Goal: Information Seeking & Learning: Learn about a topic

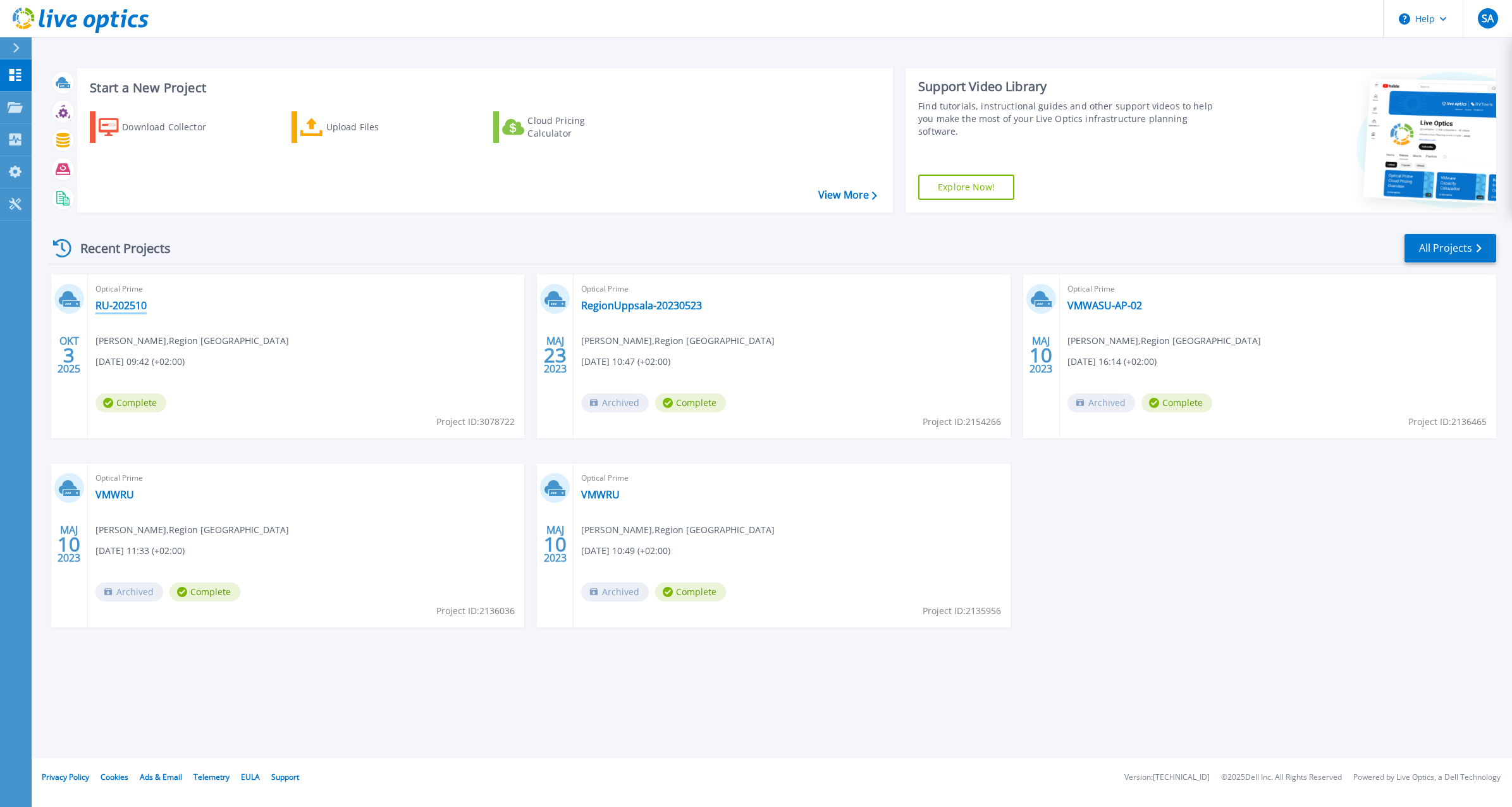
click at [122, 306] on link "RU-202510" at bounding box center [120, 305] width 51 height 13
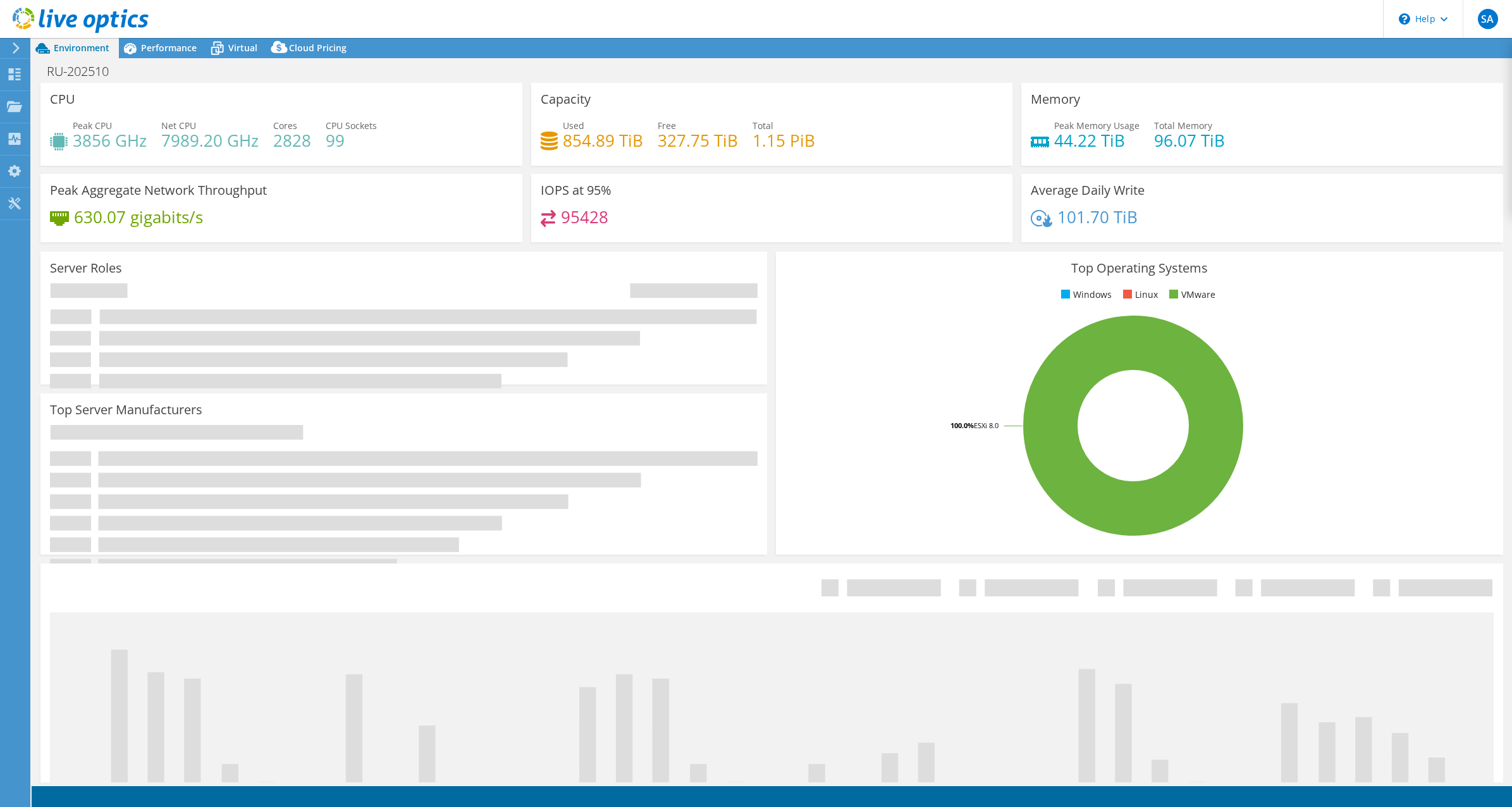
select select "USD"
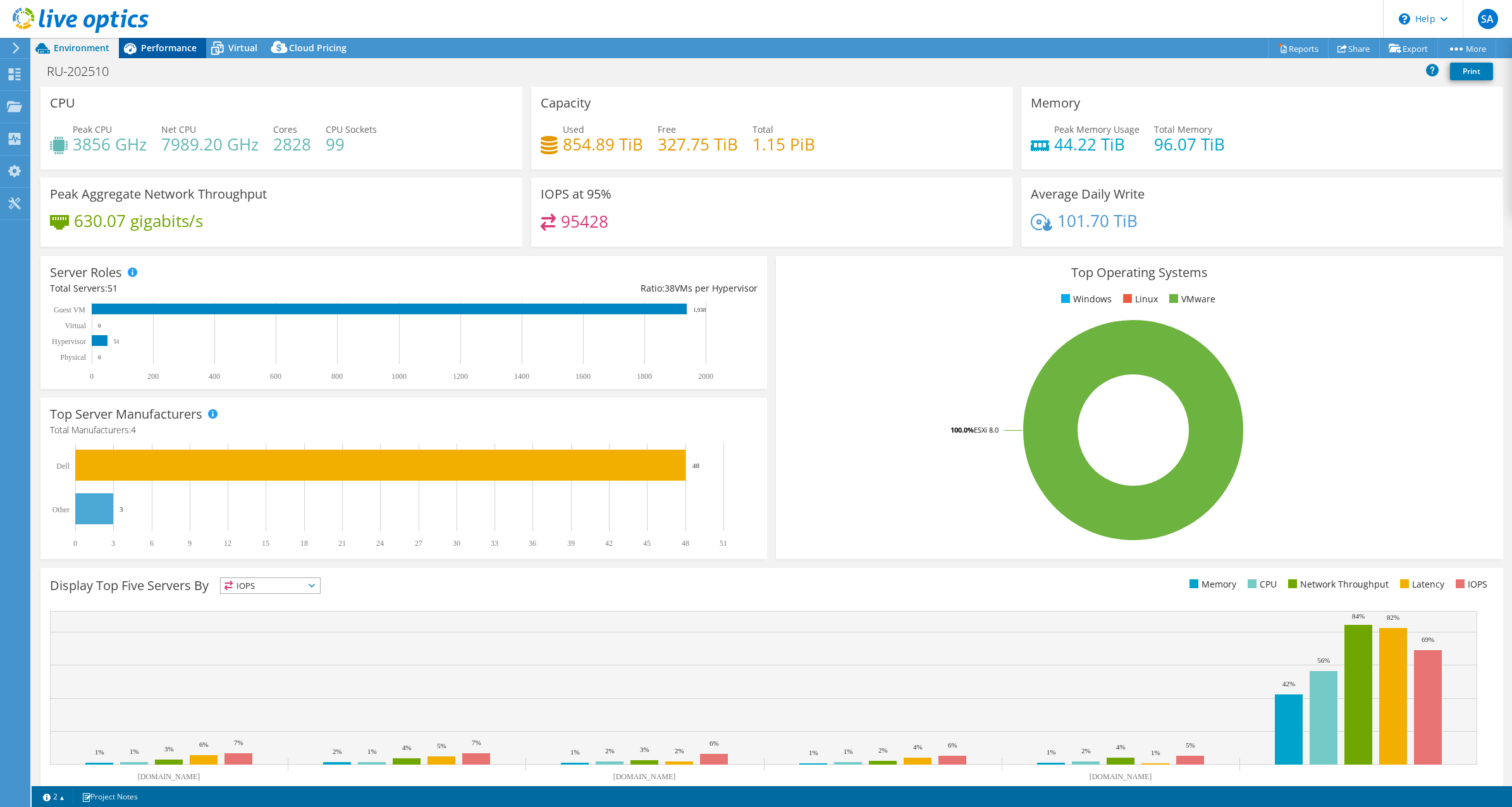
click at [174, 50] on span "Performance" at bounding box center [168, 48] width 56 height 12
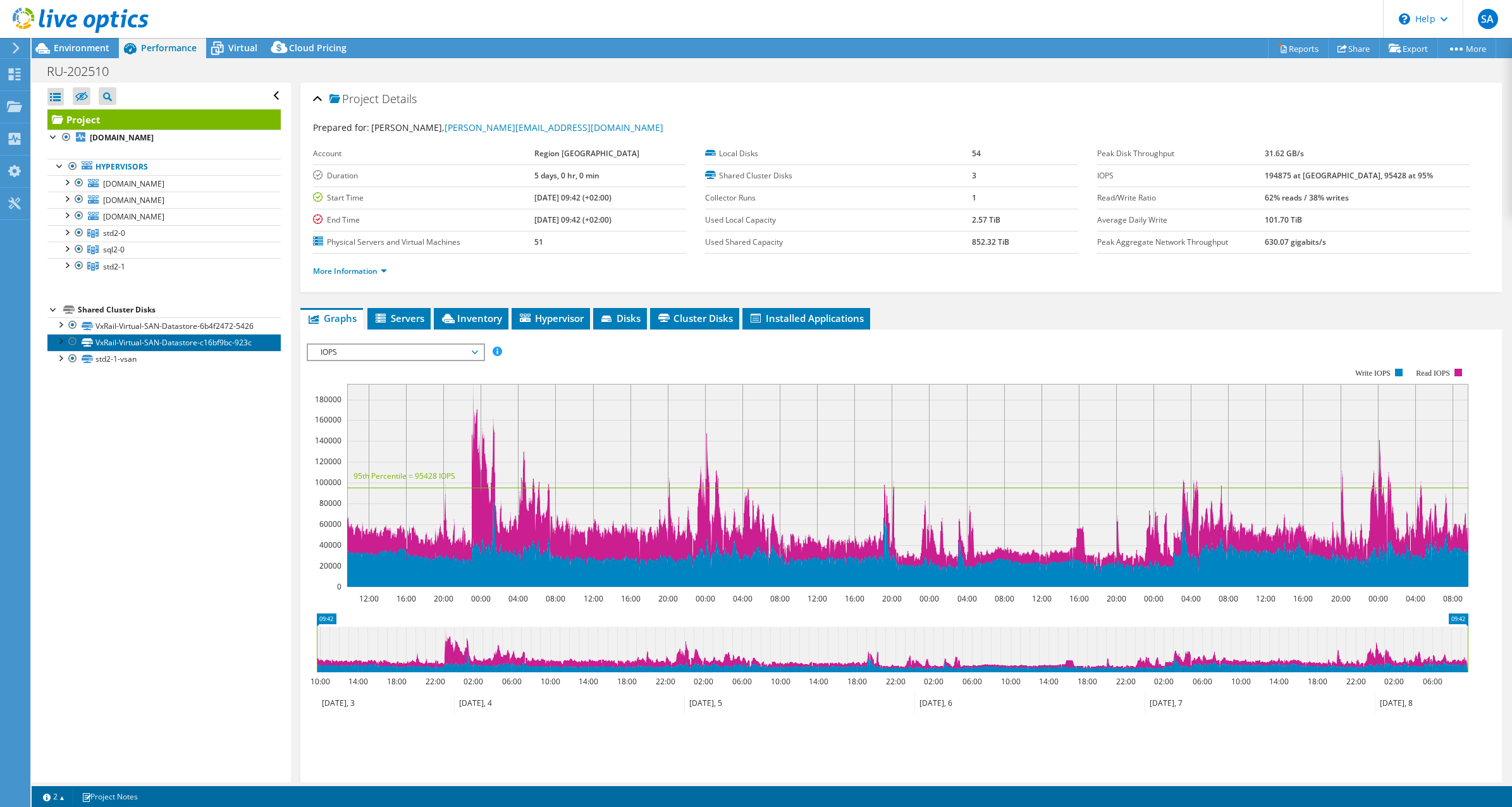
click at [133, 346] on link "VxRail-Virtual-SAN-Datastore-c16bf9bc-923c" at bounding box center [163, 342] width 233 height 17
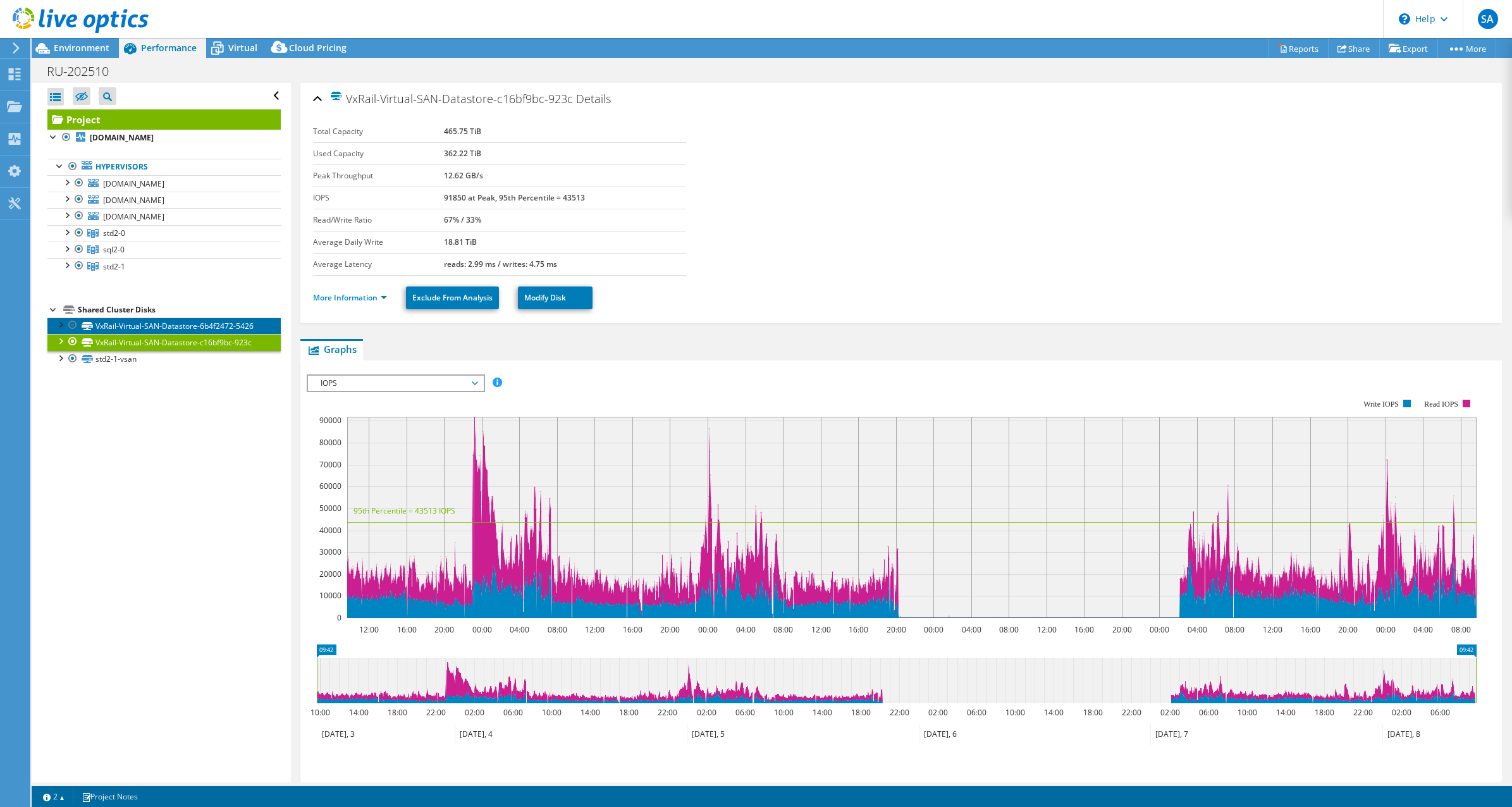
click at [146, 326] on link "VxRail-Virtual-SAN-Datastore-6b4f2472-5426" at bounding box center [163, 326] width 233 height 17
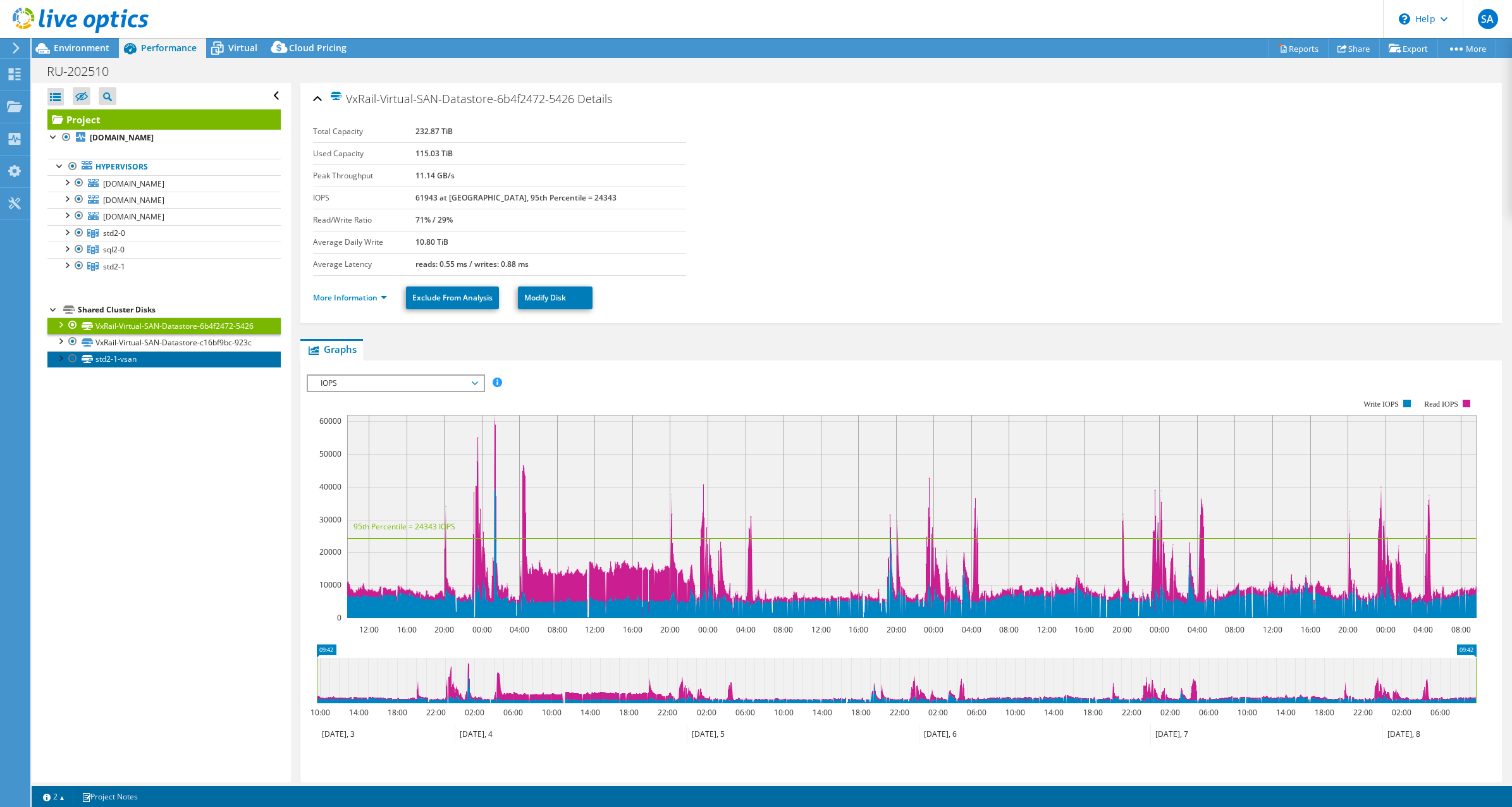
click at [142, 361] on link "std2-1-vsan" at bounding box center [163, 360] width 233 height 17
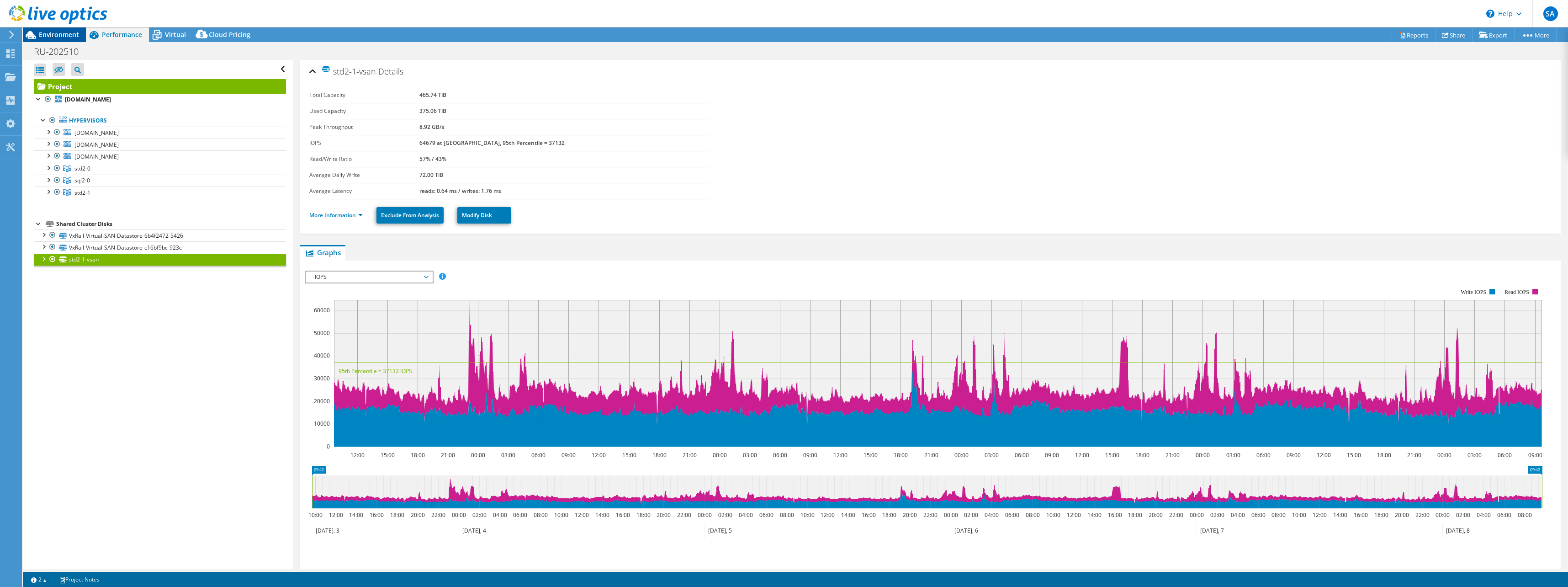
click at [60, 34] on span "Environment" at bounding box center [59, 35] width 40 height 9
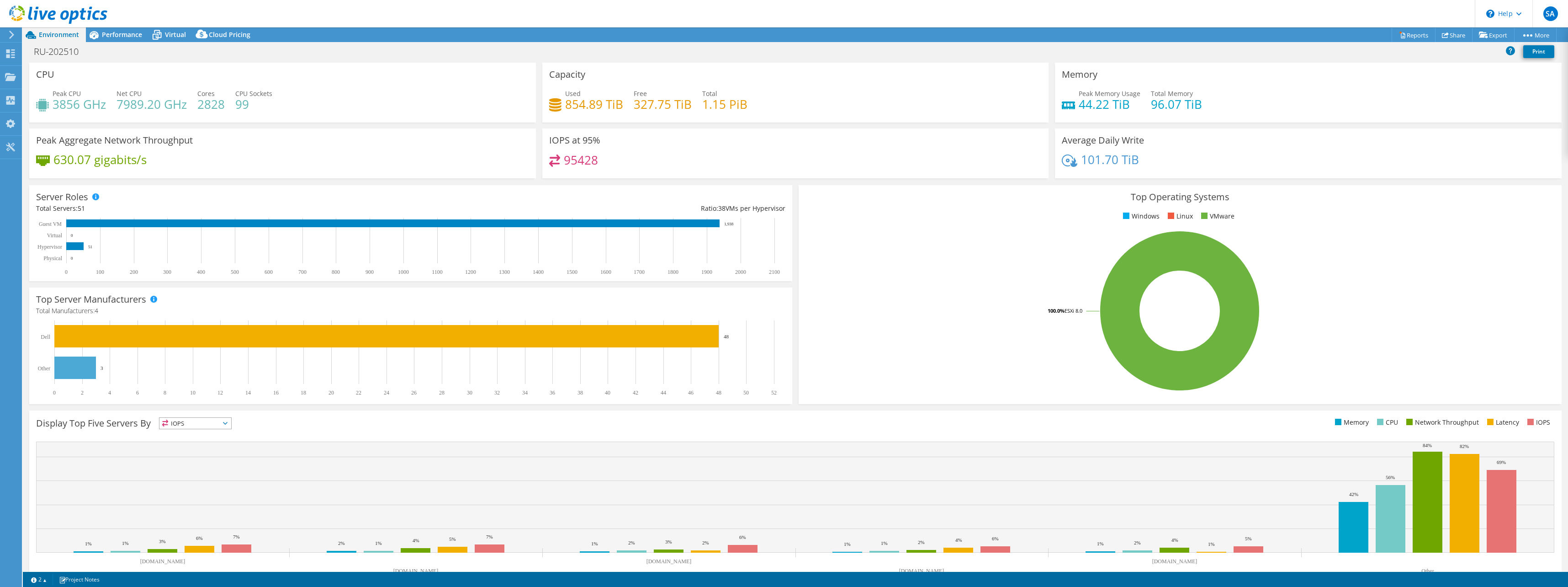
click at [571, 159] on h4 "95428" at bounding box center [581, 160] width 34 height 10
click at [572, 159] on h4 "95428" at bounding box center [581, 160] width 34 height 10
click at [122, 36] on span "Performance" at bounding box center [122, 35] width 40 height 9
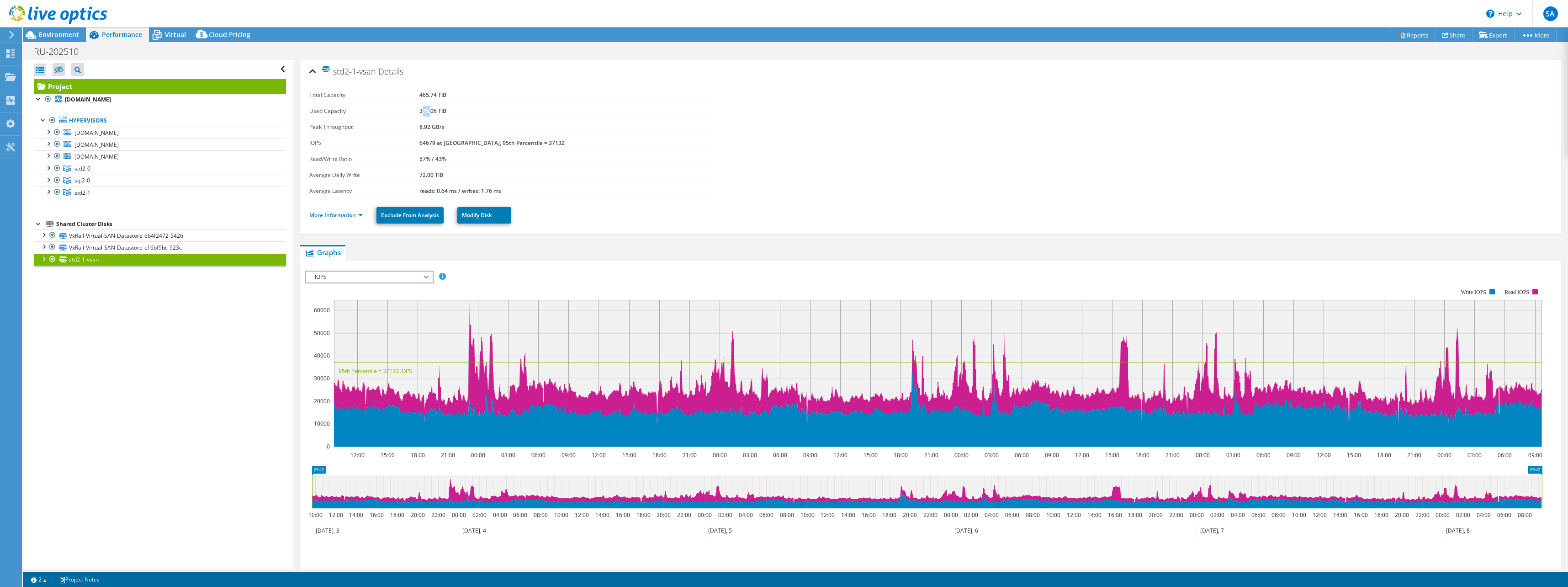
drag, startPoint x: 453, startPoint y: 109, endPoint x: 459, endPoint y: 109, distance: 6.0
click at [446, 109] on b "375.06 TiB" at bounding box center [433, 111] width 27 height 8
drag, startPoint x: 459, startPoint y: 109, endPoint x: 459, endPoint y: 94, distance: 15.0
click at [446, 94] on b "465.74 TiB" at bounding box center [433, 94] width 27 height 8
drag, startPoint x: 459, startPoint y: 94, endPoint x: 453, endPoint y: 142, distance: 48.4
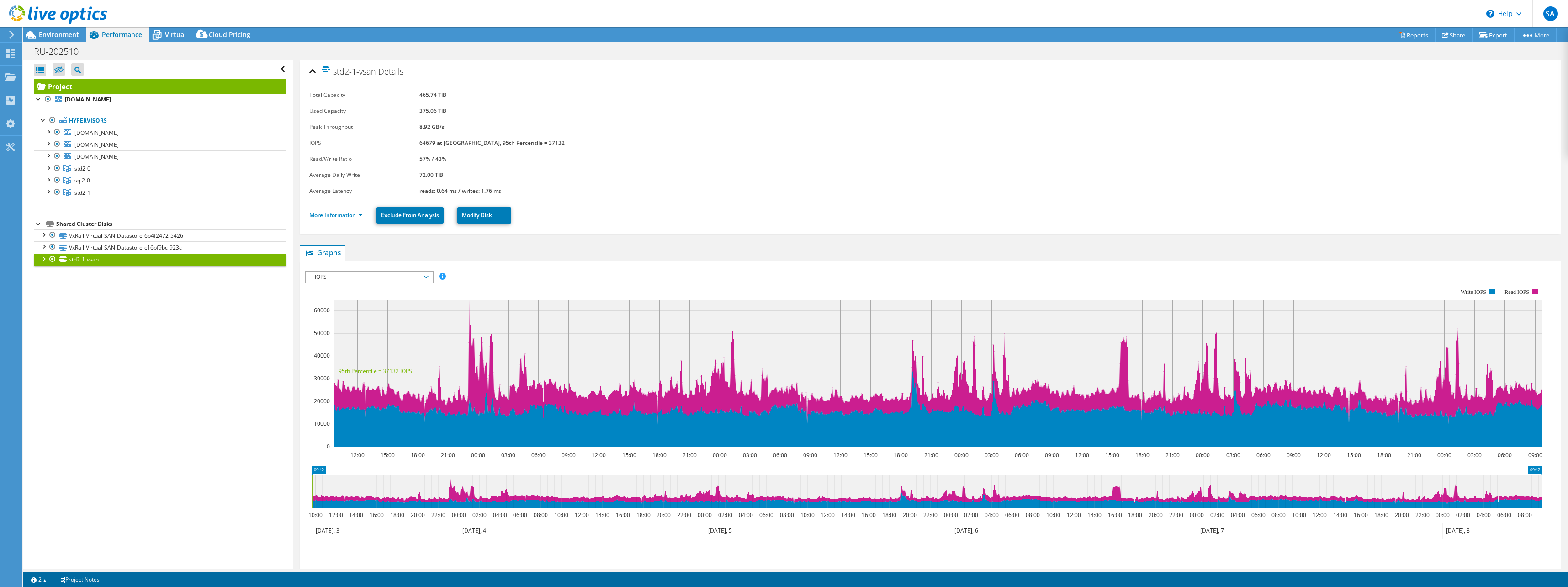
click at [453, 142] on b "64679 at [GEOGRAPHIC_DATA], 95th Percentile = 37132" at bounding box center [492, 142] width 145 height 8
drag, startPoint x: 449, startPoint y: 142, endPoint x: 478, endPoint y: 143, distance: 29.0
click at [478, 143] on b "64679 at [GEOGRAPHIC_DATA], 95th Percentile = 37132" at bounding box center [492, 142] width 145 height 8
drag, startPoint x: 478, startPoint y: 143, endPoint x: 455, endPoint y: 144, distance: 23.0
click at [455, 144] on b "64679 at [GEOGRAPHIC_DATA], 95th Percentile = 37132" at bounding box center [492, 142] width 145 height 8
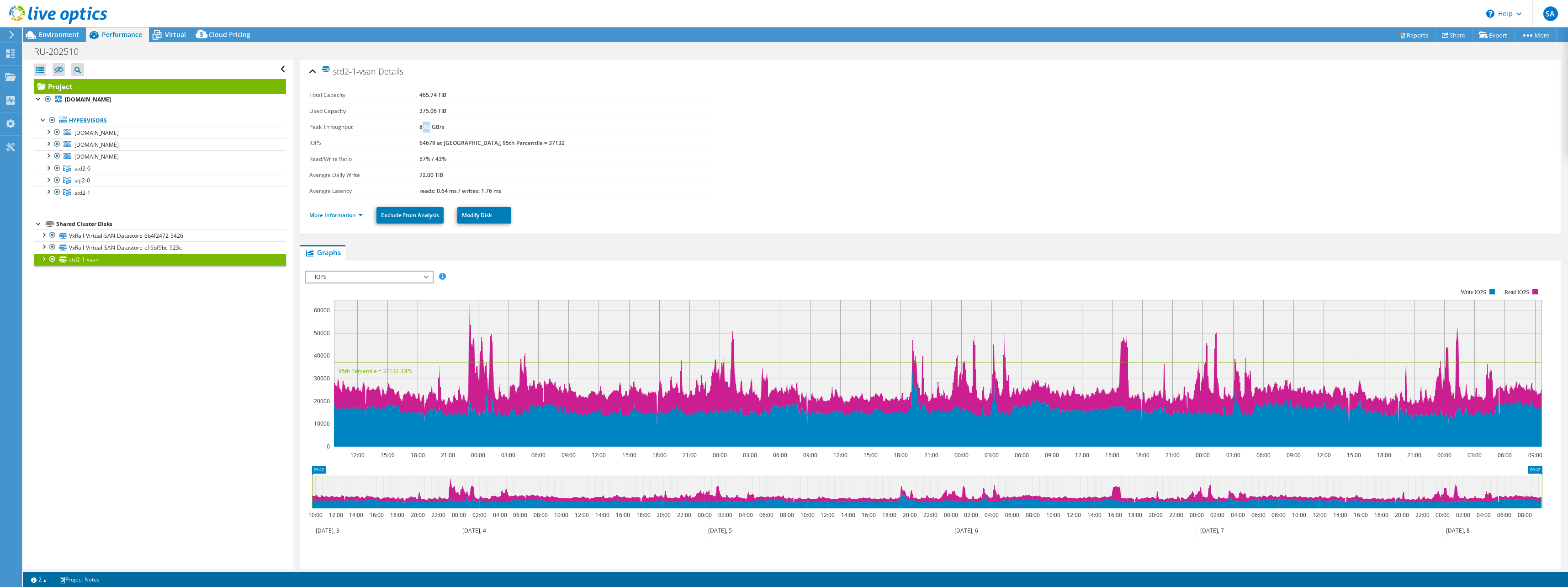
drag, startPoint x: 450, startPoint y: 124, endPoint x: 460, endPoint y: 124, distance: 10.0
click at [444, 124] on b "8.92 GB/s" at bounding box center [432, 127] width 25 height 8
drag, startPoint x: 533, startPoint y: 189, endPoint x: 447, endPoint y: 189, distance: 86.0
click at [447, 189] on tr "Average Latency reads: 0.64 ms / writes: 1.76 ms" at bounding box center [509, 191] width 401 height 16
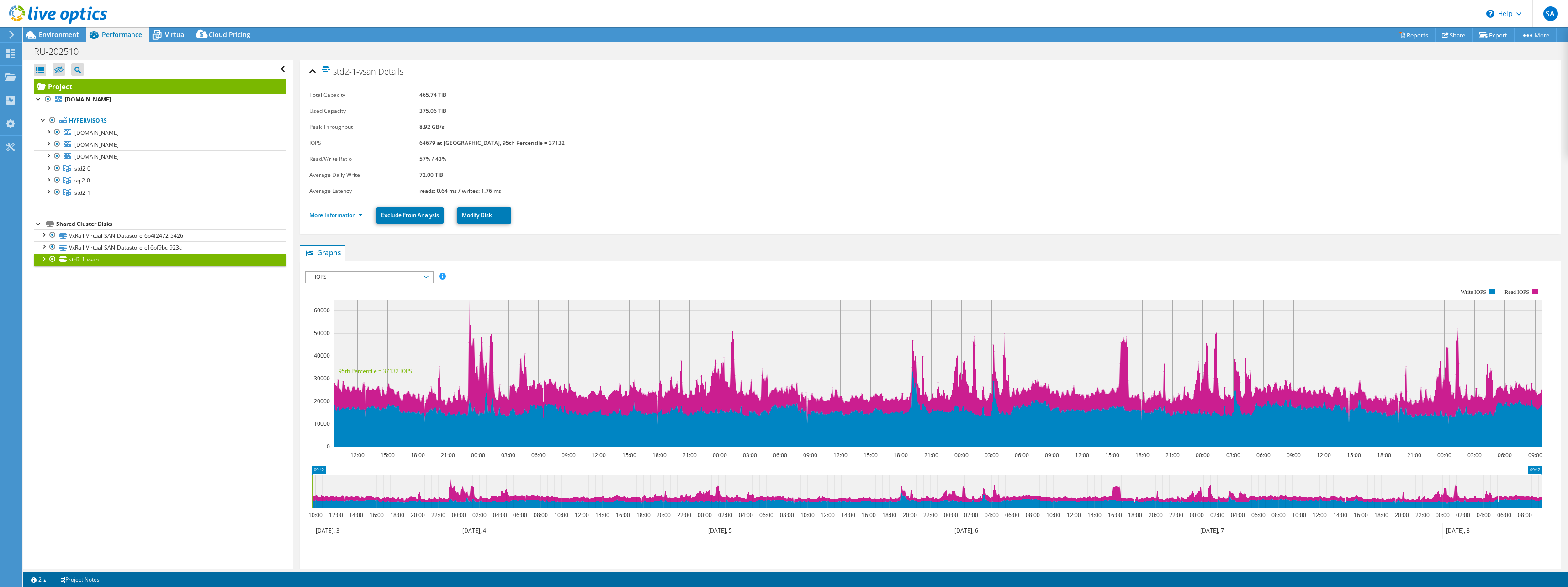
click at [362, 213] on link "More Information" at bounding box center [336, 215] width 54 height 8
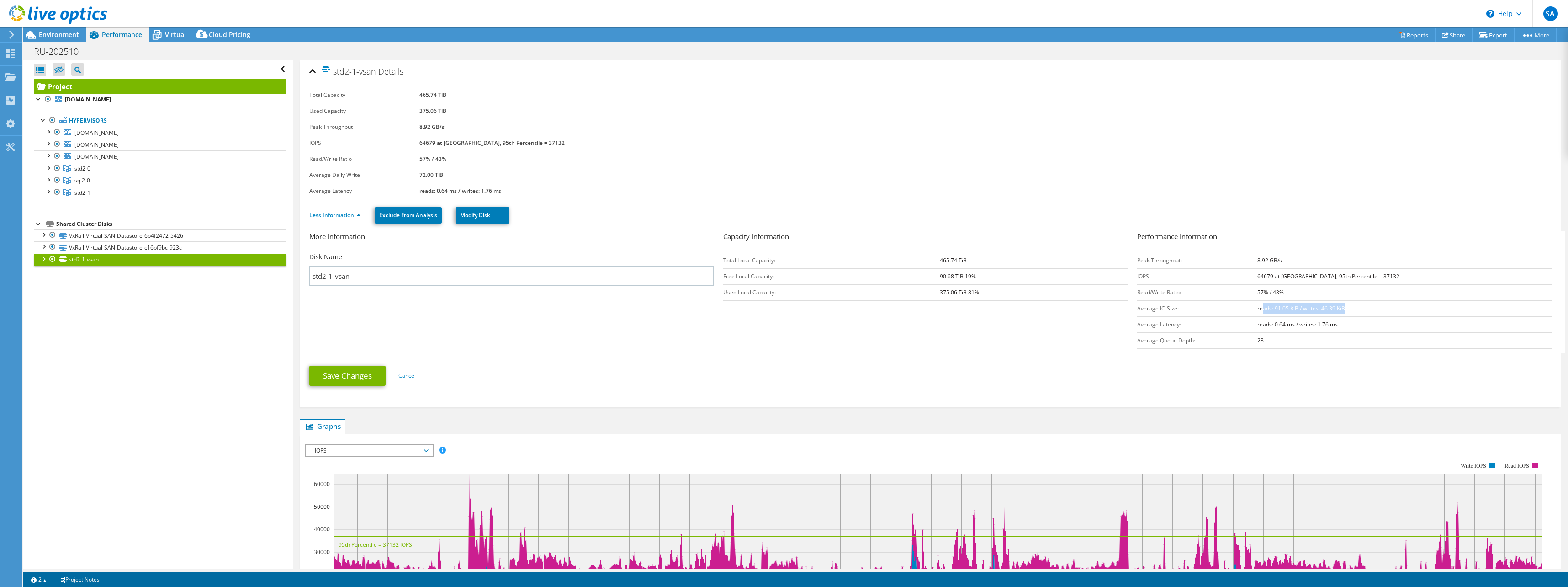
drag, startPoint x: 1353, startPoint y: 309, endPoint x: 1382, endPoint y: 307, distance: 29.1
click at [1092, 307] on td "reads: 91.05 KiB / writes: 46.39 KiB" at bounding box center [1404, 308] width 294 height 16
drag, startPoint x: 1382, startPoint y: 307, endPoint x: 1376, endPoint y: 311, distance: 7.2
click at [1092, 307] on td "reads: 91.05 KiB / writes: 46.39 KiB" at bounding box center [1404, 308] width 294 height 16
click at [452, 141] on b "64679 at [GEOGRAPHIC_DATA], 95th Percentile = 37132" at bounding box center [492, 142] width 145 height 8
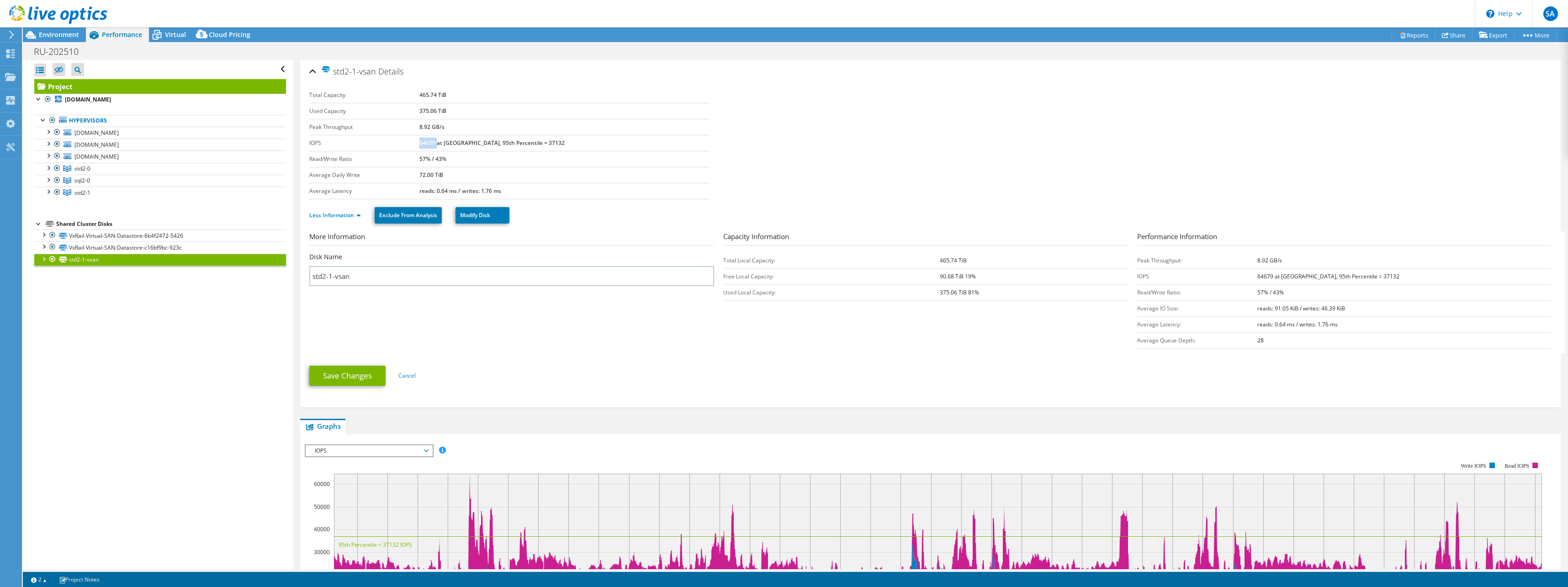
click at [452, 141] on b "64679 at [GEOGRAPHIC_DATA], 95th Percentile = 37132" at bounding box center [492, 142] width 145 height 8
click at [329, 215] on link "Less Information" at bounding box center [335, 215] width 52 height 8
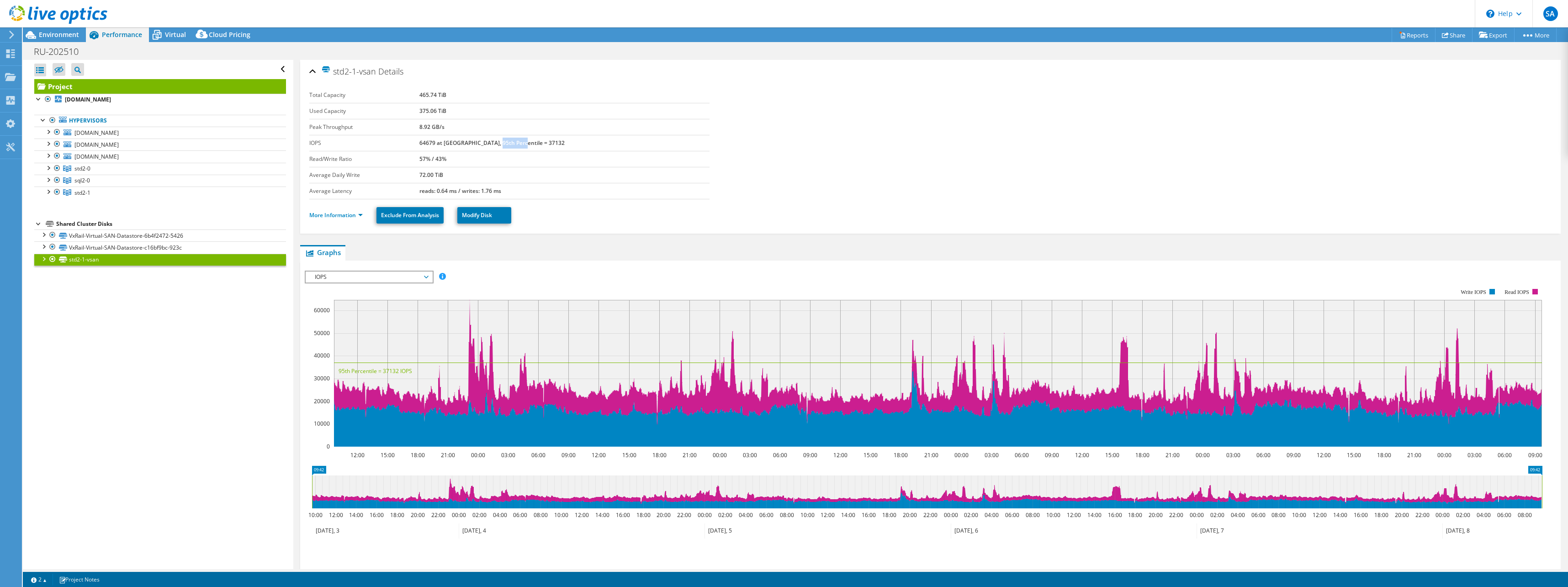
drag, startPoint x: 539, startPoint y: 138, endPoint x: 547, endPoint y: 138, distance: 8.0
click at [547, 138] on td "64679 at [GEOGRAPHIC_DATA], 95th Percentile = 37132" at bounding box center [564, 142] width 290 height 16
click at [546, 141] on b "64679 at [GEOGRAPHIC_DATA], 95th Percentile = 37132" at bounding box center [492, 142] width 145 height 8
click at [545, 141] on b "64679 at [GEOGRAPHIC_DATA], 95th Percentile = 37132" at bounding box center [492, 142] width 145 height 8
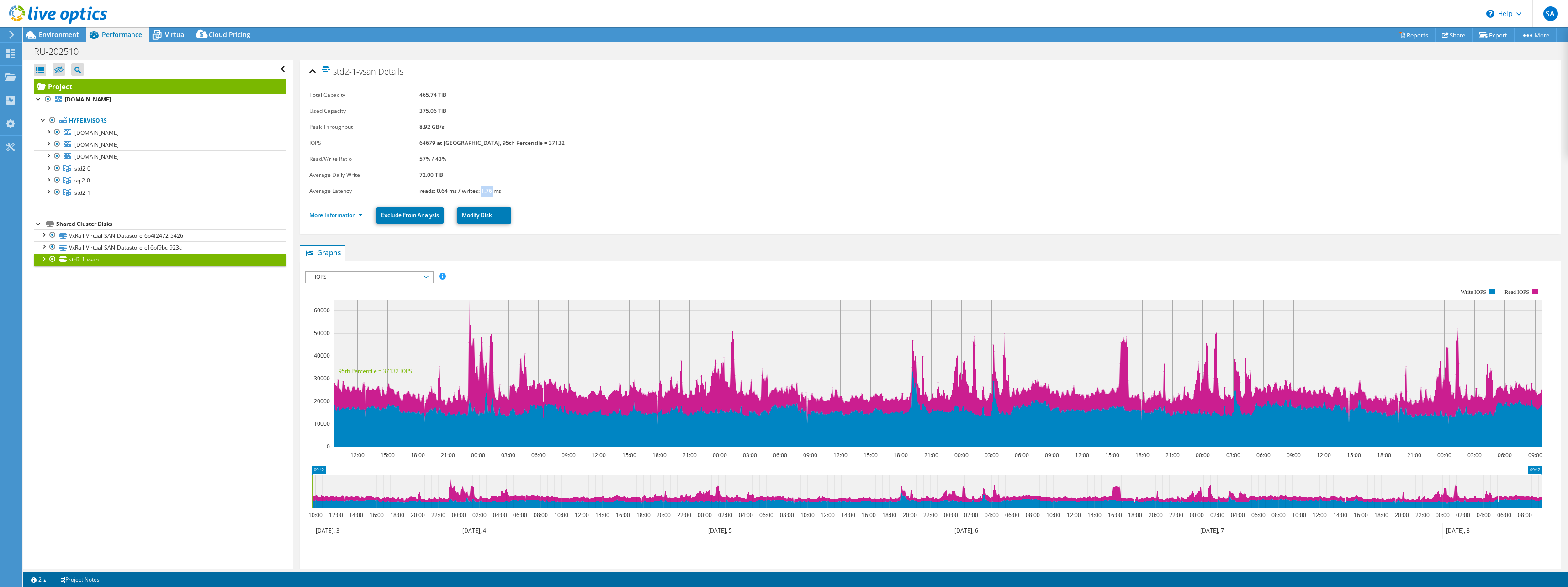
drag, startPoint x: 511, startPoint y: 191, endPoint x: 525, endPoint y: 190, distance: 14.0
click at [501, 190] on b "reads: 0.64 ms / writes: 1.76 ms" at bounding box center [460, 191] width 82 height 8
click at [360, 276] on span "IOPS" at bounding box center [369, 277] width 117 height 11
click at [337, 299] on li "Disk Throughput" at bounding box center [369, 299] width 127 height 11
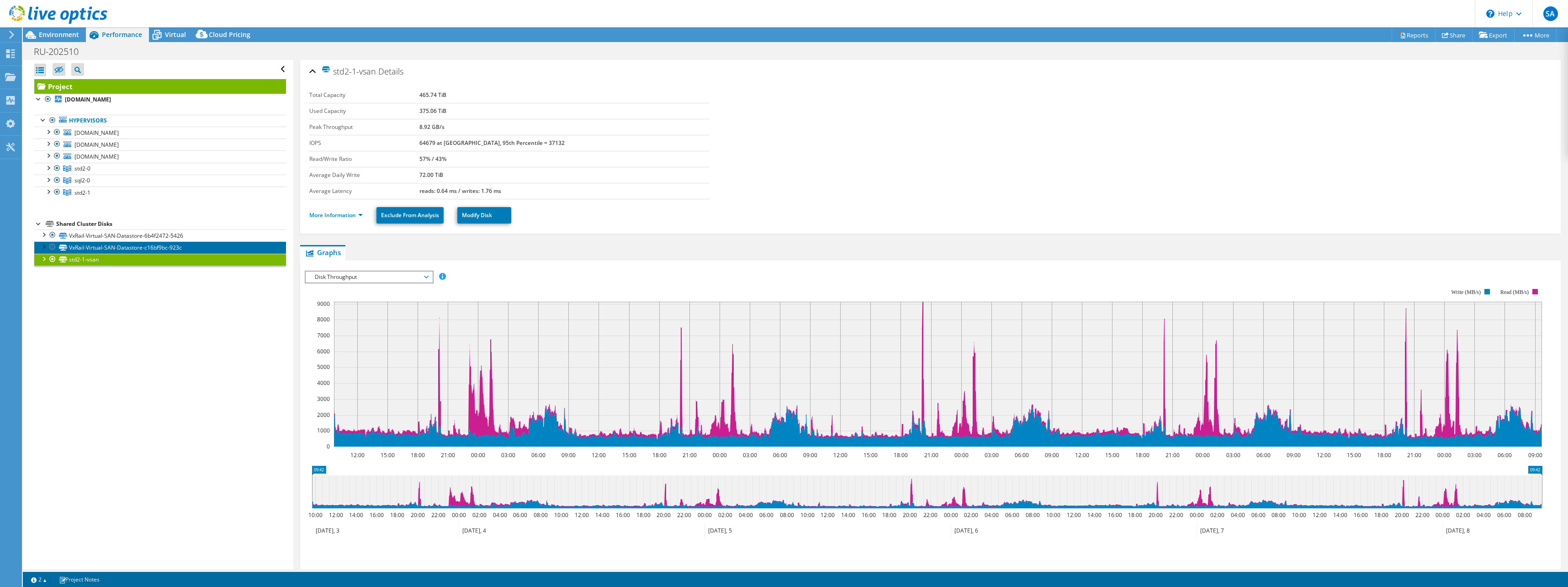
click at [114, 250] on link "VxRail-Virtual-SAN-Datastore-c16bf9bc-923c" at bounding box center [160, 247] width 252 height 12
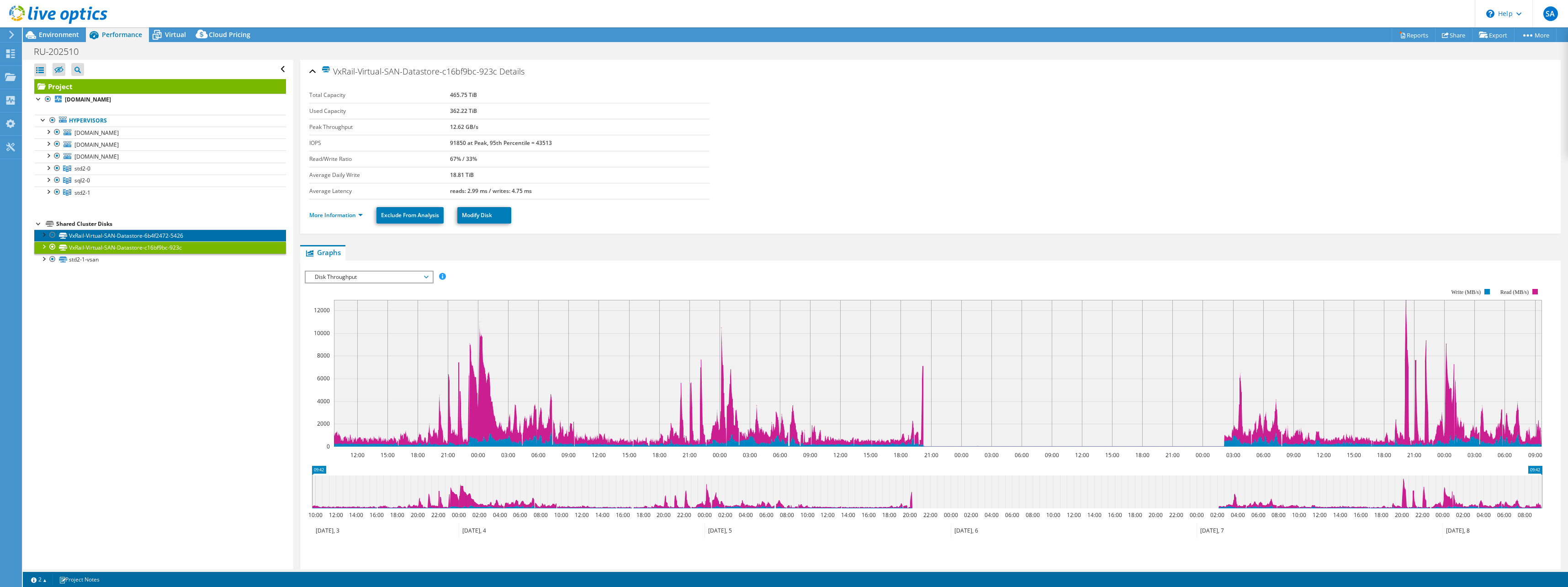
click at [112, 238] on link "VxRail-Virtual-SAN-Datastore-6b4f2472-5426" at bounding box center [160, 236] width 252 height 12
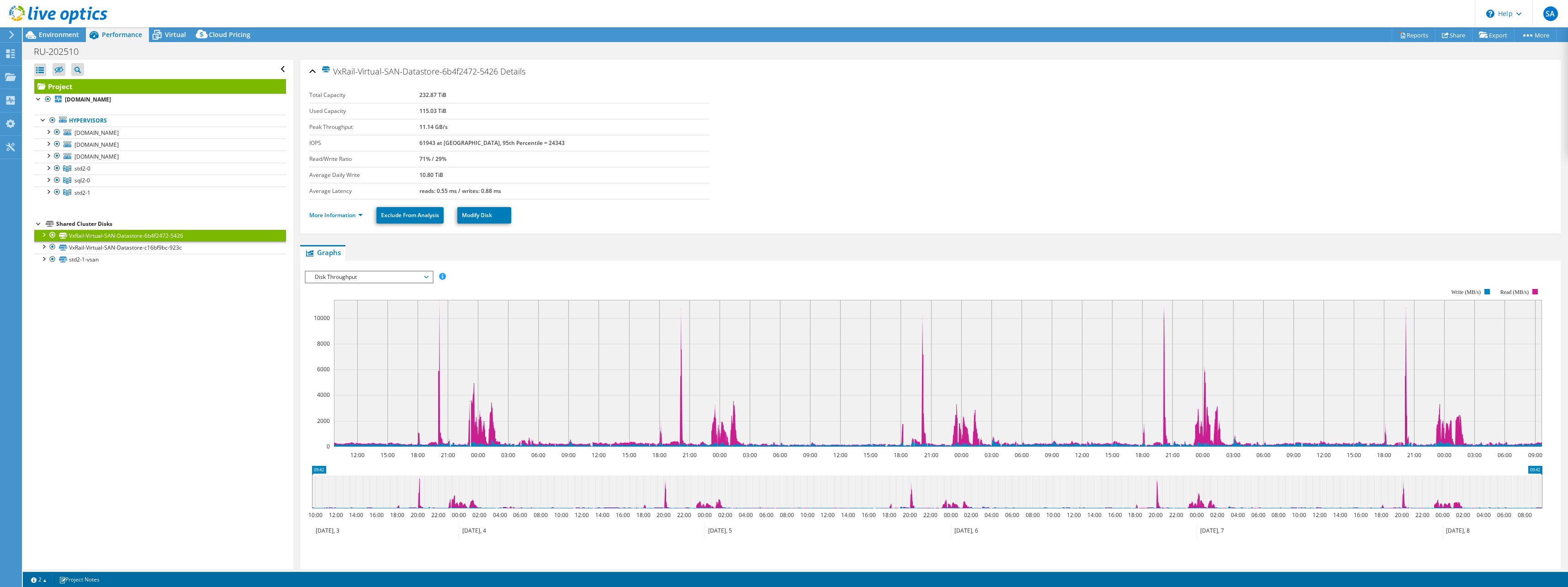
click at [345, 281] on span "Disk Throughput" at bounding box center [369, 277] width 117 height 11
click at [343, 287] on li "IOPS" at bounding box center [369, 288] width 127 height 11
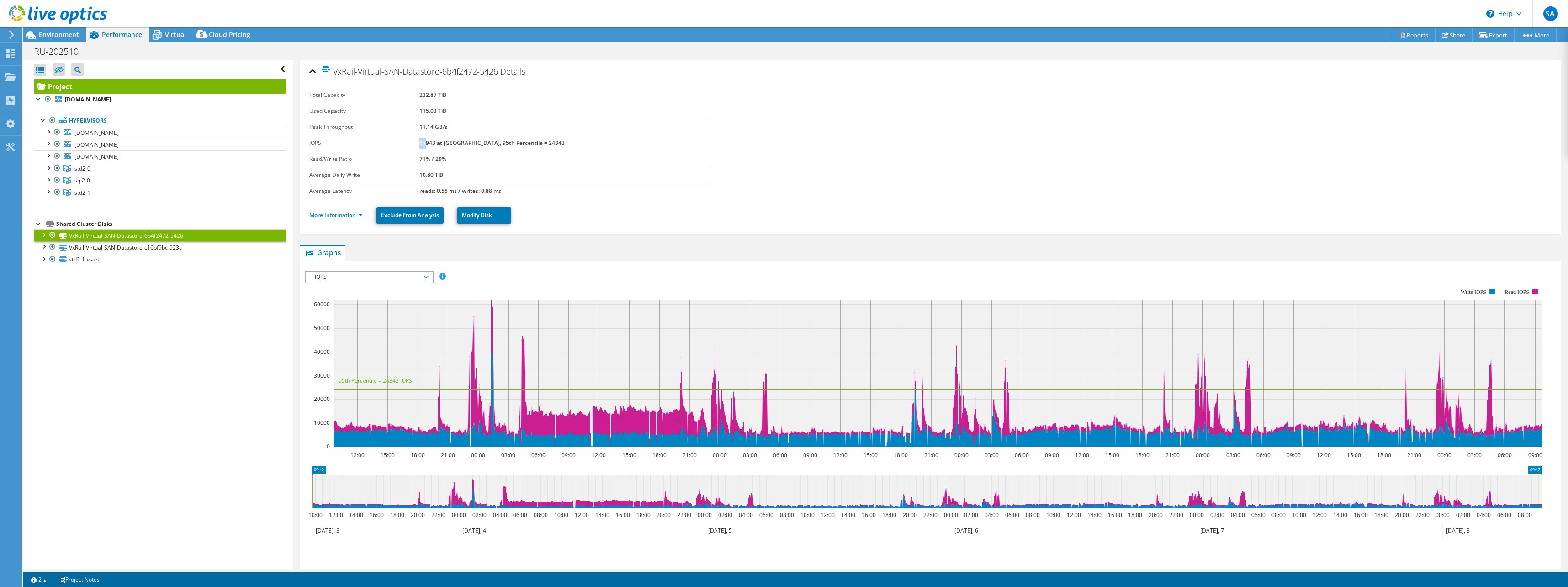
drag, startPoint x: 453, startPoint y: 144, endPoint x: 464, endPoint y: 142, distance: 11.2
click at [464, 142] on b "61943 at [GEOGRAPHIC_DATA], 95th Percentile = 24343" at bounding box center [492, 142] width 145 height 8
drag, startPoint x: 464, startPoint y: 142, endPoint x: 447, endPoint y: 143, distance: 17.0
click at [420, 143] on label "IOPS" at bounding box center [365, 142] width 111 height 9
drag, startPoint x: 534, startPoint y: 191, endPoint x: 449, endPoint y: 188, distance: 85.1
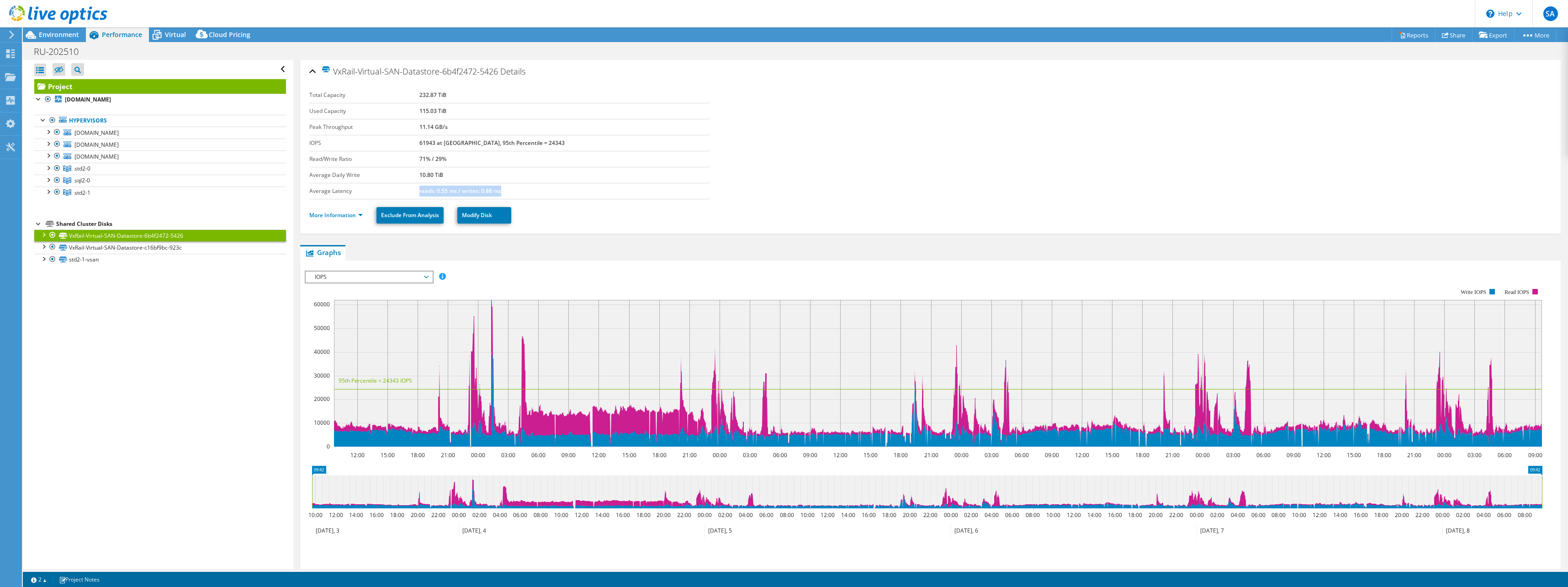
click at [449, 188] on td "reads: 0.55 ms / writes: 0.88 ms" at bounding box center [564, 191] width 290 height 16
click at [360, 278] on span "IOPS" at bounding box center [369, 277] width 117 height 11
click at [340, 318] on li "Latency" at bounding box center [369, 321] width 127 height 11
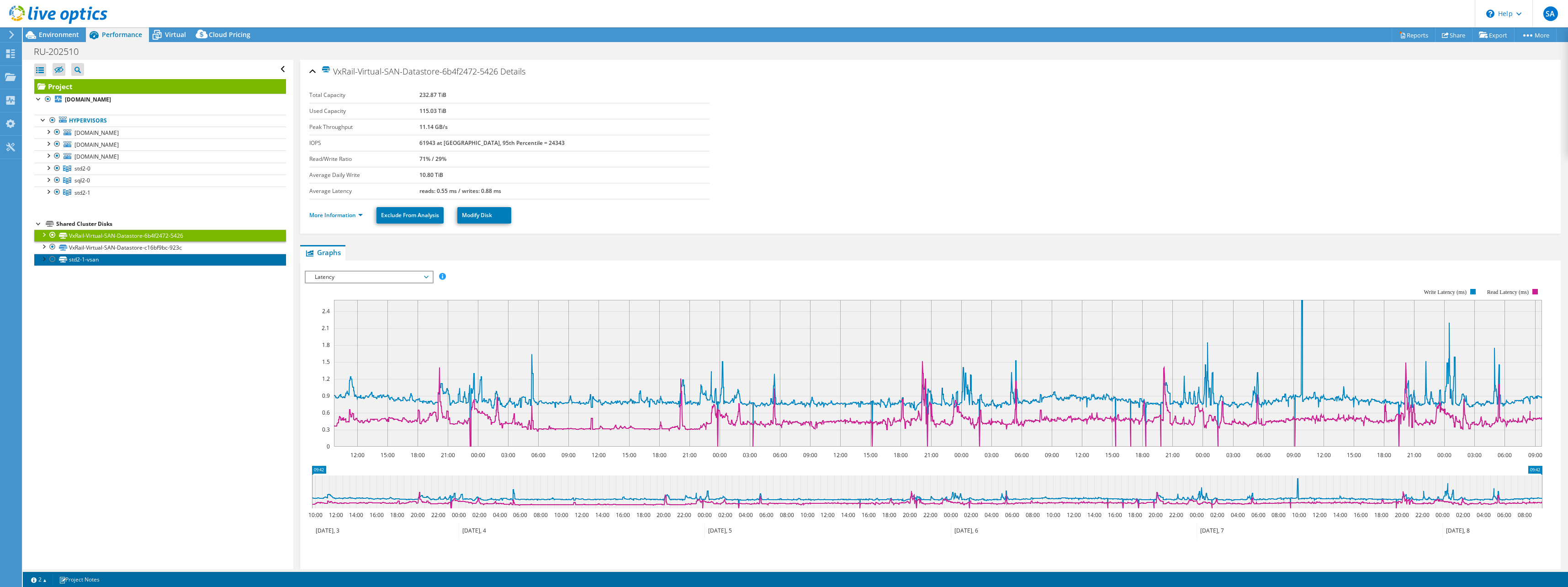
click at [82, 259] on link "std2-1-vsan" at bounding box center [160, 260] width 252 height 12
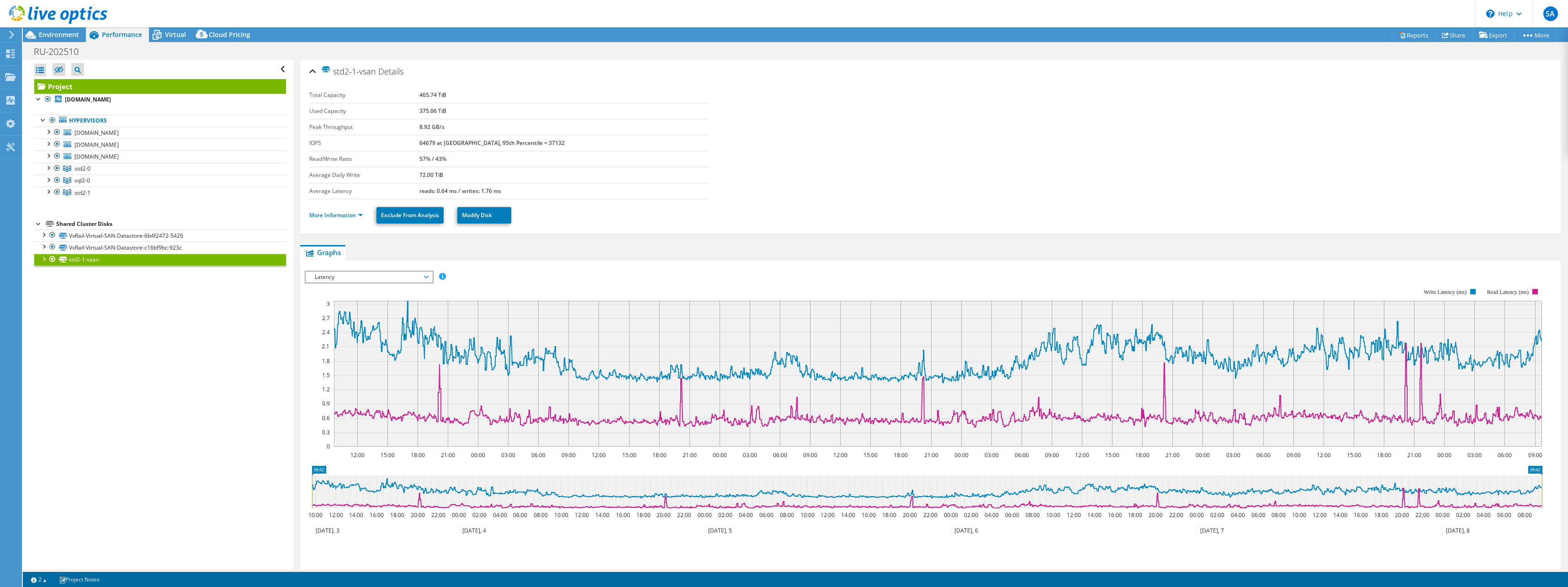
click at [367, 275] on span "Latency" at bounding box center [369, 277] width 117 height 11
click at [359, 286] on li "IOPS" at bounding box center [369, 288] width 127 height 11
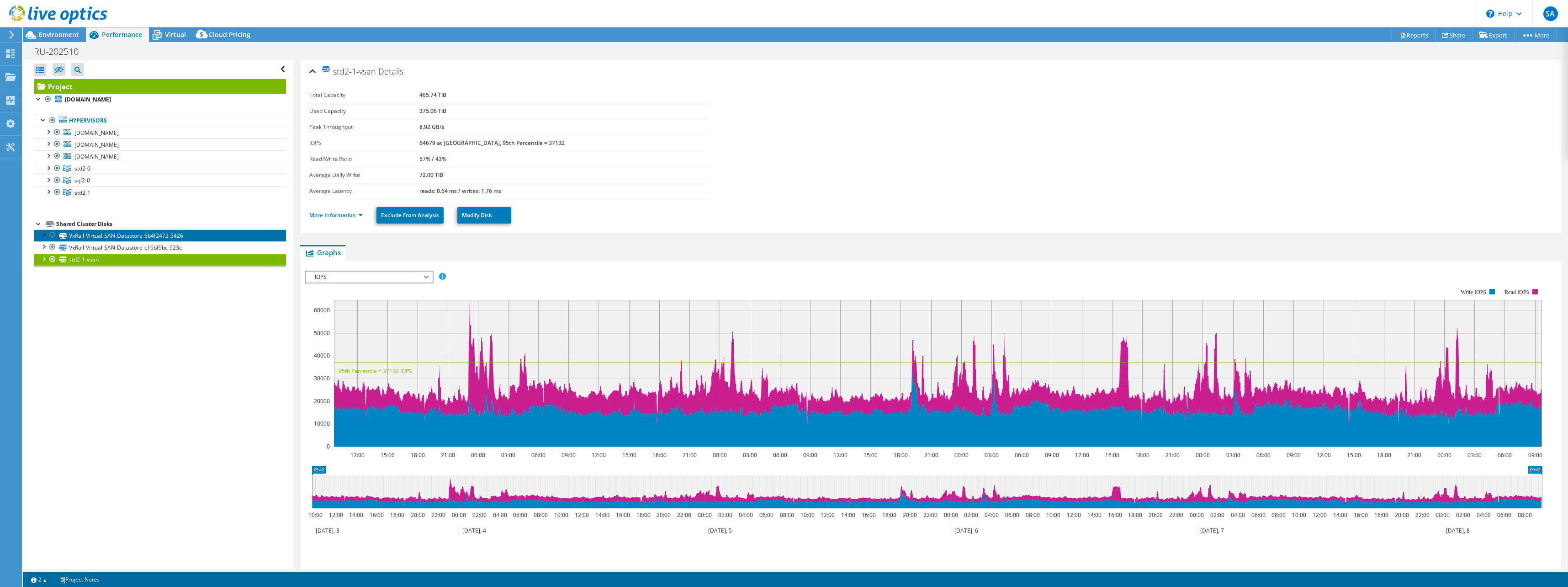
click at [105, 236] on link "VxRail-Virtual-SAN-Datastore-6b4f2472-5426" at bounding box center [160, 236] width 252 height 12
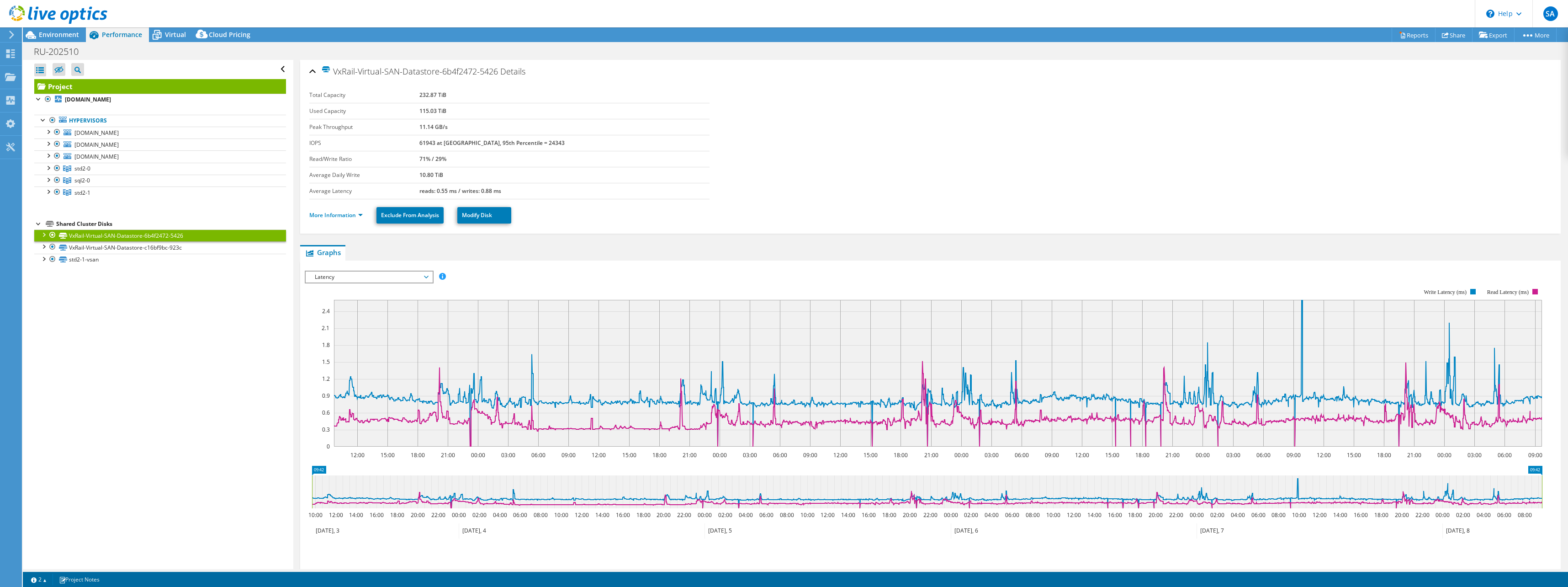
select select "USD"
click at [152, 247] on link "VxRail-Virtual-SAN-Datastore-c16bf9bc-923c" at bounding box center [160, 247] width 252 height 12
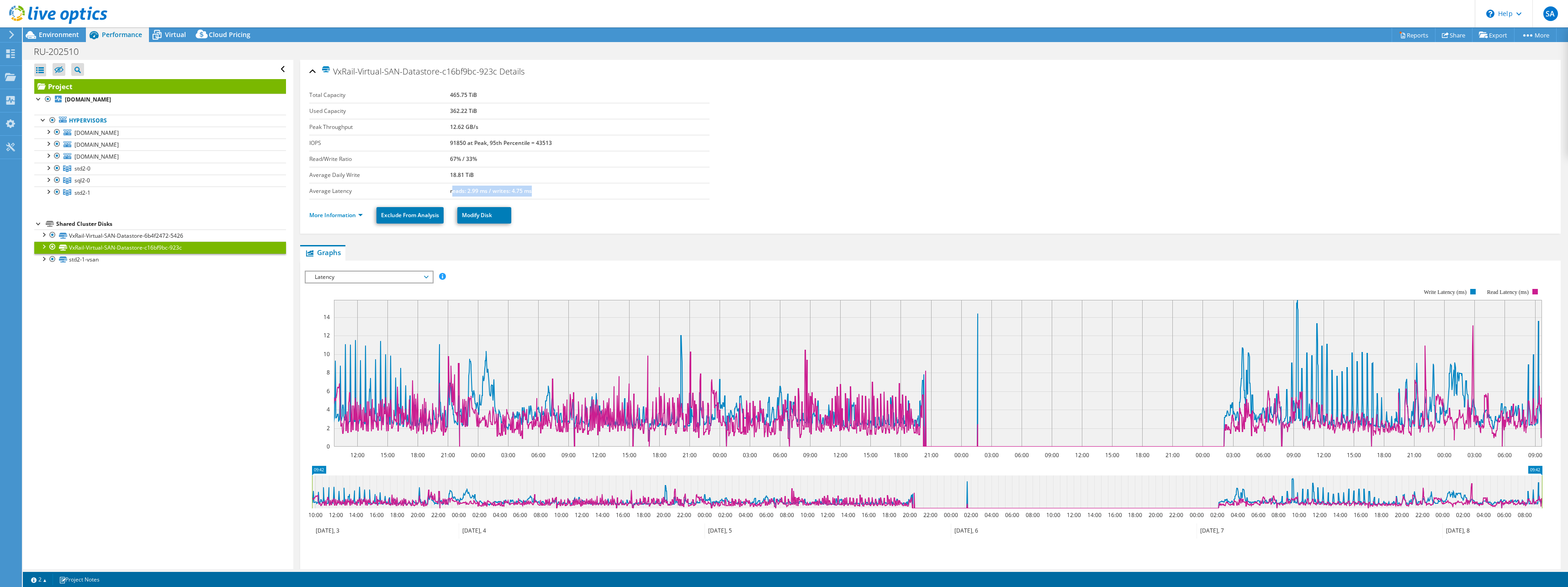
drag, startPoint x: 530, startPoint y: 192, endPoint x: 450, endPoint y: 192, distance: 80.0
click at [450, 192] on b "reads: 2.99 ms / writes: 4.75 ms" at bounding box center [491, 191] width 82 height 8
drag, startPoint x: 450, startPoint y: 191, endPoint x: 446, endPoint y: 141, distance: 50.2
click at [446, 141] on label "IOPS" at bounding box center [379, 142] width 141 height 9
drag, startPoint x: 449, startPoint y: 140, endPoint x: 459, endPoint y: 142, distance: 10.2
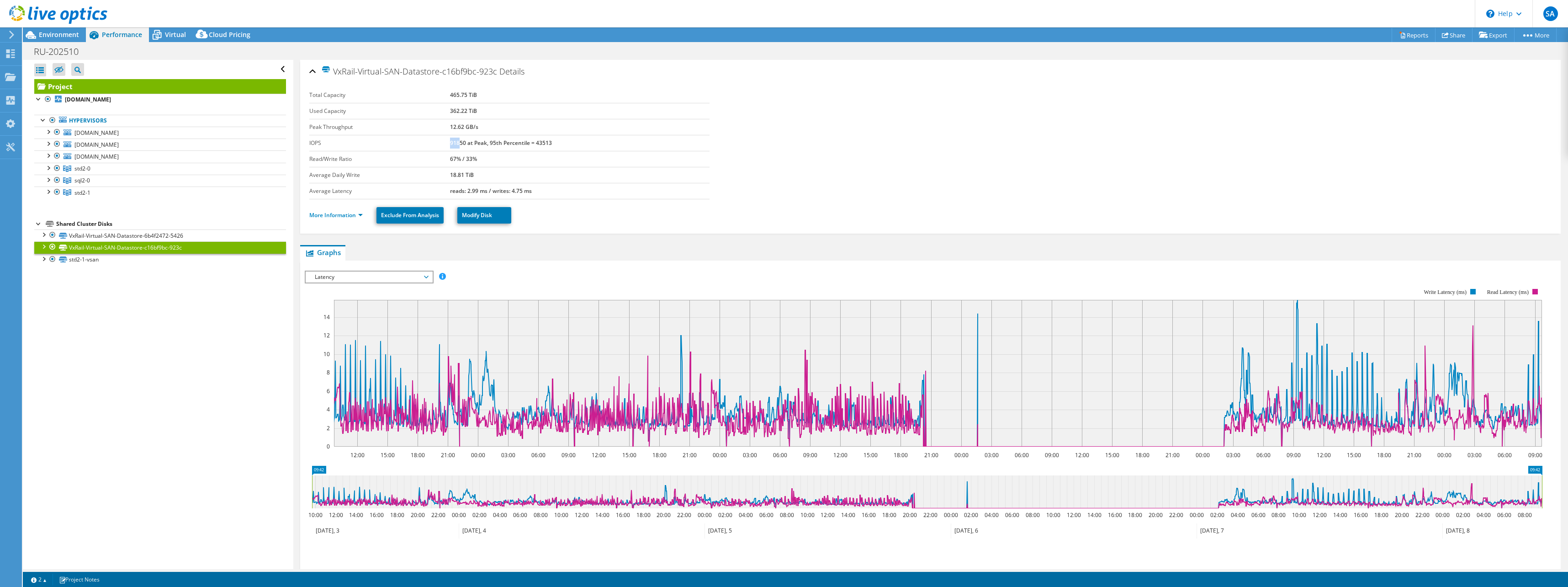
click at [459, 142] on b "91850 at Peak, 95th Percentile = 43513" at bounding box center [500, 142] width 102 height 8
click at [458, 142] on b "91850 at Peak, 95th Percentile = 43513" at bounding box center [500, 142] width 102 height 8
click at [457, 142] on b "91850 at Peak, 95th Percentile = 43513" at bounding box center [500, 142] width 102 height 8
click at [455, 142] on b "91850 at Peak, 95th Percentile = 43513" at bounding box center [500, 142] width 102 height 8
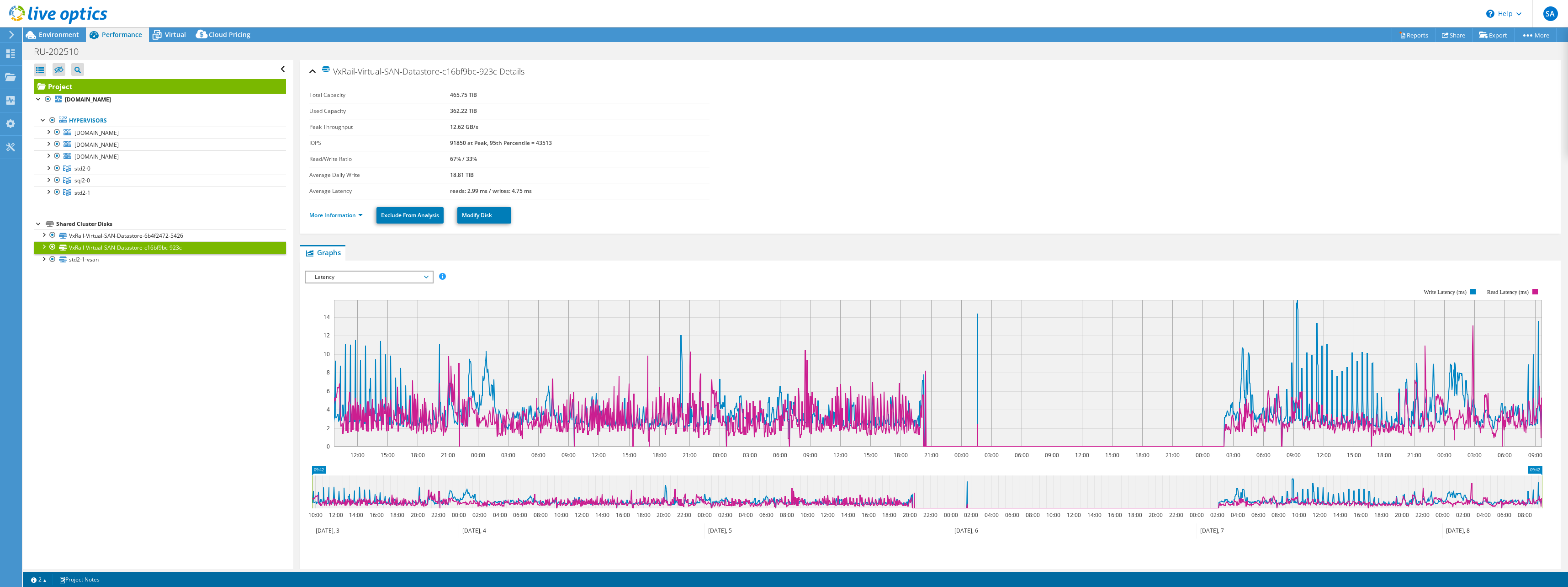
click at [455, 142] on b "91850 at Peak, 95th Percentile = 43513" at bounding box center [500, 142] width 102 height 8
drag, startPoint x: 455, startPoint y: 142, endPoint x: 444, endPoint y: 127, distance: 18.6
click at [443, 130] on label "Peak Throughput" at bounding box center [379, 127] width 141 height 9
drag, startPoint x: 450, startPoint y: 124, endPoint x: 477, endPoint y: 129, distance: 27.5
click at [477, 129] on td "12.62 GB/s" at bounding box center [579, 127] width 259 height 16
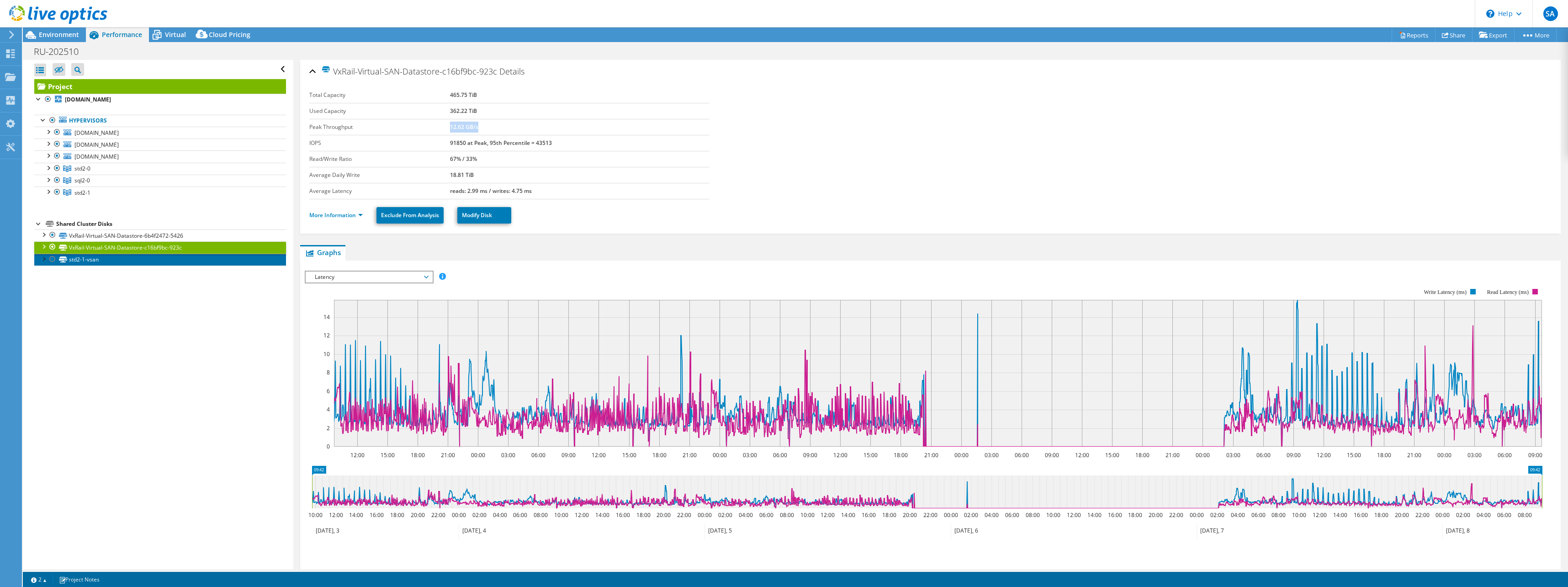
click at [77, 261] on link "std2-1-vsan" at bounding box center [160, 260] width 252 height 12
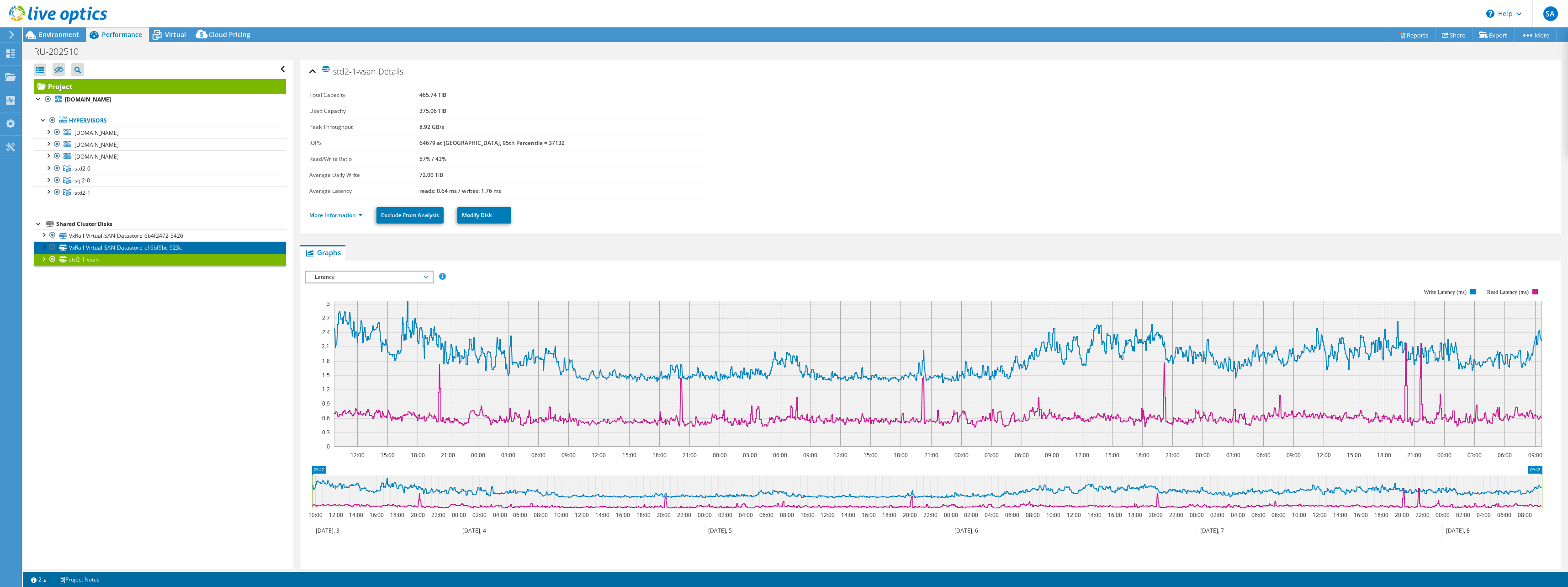
click at [89, 248] on link "VxRail-Virtual-SAN-Datastore-c16bf9bc-923c" at bounding box center [160, 247] width 252 height 12
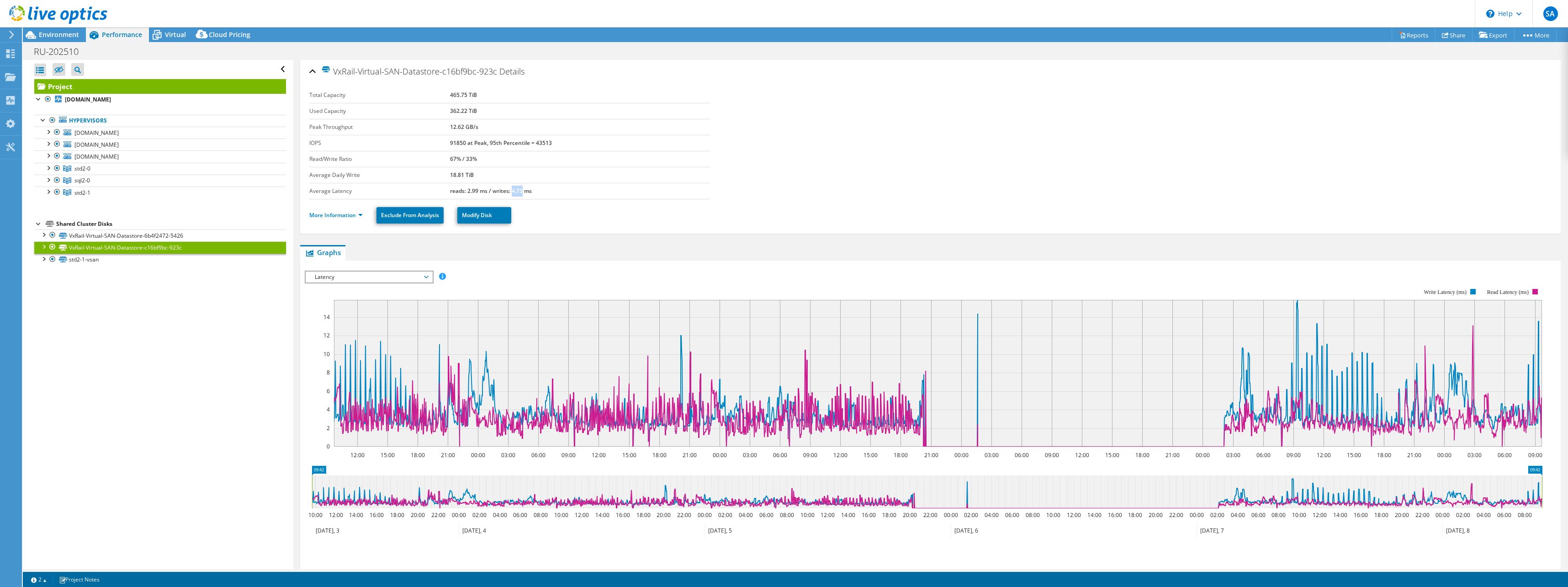
drag, startPoint x: 511, startPoint y: 189, endPoint x: 521, endPoint y: 189, distance: 10.0
click at [521, 189] on b "reads: 2.99 ms / writes: 4.75 ms" at bounding box center [491, 191] width 82 height 8
click at [355, 274] on span "Latency" at bounding box center [369, 277] width 117 height 11
click at [352, 283] on li "IOPS" at bounding box center [369, 288] width 127 height 11
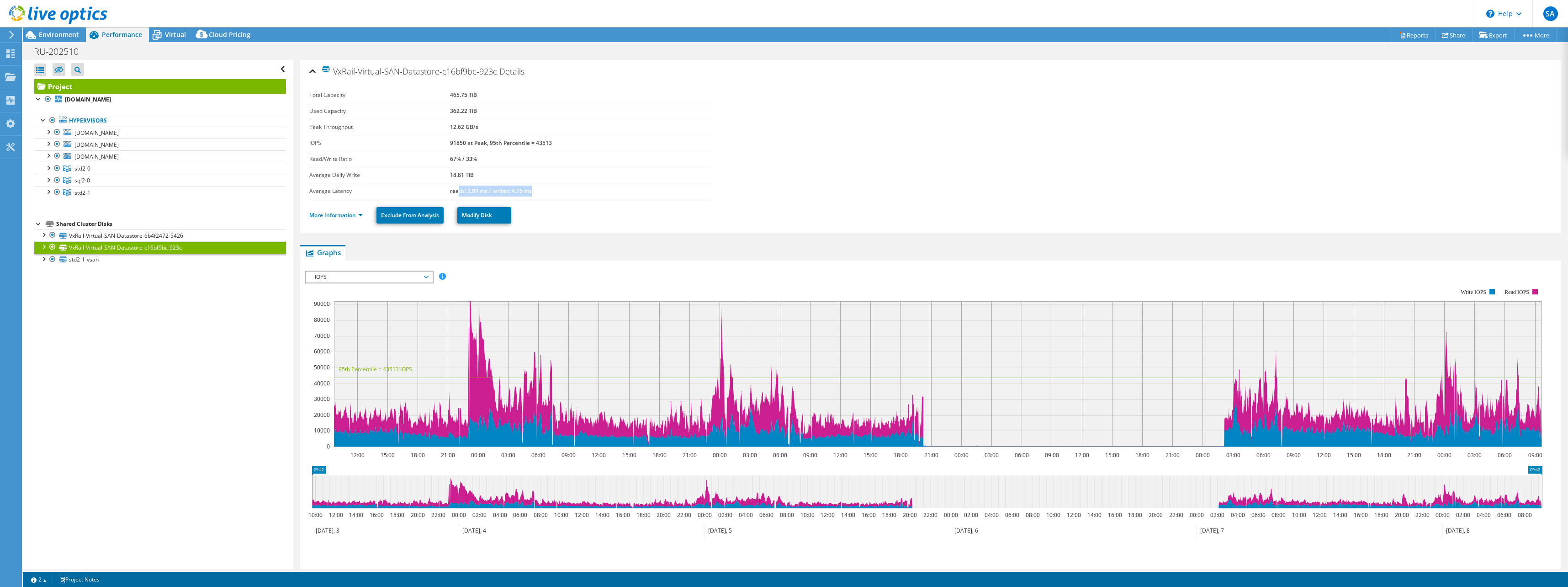
drag, startPoint x: 470, startPoint y: 191, endPoint x: 537, endPoint y: 188, distance: 67.1
click at [537, 188] on td "reads: 2.99 ms / writes: 4.75 ms" at bounding box center [579, 191] width 259 height 16
click at [120, 247] on link "VxRail-Virtual-SAN-Datastore-c16bf9bc-923c" at bounding box center [160, 247] width 252 height 12
click at [127, 232] on link "VxRail-Virtual-SAN-Datastore-6b4f2472-5426" at bounding box center [160, 236] width 252 height 12
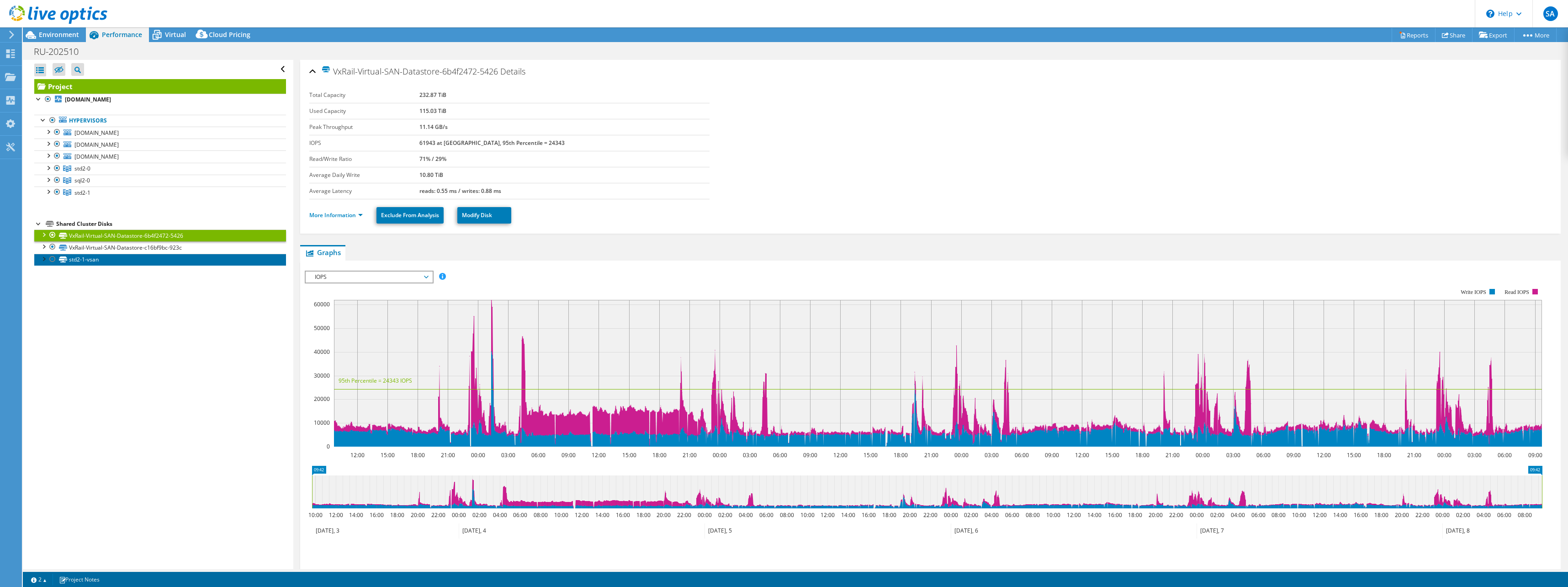
click at [99, 259] on link "std2-1-vsan" at bounding box center [160, 260] width 252 height 12
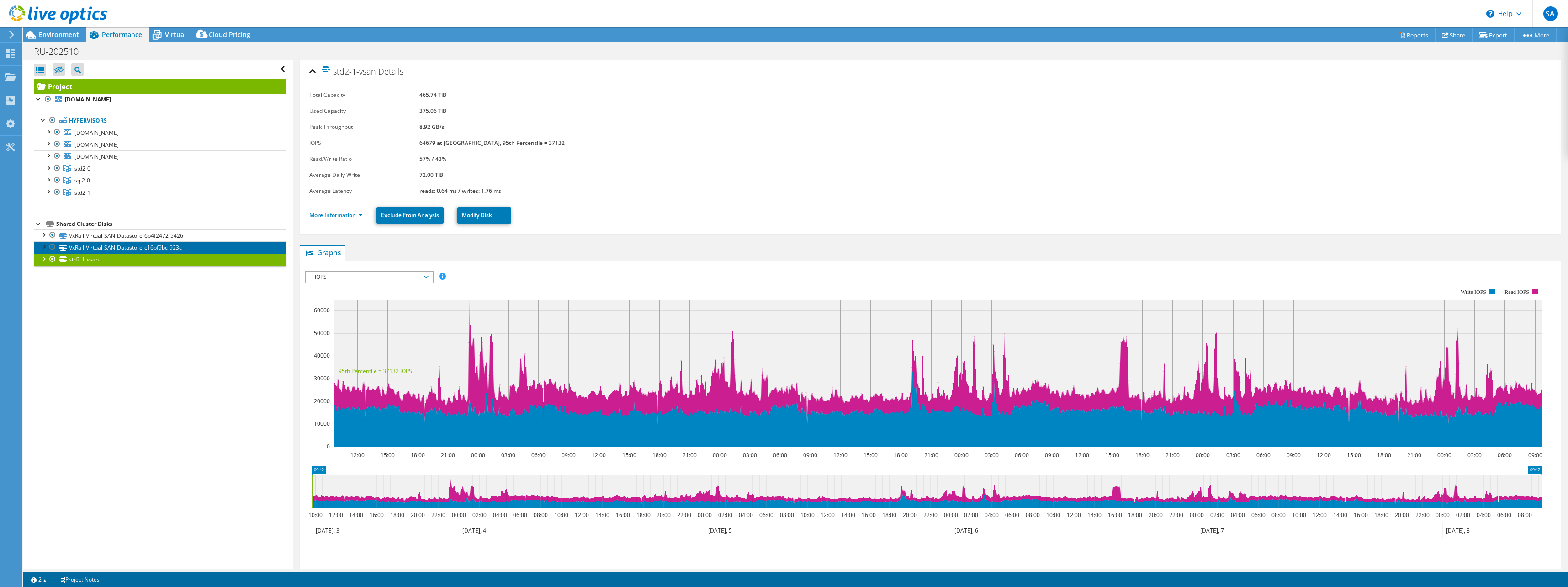
click at [106, 247] on link "VxRail-Virtual-SAN-Datastore-c16bf9bc-923c" at bounding box center [160, 247] width 252 height 12
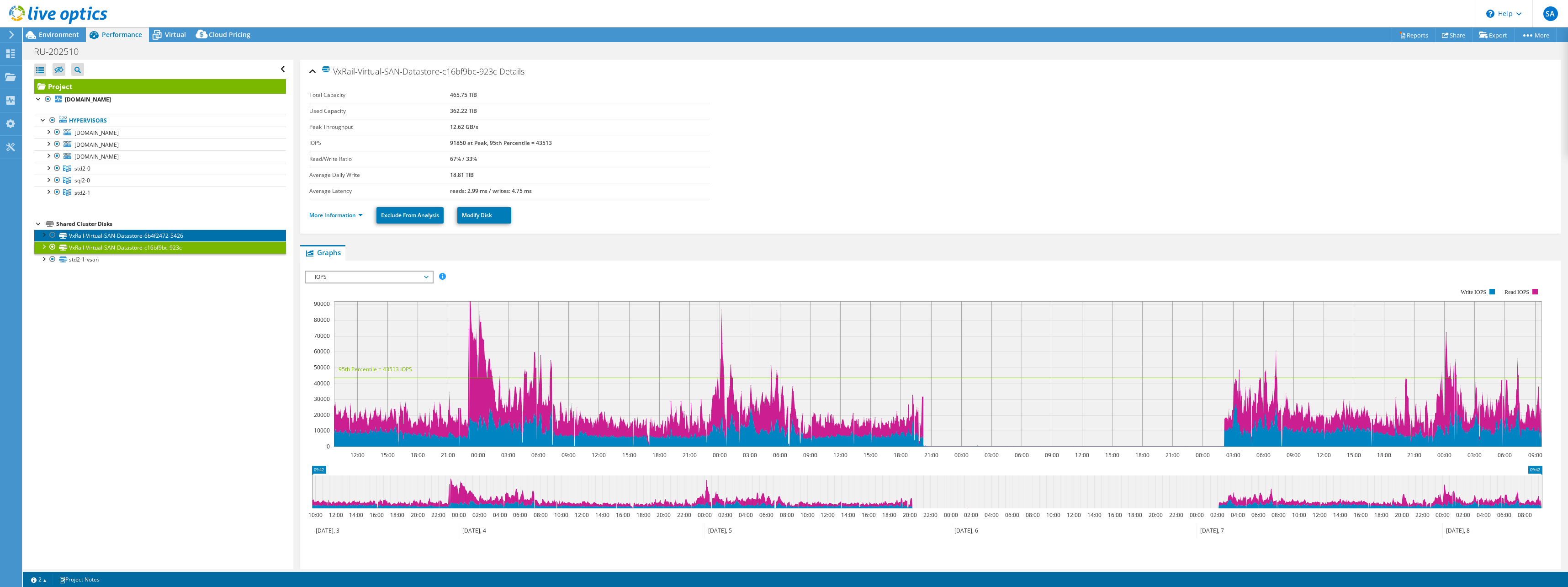
click at [90, 236] on link "VxRail-Virtual-SAN-Datastore-6b4f2472-5426" at bounding box center [160, 236] width 252 height 12
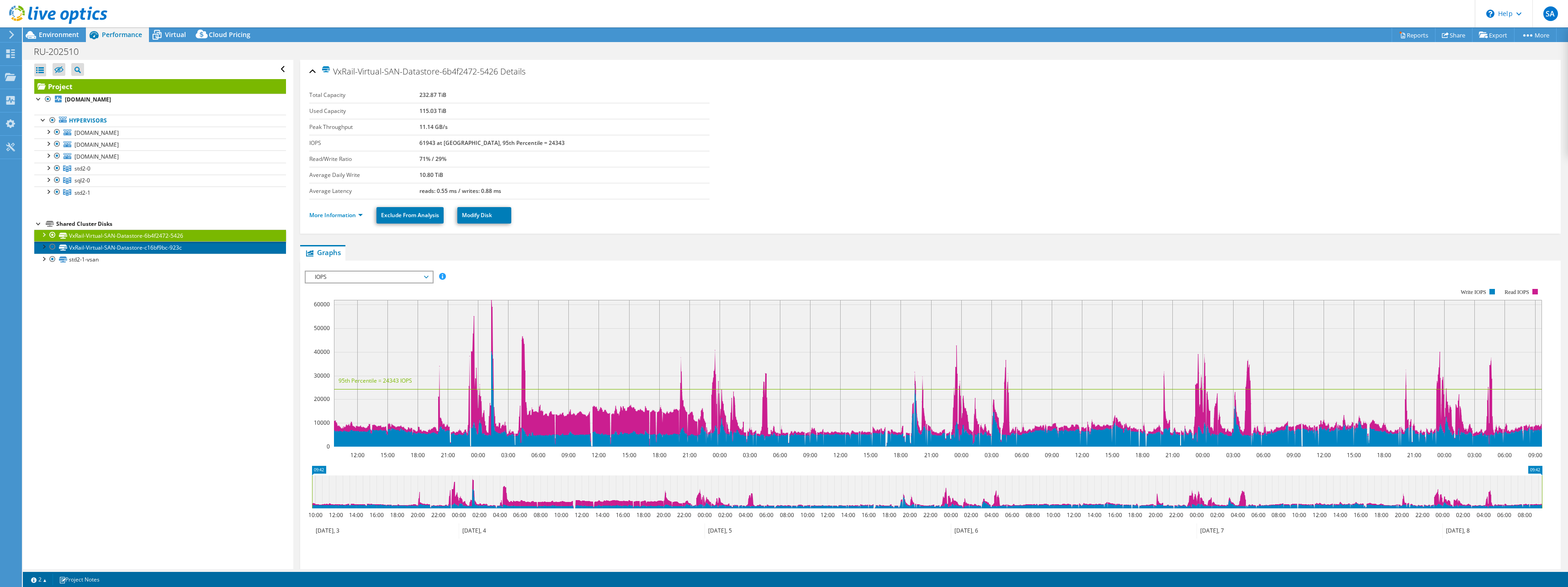
click at [69, 244] on link "VxRail-Virtual-SAN-Datastore-c16bf9bc-923c" at bounding box center [160, 247] width 252 height 12
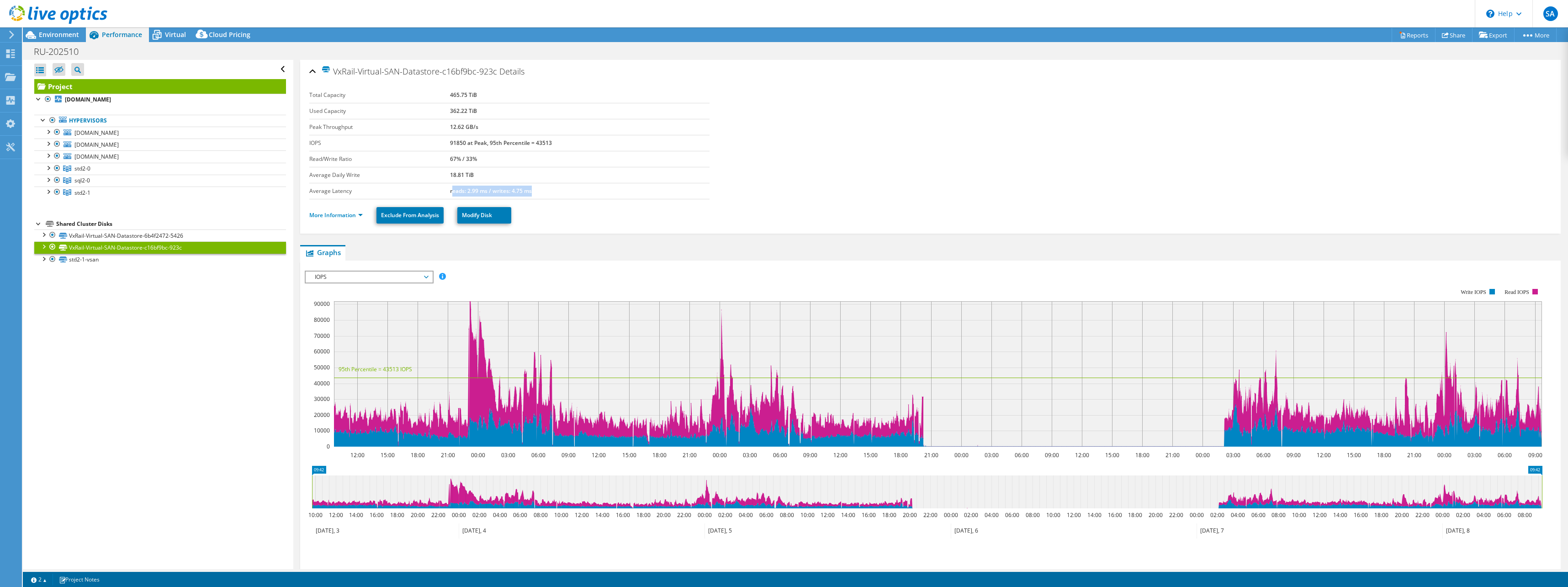
drag, startPoint x: 450, startPoint y: 190, endPoint x: 536, endPoint y: 187, distance: 86.1
click at [536, 187] on td "reads: 2.99 ms / writes: 4.75 ms" at bounding box center [579, 191] width 259 height 16
click at [492, 150] on td "91850 at Peak, 95th Percentile = 43513" at bounding box center [579, 142] width 259 height 16
click at [83, 180] on span "sql2-0" at bounding box center [82, 180] width 16 height 8
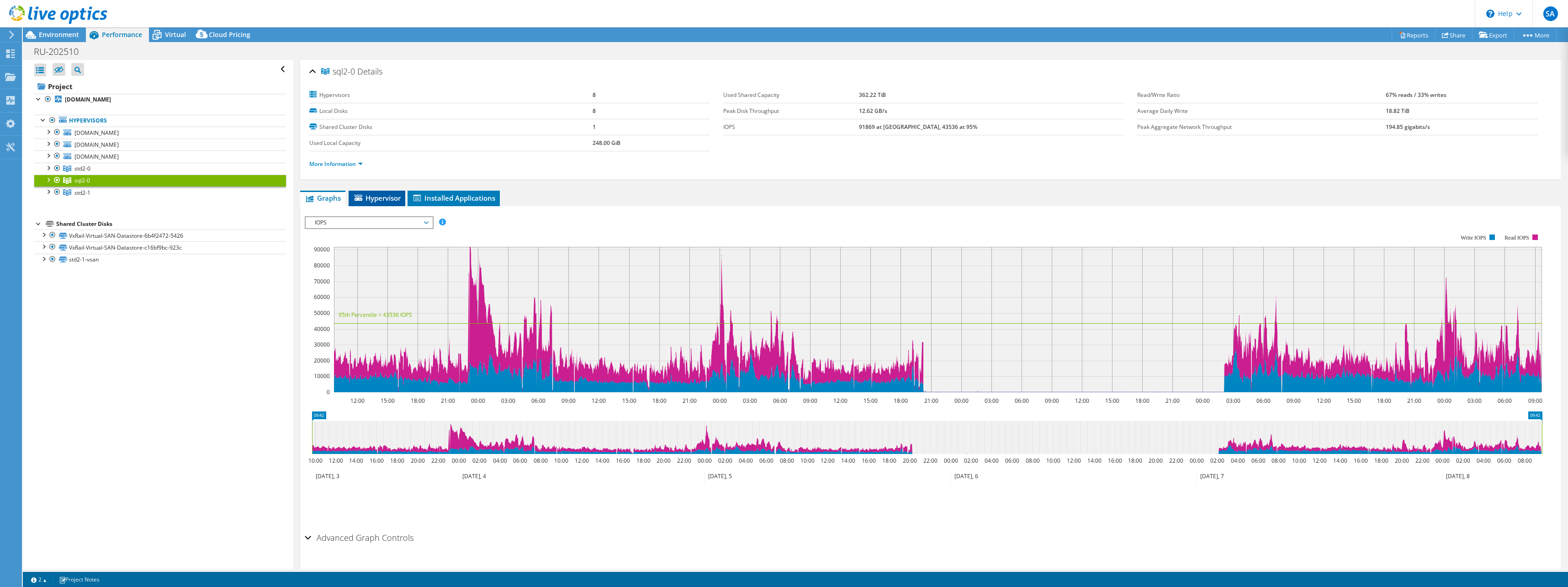
click at [376, 199] on span "Hypervisor" at bounding box center [377, 197] width 47 height 9
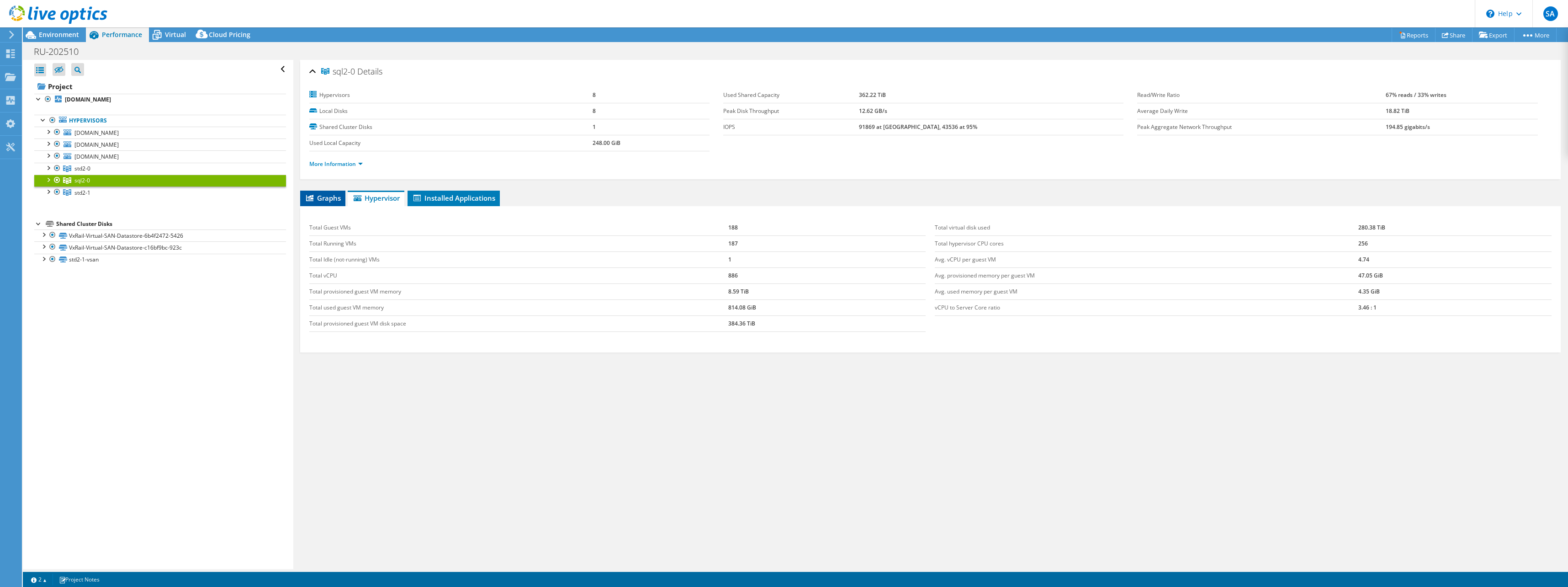
click at [329, 199] on span "Graphs" at bounding box center [323, 197] width 36 height 9
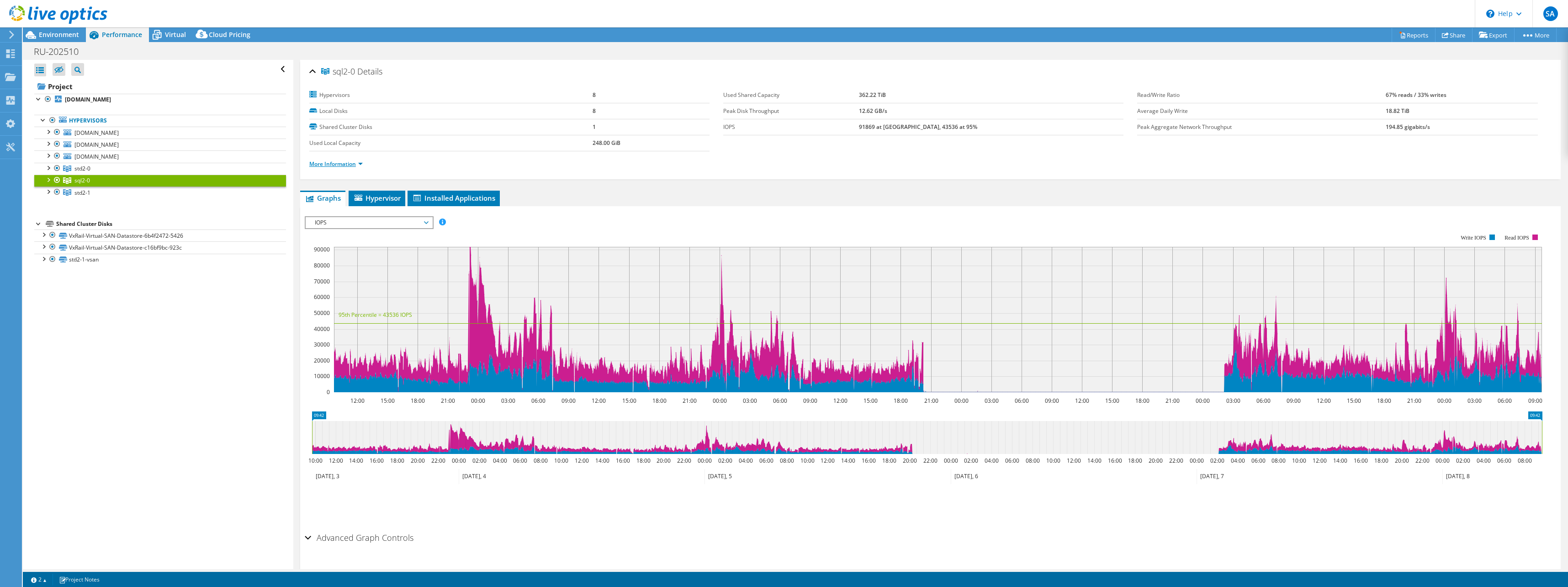
click at [363, 162] on link "More Information" at bounding box center [336, 164] width 54 height 8
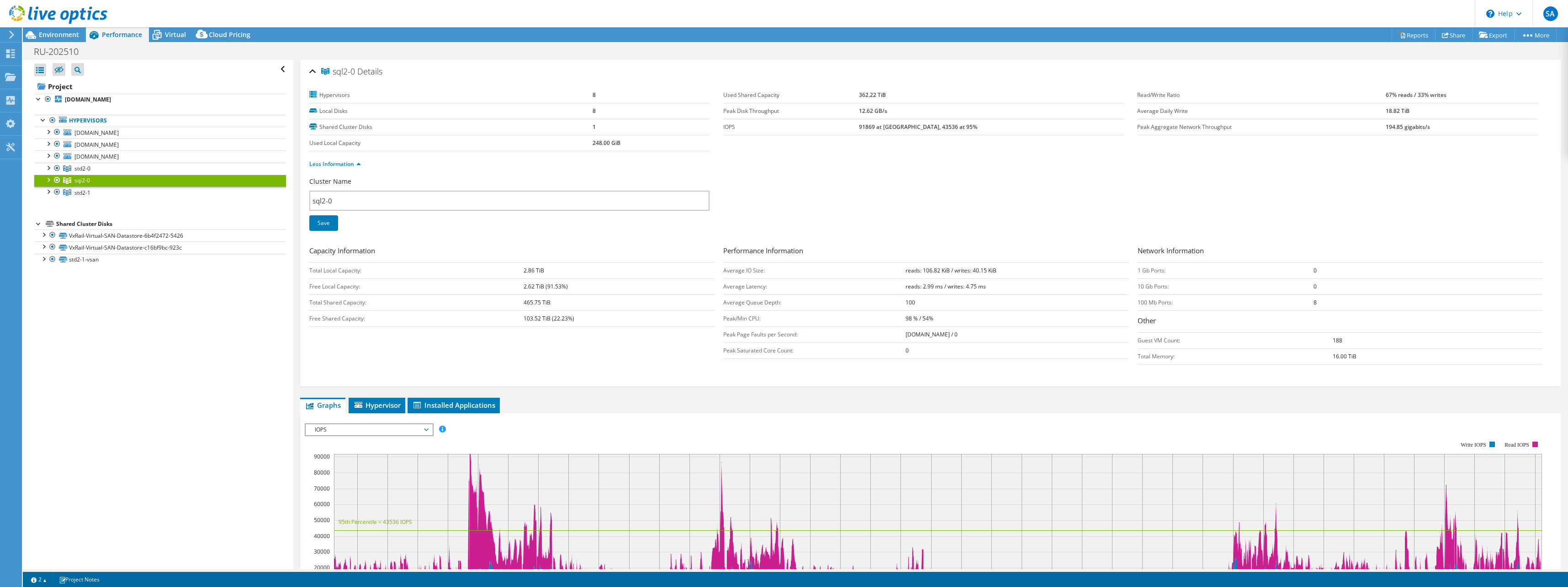
click at [49, 181] on div at bounding box center [47, 179] width 9 height 9
click at [49, 181] on div at bounding box center [47, 179] width 9 height 9
click at [421, 430] on span "IOPS" at bounding box center [369, 430] width 117 height 11
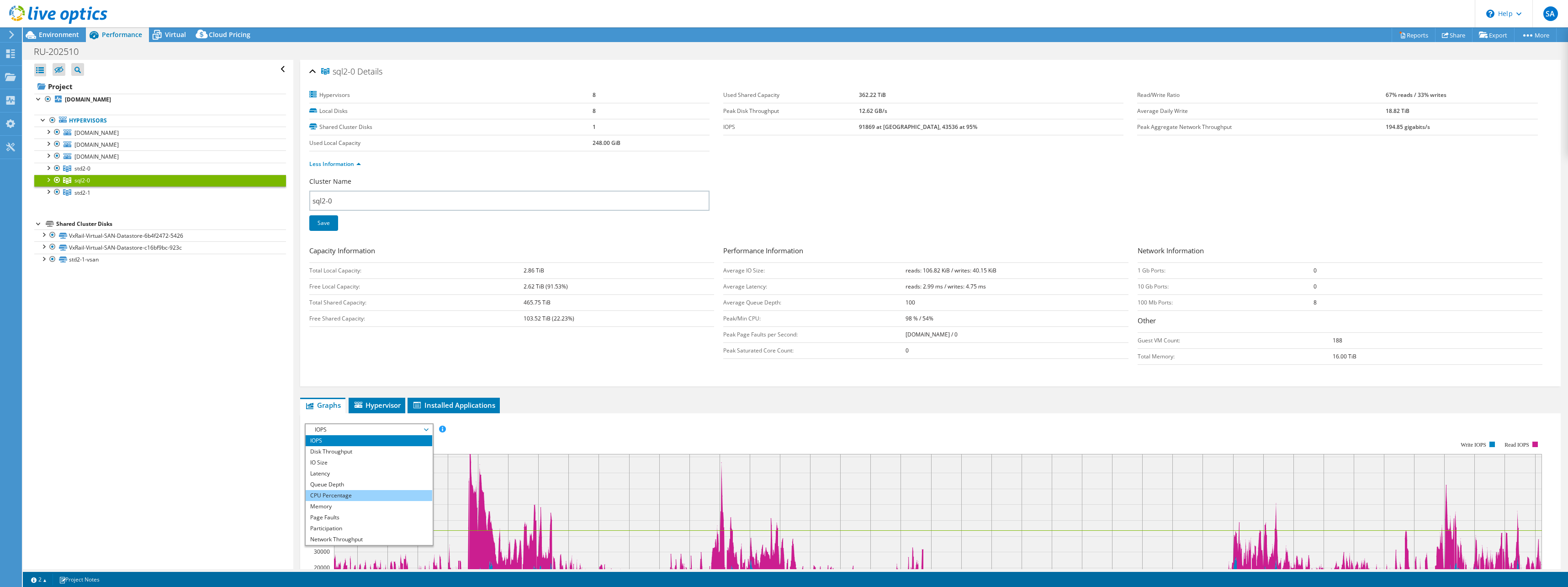
click at [364, 498] on li "CPU Percentage" at bounding box center [369, 496] width 127 height 11
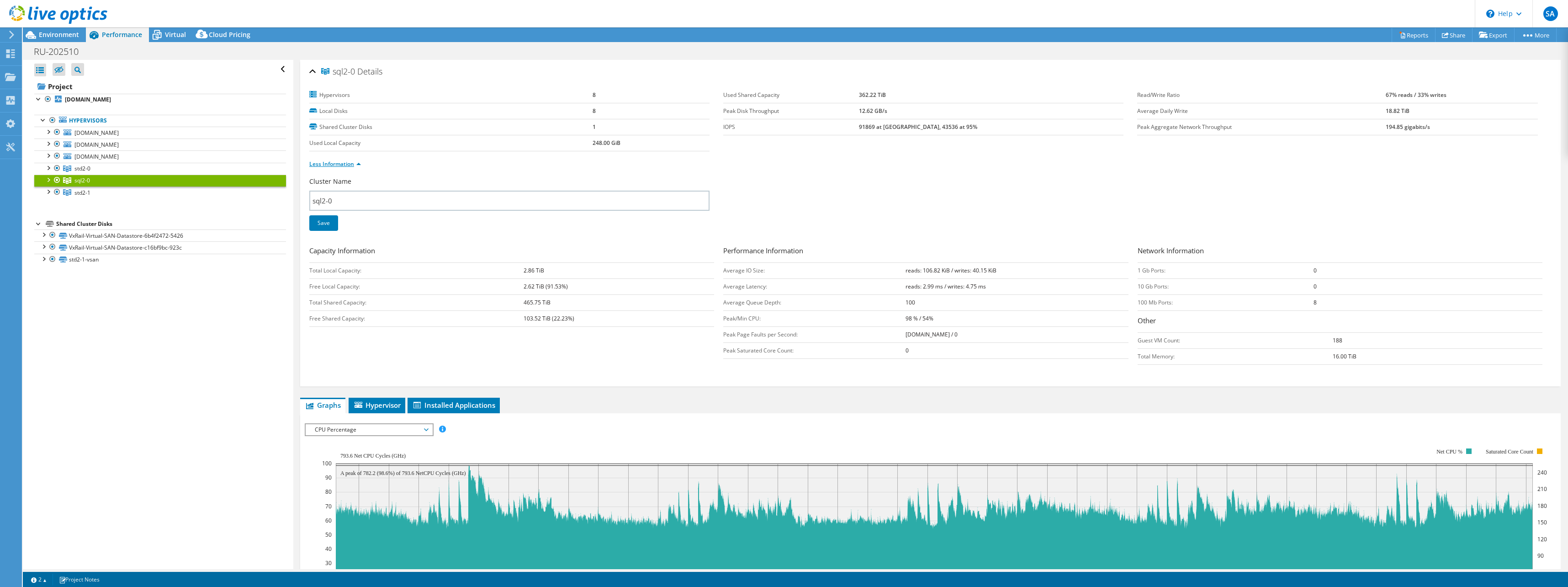
click at [349, 160] on link "Less Information" at bounding box center [335, 164] width 52 height 8
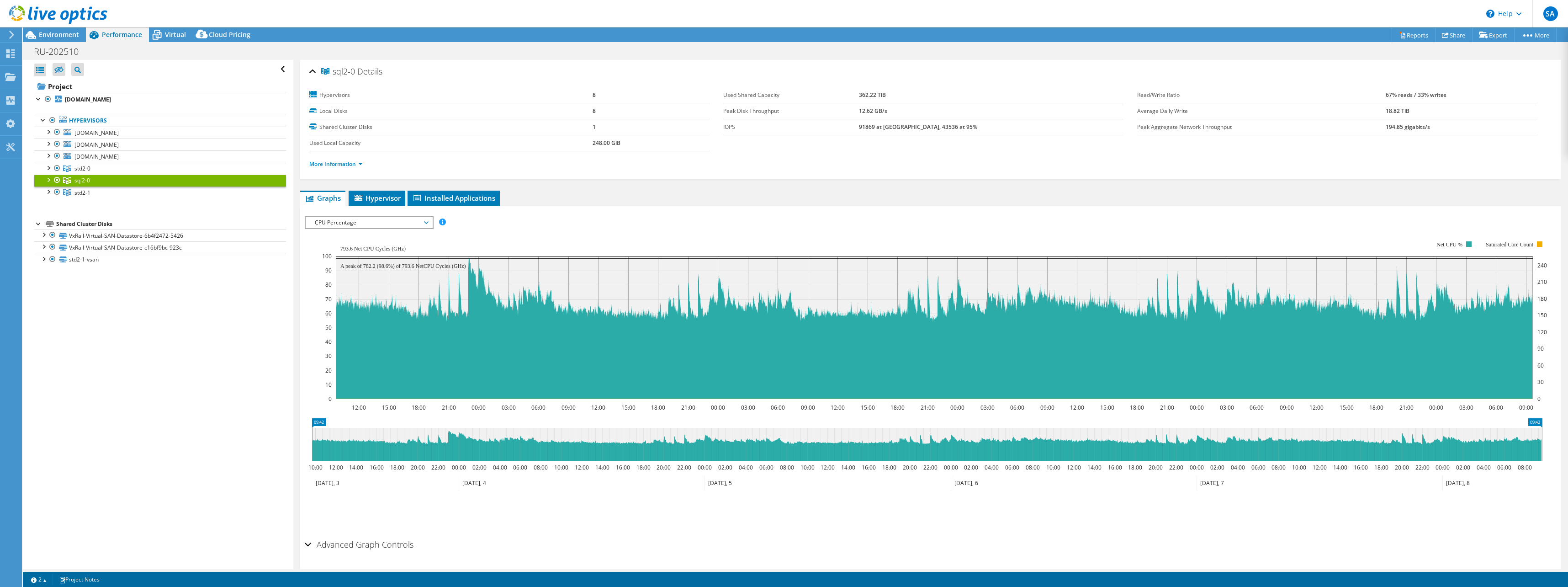
click at [388, 219] on span "CPU Percentage" at bounding box center [369, 223] width 117 height 11
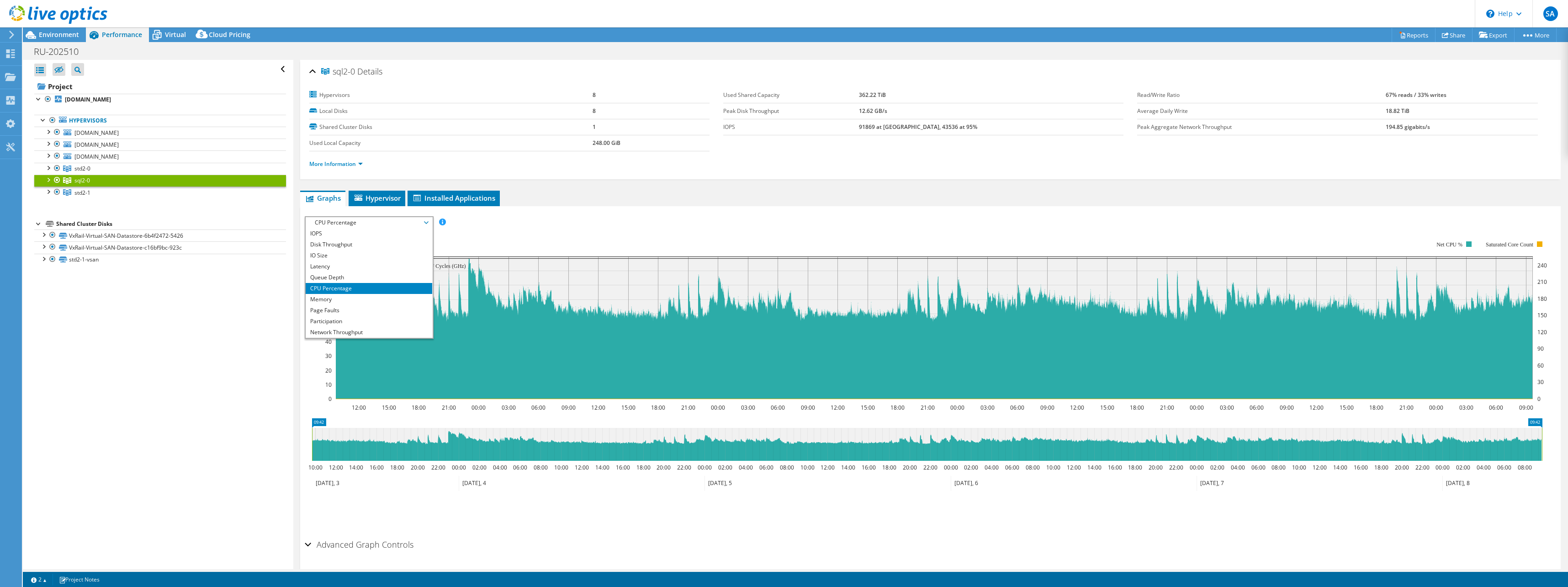
click at [461, 234] on rect at bounding box center [934, 320] width 1225 height 183
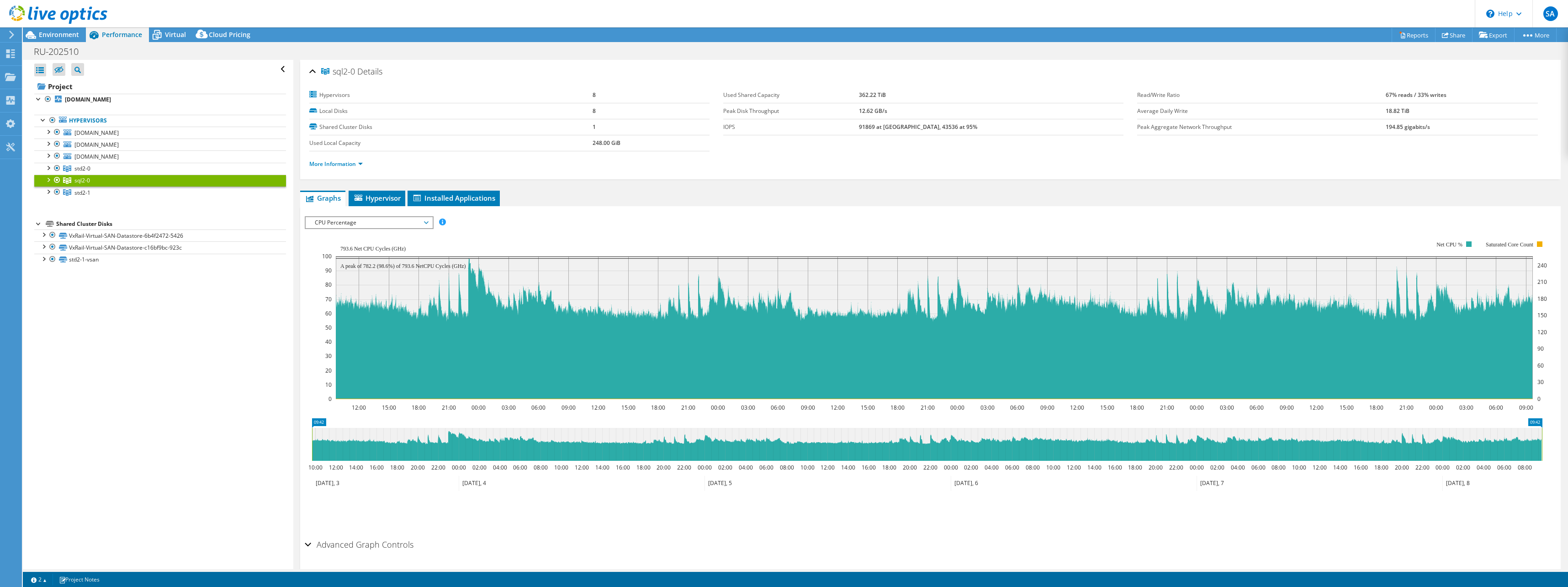
click at [377, 222] on span "CPU Percentage" at bounding box center [369, 223] width 117 height 11
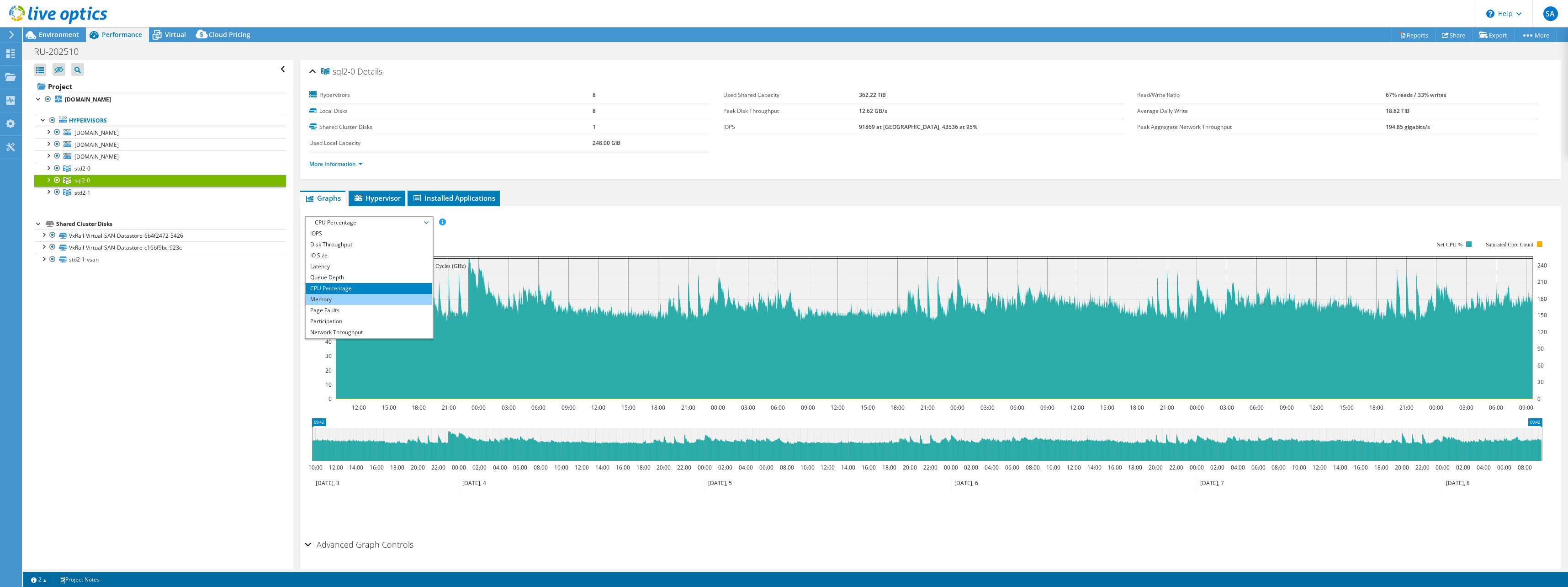
click at [334, 301] on li "Memory" at bounding box center [369, 300] width 127 height 11
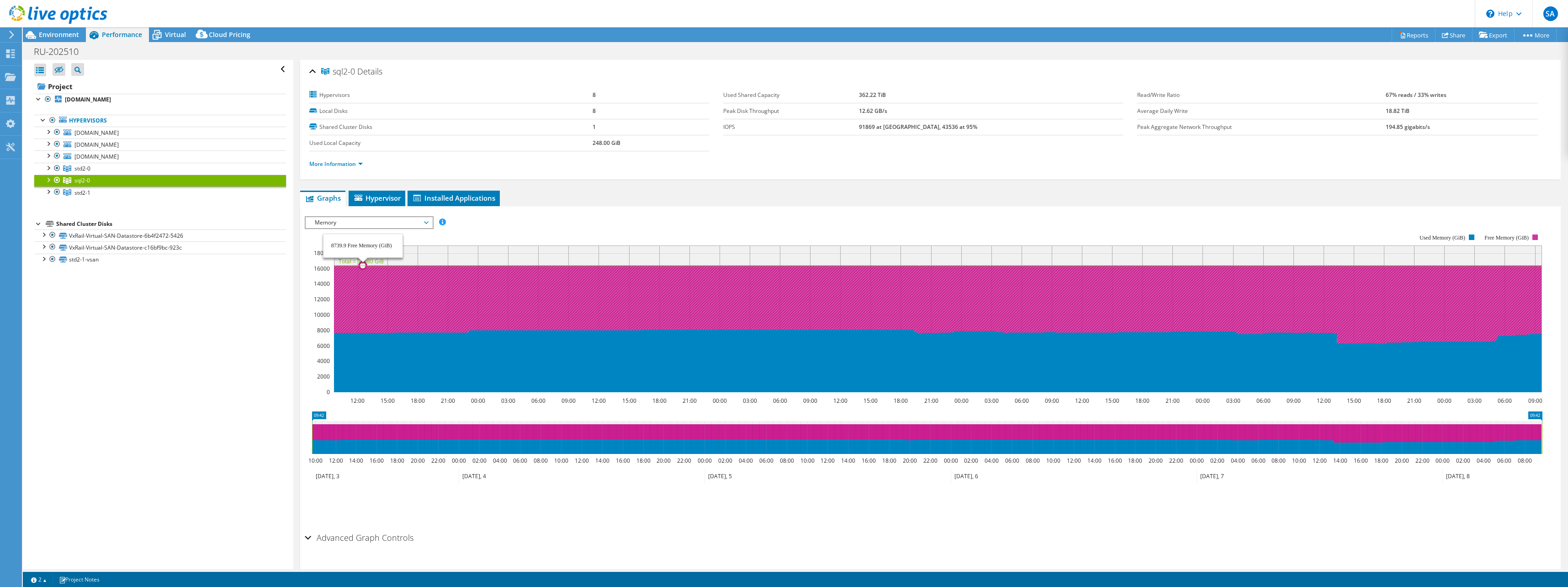
select select "USD"
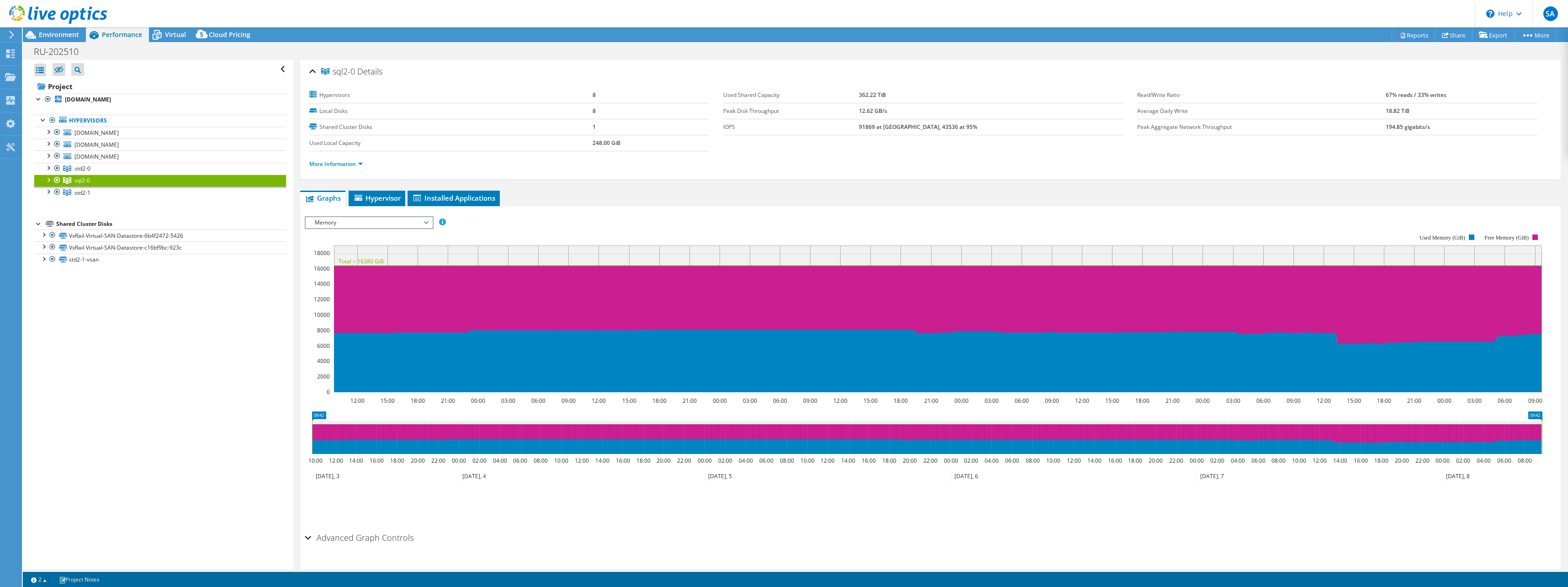
click at [356, 223] on span "Memory" at bounding box center [369, 223] width 117 height 11
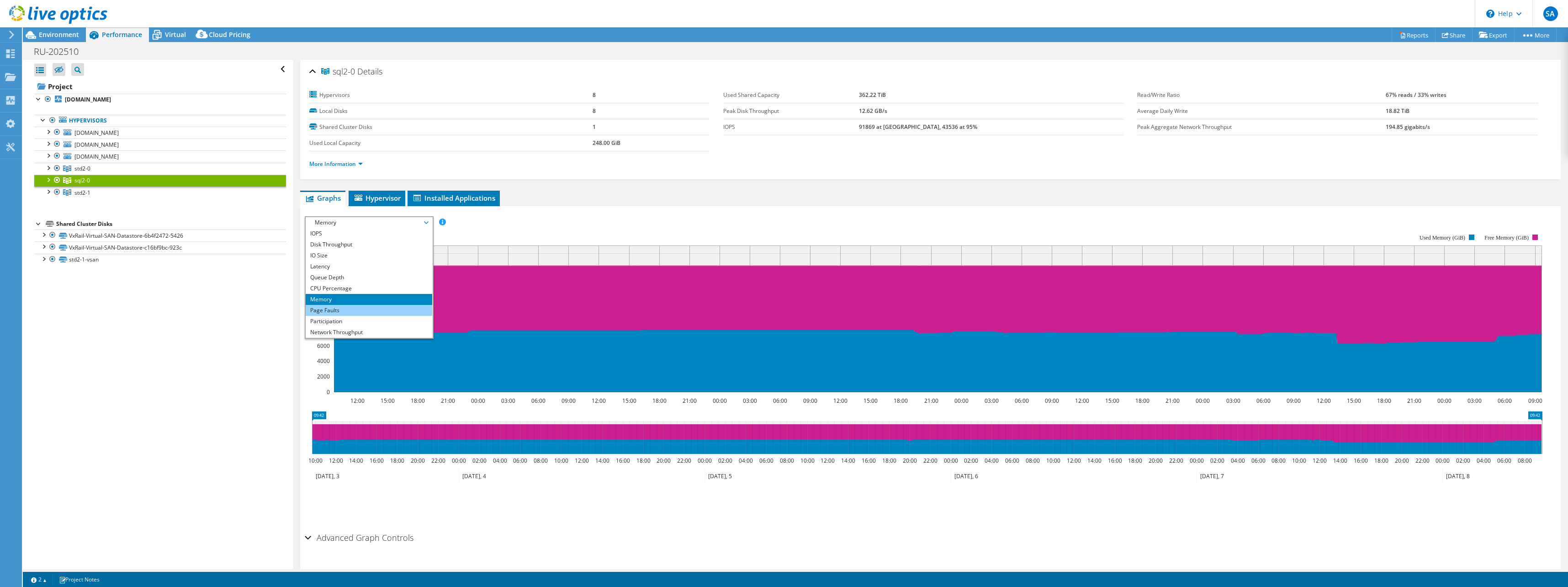
click at [358, 308] on li "Page Faults" at bounding box center [369, 311] width 127 height 11
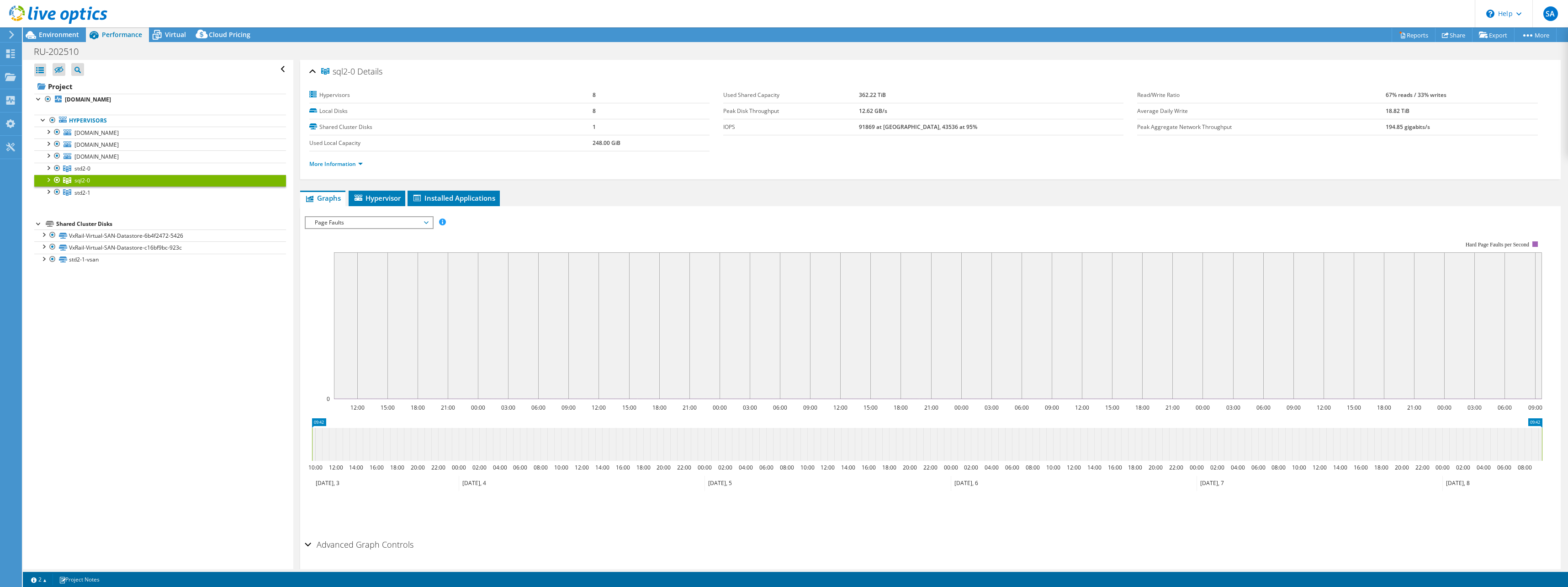
click at [357, 223] on span "Page Faults" at bounding box center [369, 223] width 117 height 11
click at [343, 264] on li "Latency" at bounding box center [369, 267] width 127 height 11
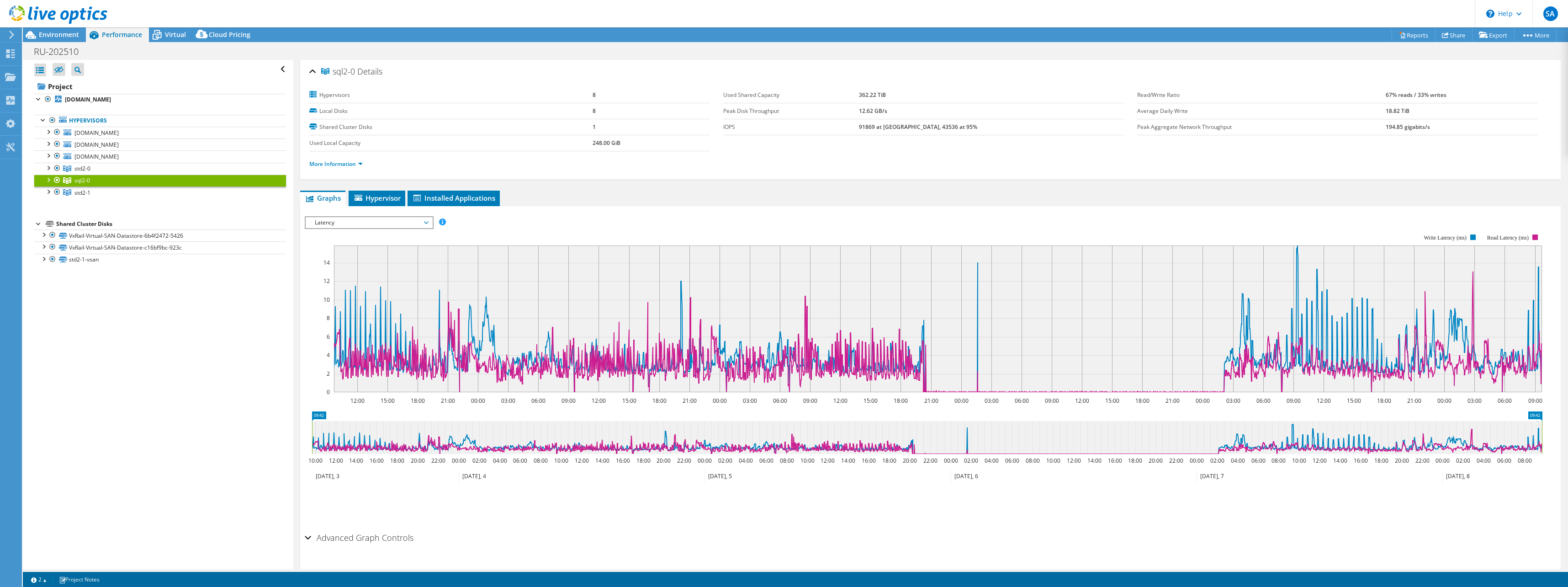
click at [354, 221] on span "Latency" at bounding box center [369, 223] width 117 height 11
click at [341, 255] on li "IO Size" at bounding box center [369, 256] width 127 height 11
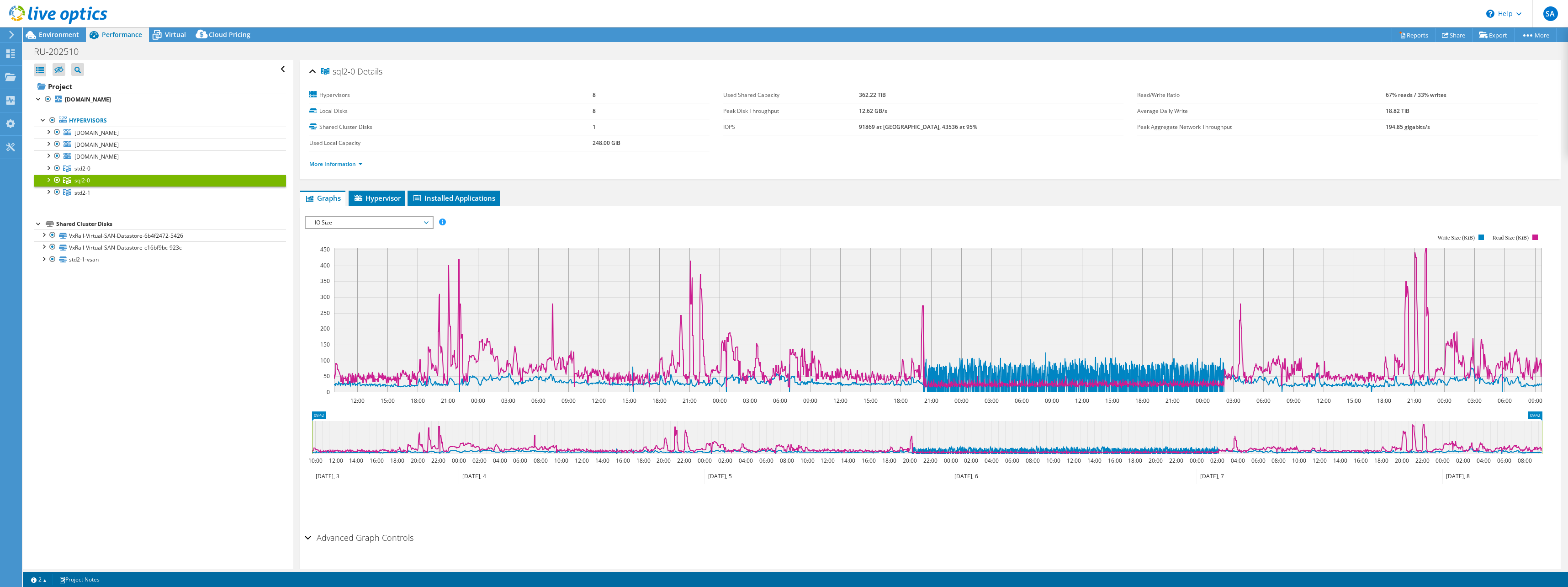
click at [346, 223] on span "IO Size" at bounding box center [369, 223] width 117 height 11
click at [348, 279] on li "Queue Depth" at bounding box center [369, 278] width 127 height 11
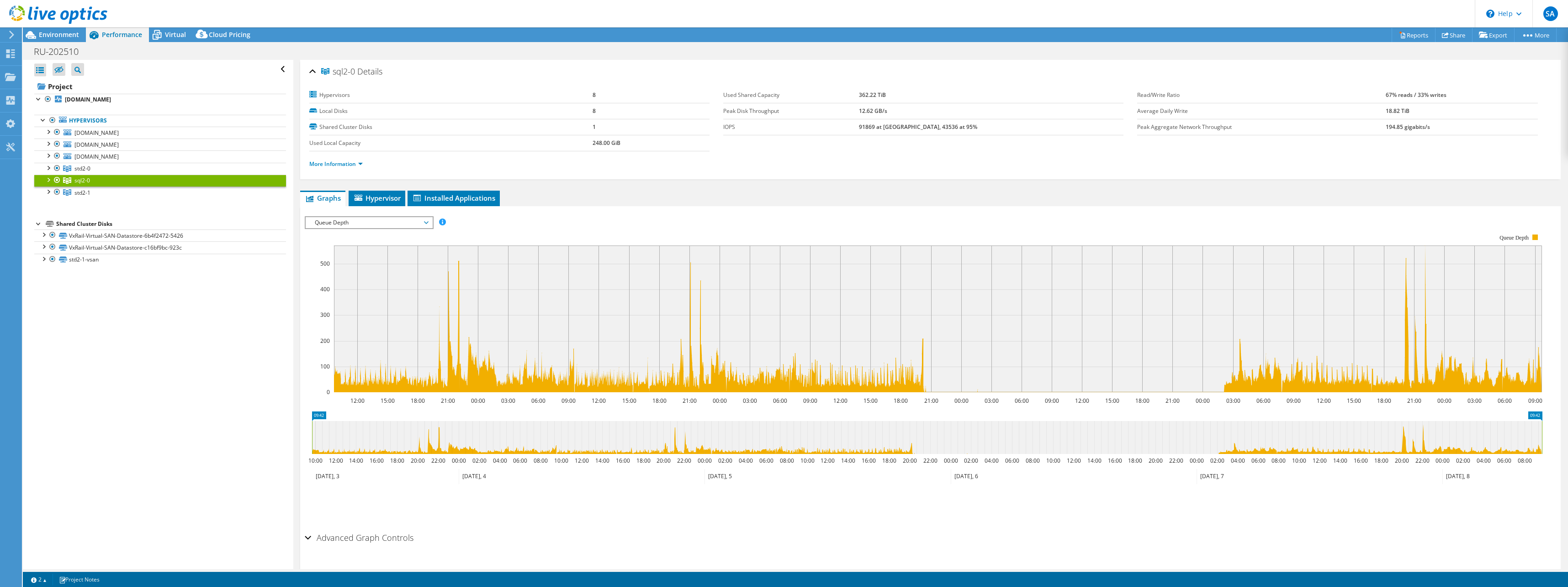
click at [333, 222] on span "Queue Depth" at bounding box center [369, 223] width 117 height 11
click at [337, 290] on li "CPU Percentage" at bounding box center [369, 289] width 127 height 11
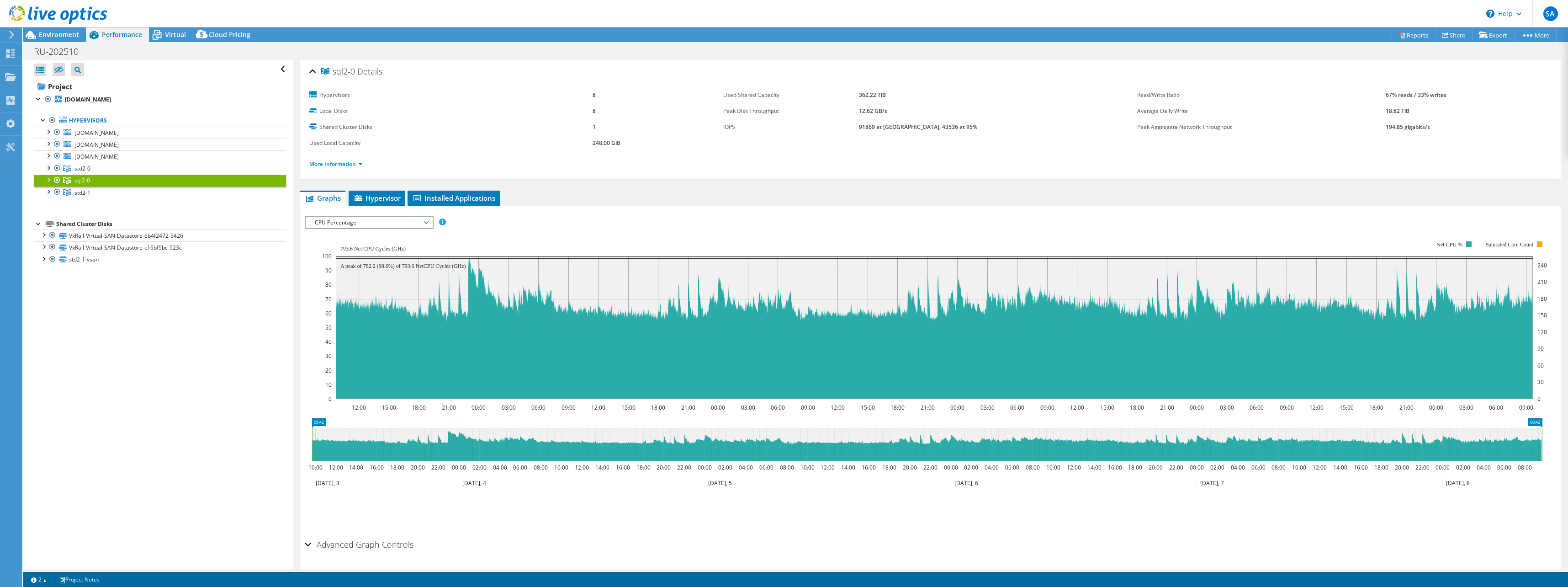
click at [366, 217] on span "CPU Percentage" at bounding box center [369, 223] width 117 height 11
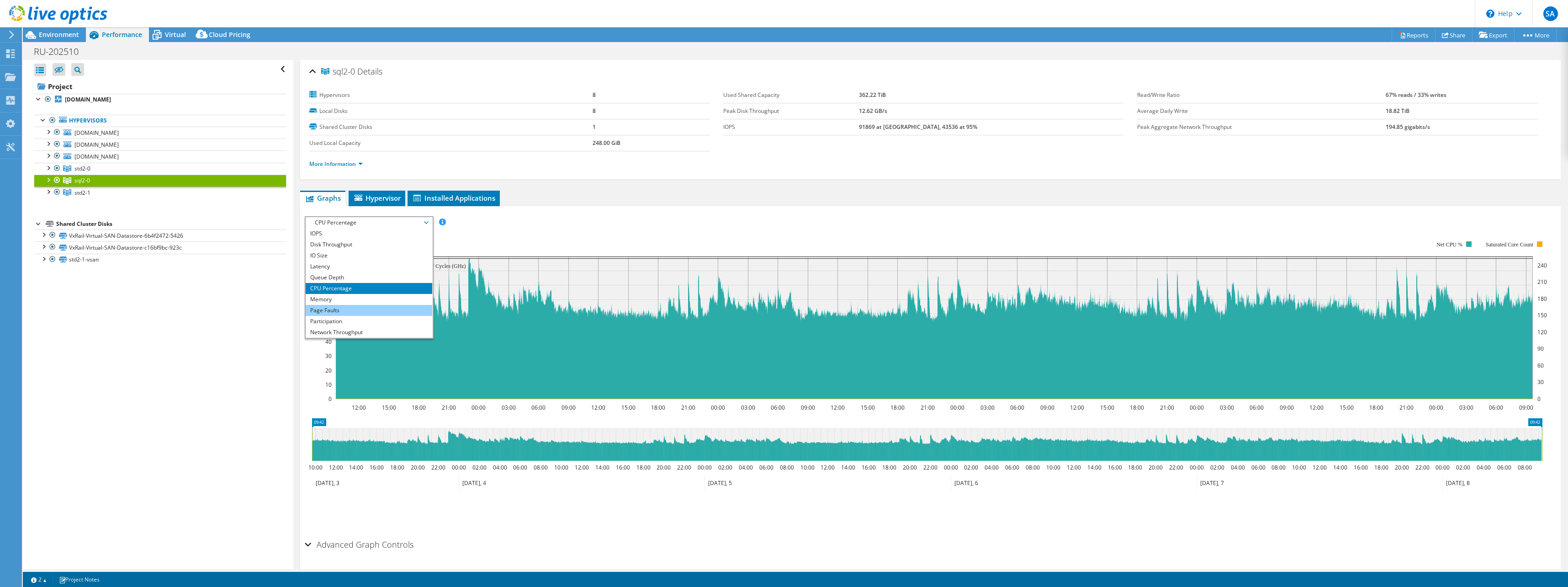
click at [334, 311] on li "Page Faults" at bounding box center [369, 311] width 127 height 11
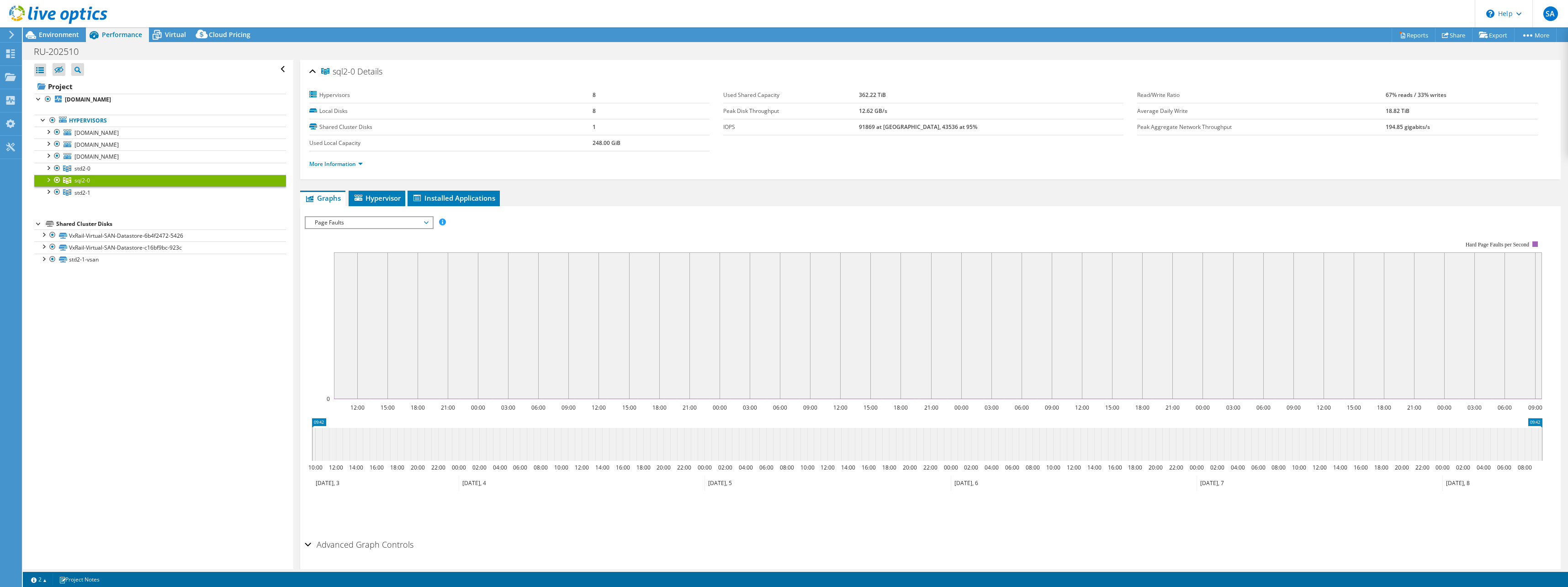
click at [352, 225] on span "Page Faults" at bounding box center [369, 223] width 117 height 11
click at [348, 322] on li "Participation" at bounding box center [369, 322] width 127 height 11
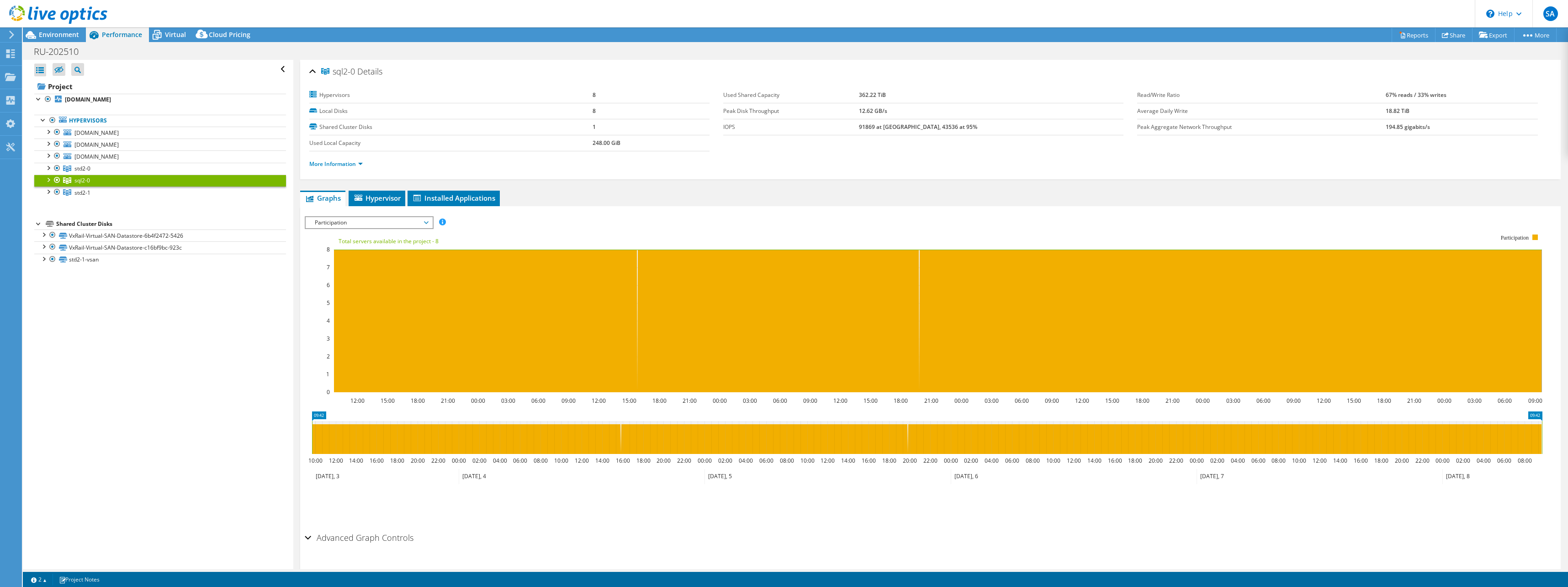
click at [346, 225] on span "Participation" at bounding box center [369, 223] width 117 height 11
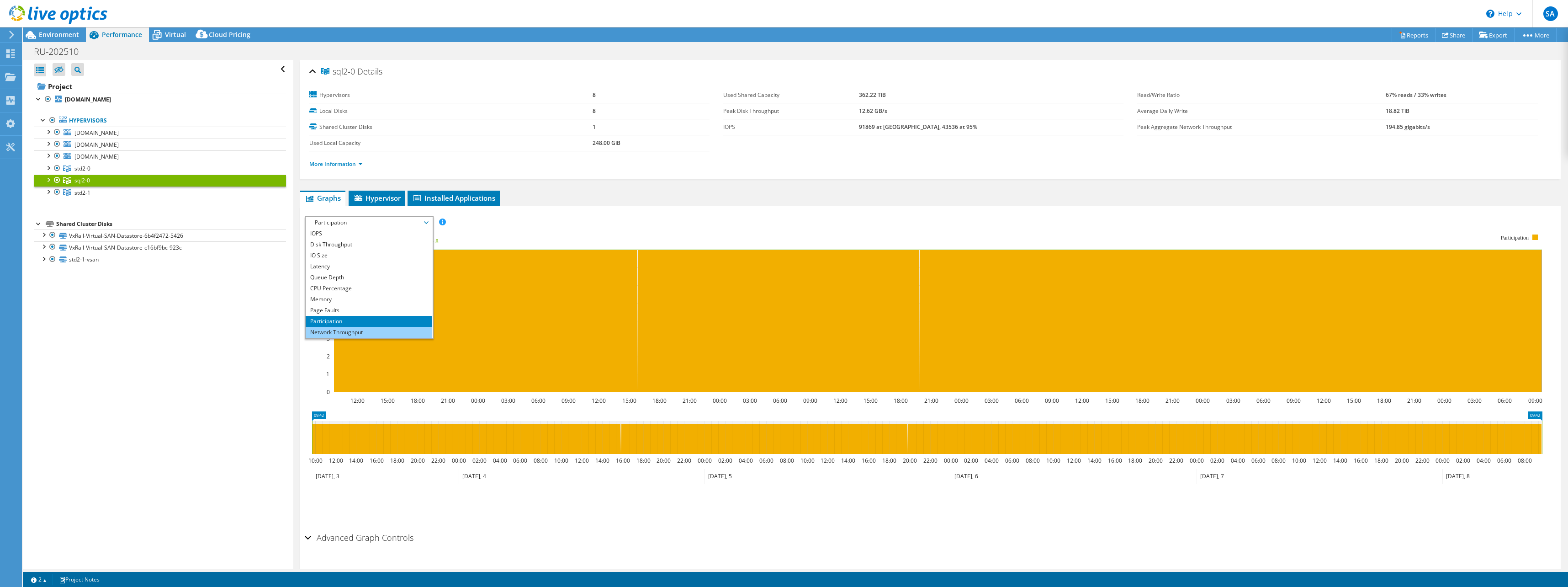
click at [346, 331] on li "Network Throughput" at bounding box center [369, 332] width 127 height 11
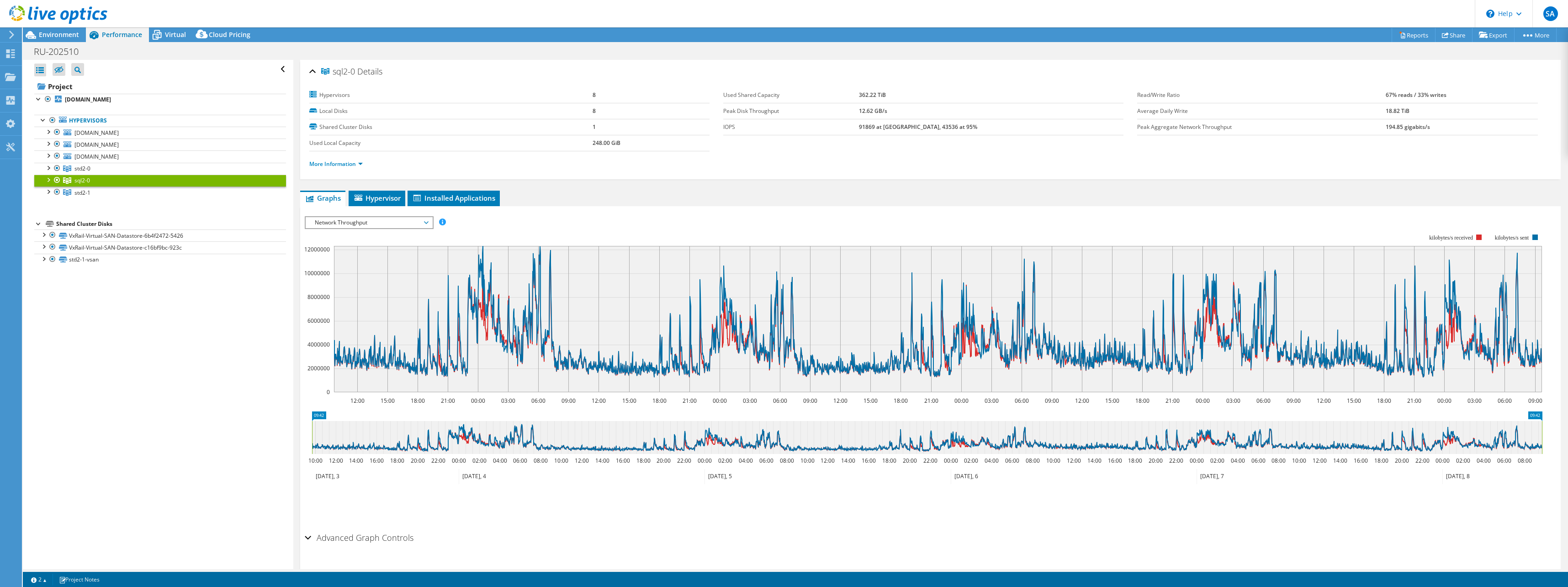
scroll to position [23, 0]
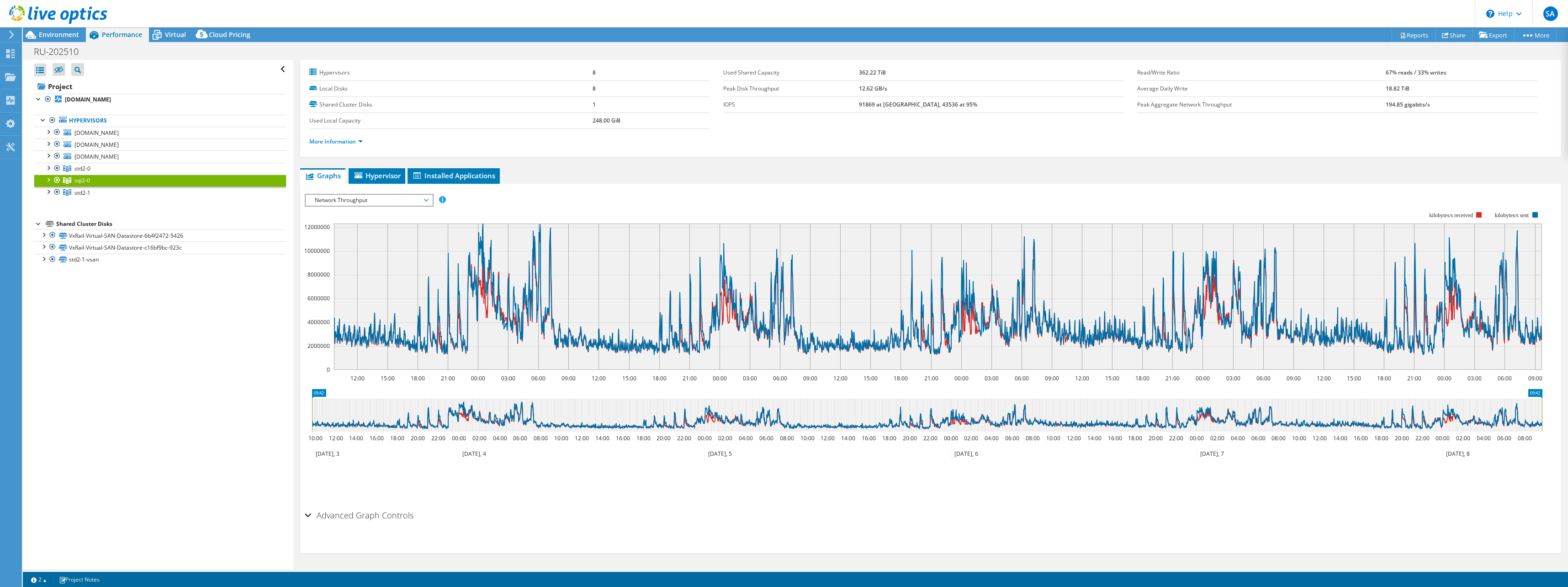
click at [415, 200] on span "Network Throughput" at bounding box center [369, 200] width 117 height 11
click at [346, 299] on li "Workload Concentration Bubble" at bounding box center [369, 299] width 127 height 11
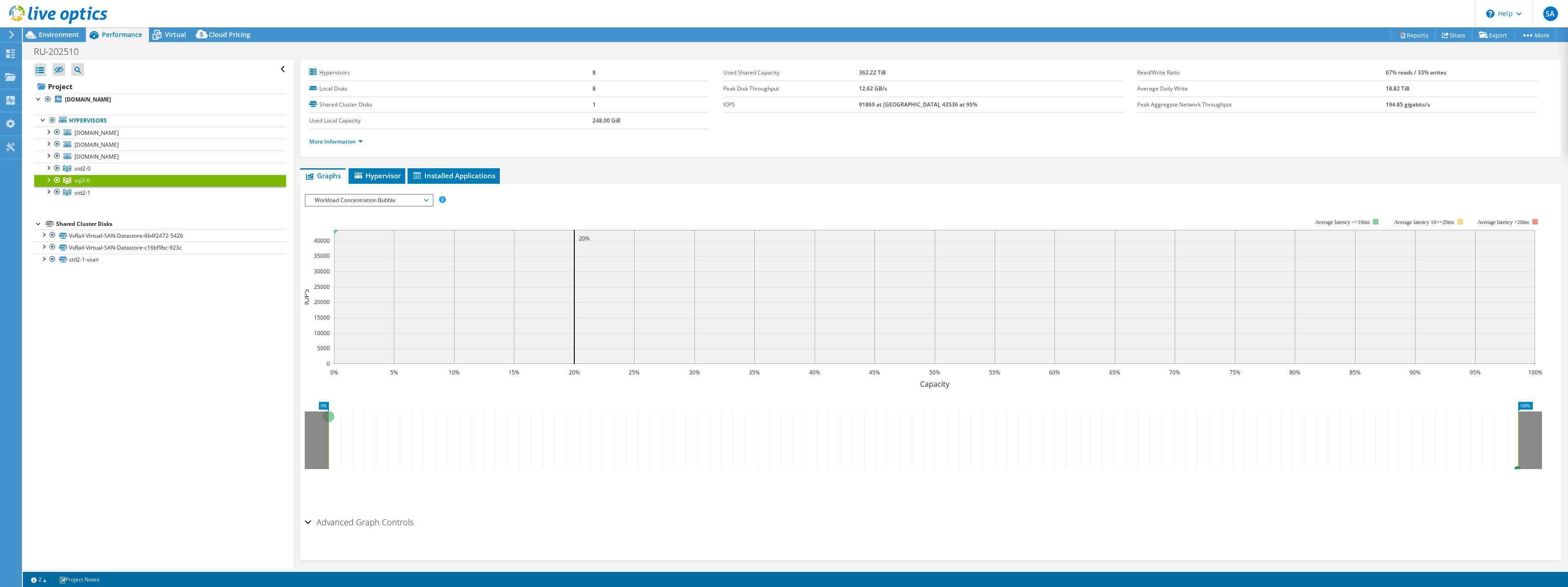
scroll to position [0, 0]
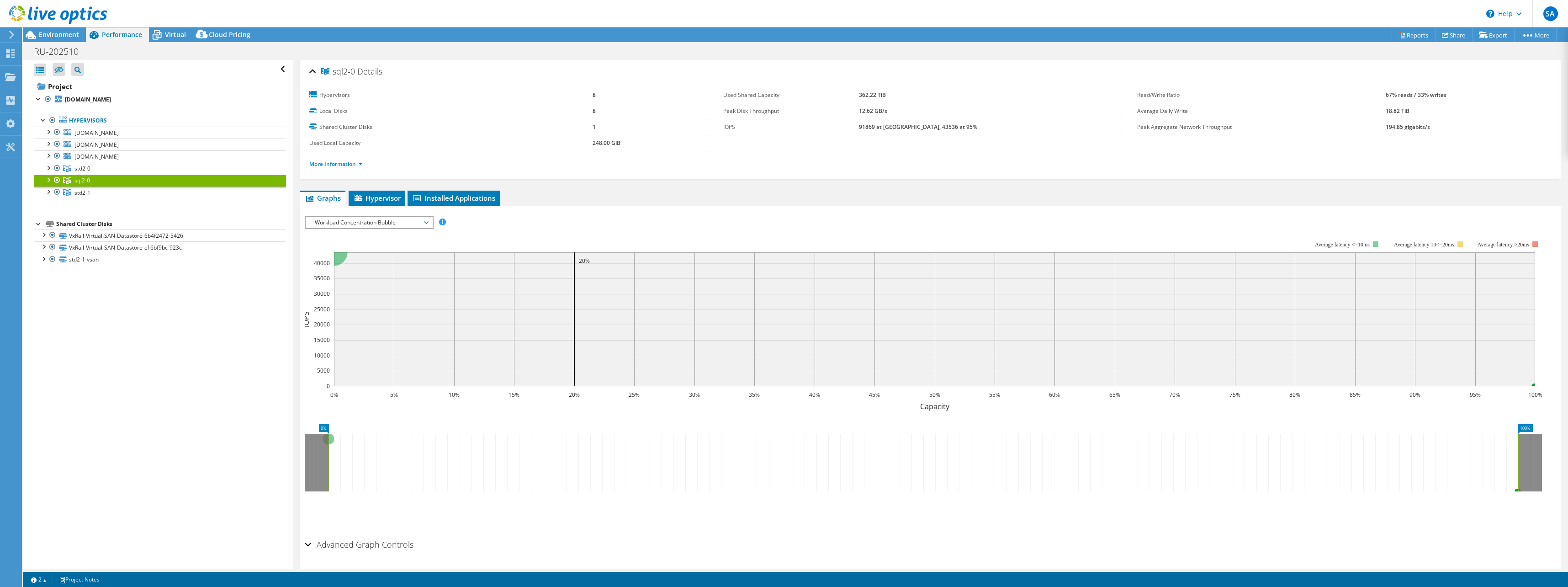
click at [358, 221] on span "Workload Concentration Bubble" at bounding box center [369, 223] width 117 height 11
click at [365, 307] on li "Workload Concentration Line" at bounding box center [369, 311] width 127 height 11
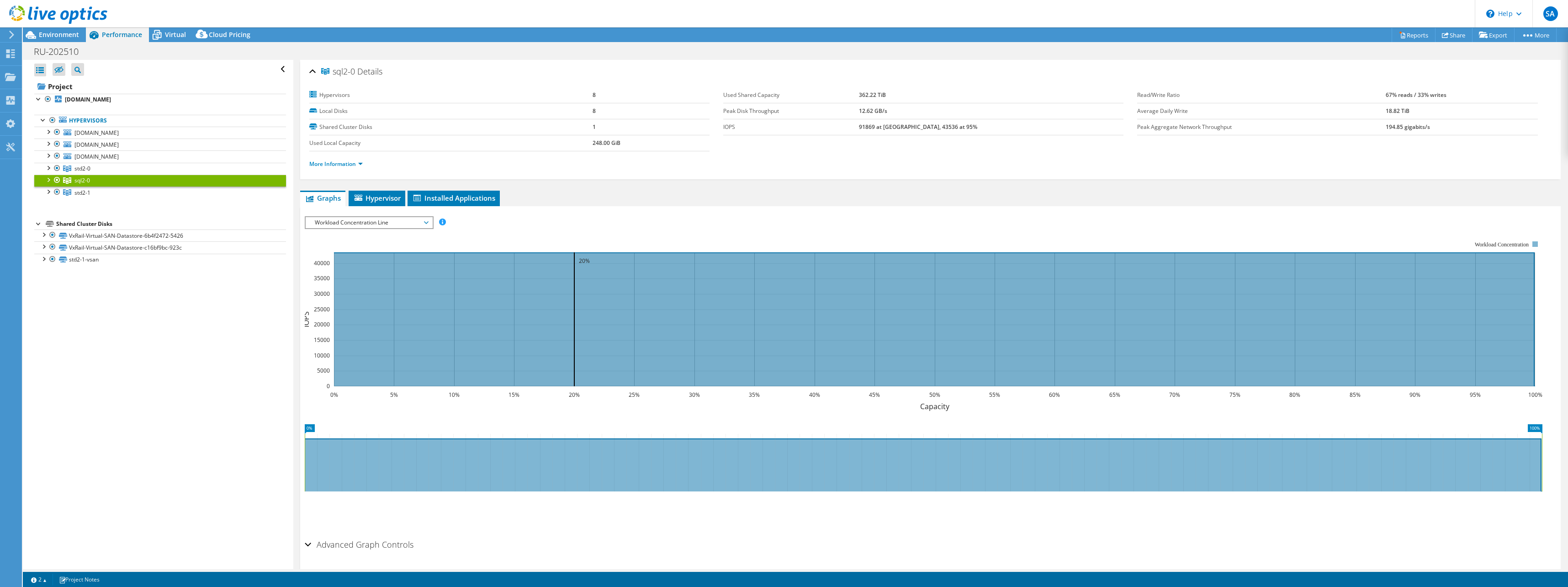
click at [369, 223] on span "Workload Concentration Line" at bounding box center [369, 223] width 117 height 11
click at [342, 289] on li "CPU Percentage" at bounding box center [369, 289] width 127 height 11
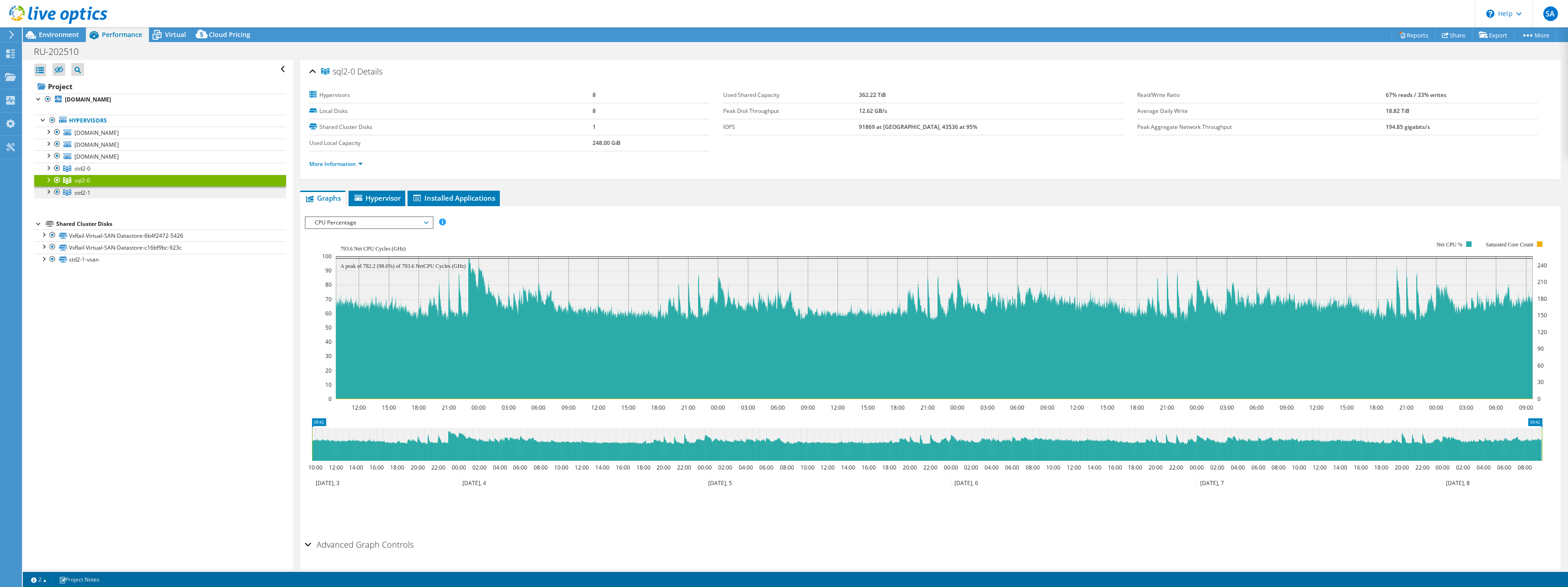
click at [83, 190] on span "std2-1" at bounding box center [82, 192] width 16 height 8
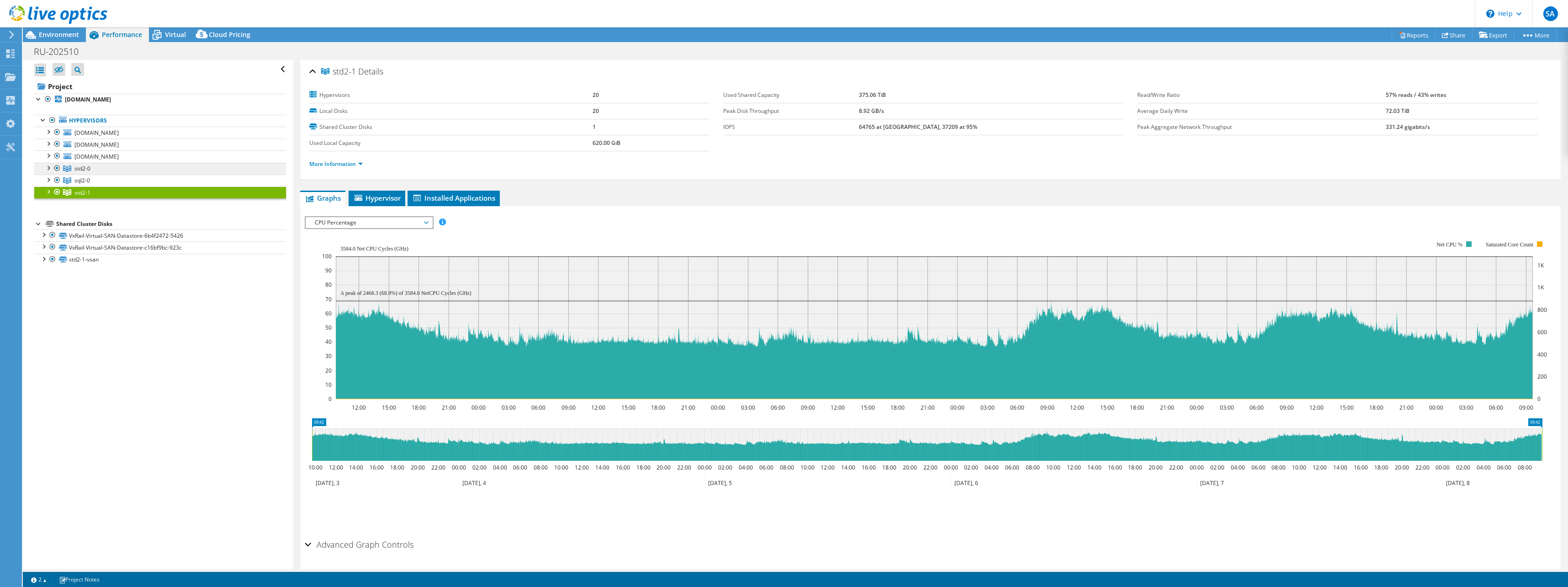
click at [88, 167] on span "std2-0" at bounding box center [82, 168] width 16 height 8
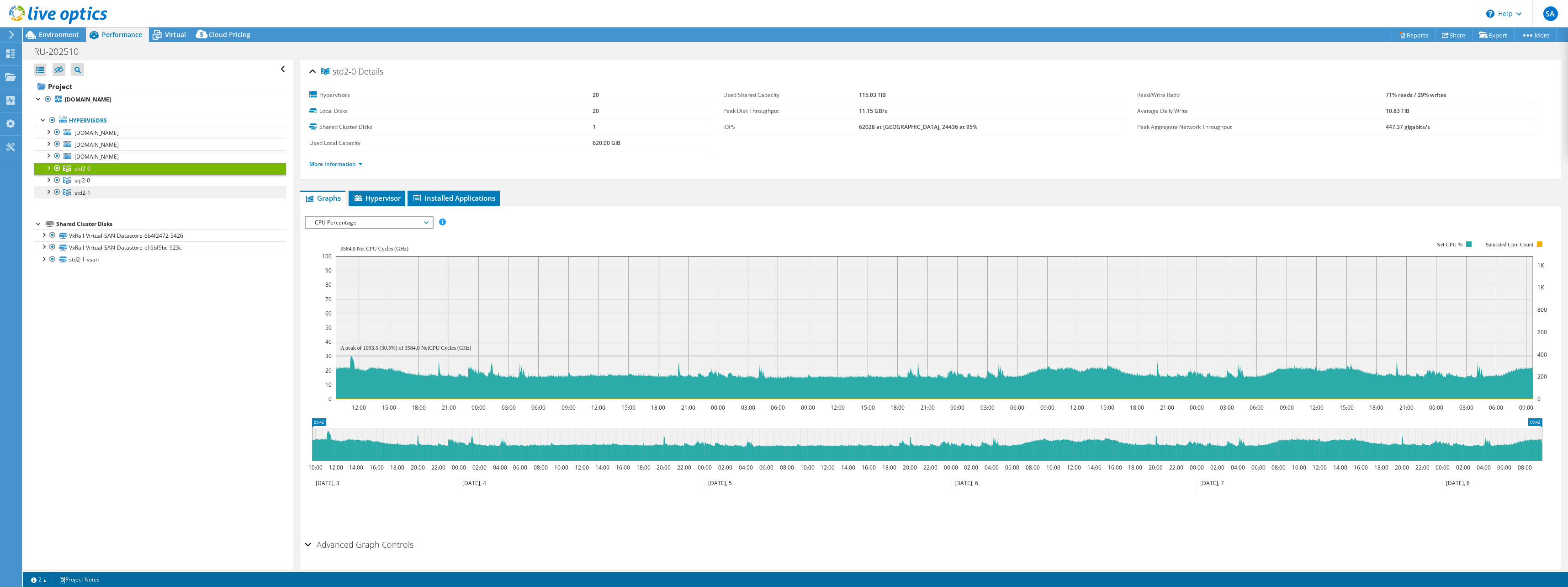
click at [85, 191] on span "std2-1" at bounding box center [82, 192] width 16 height 8
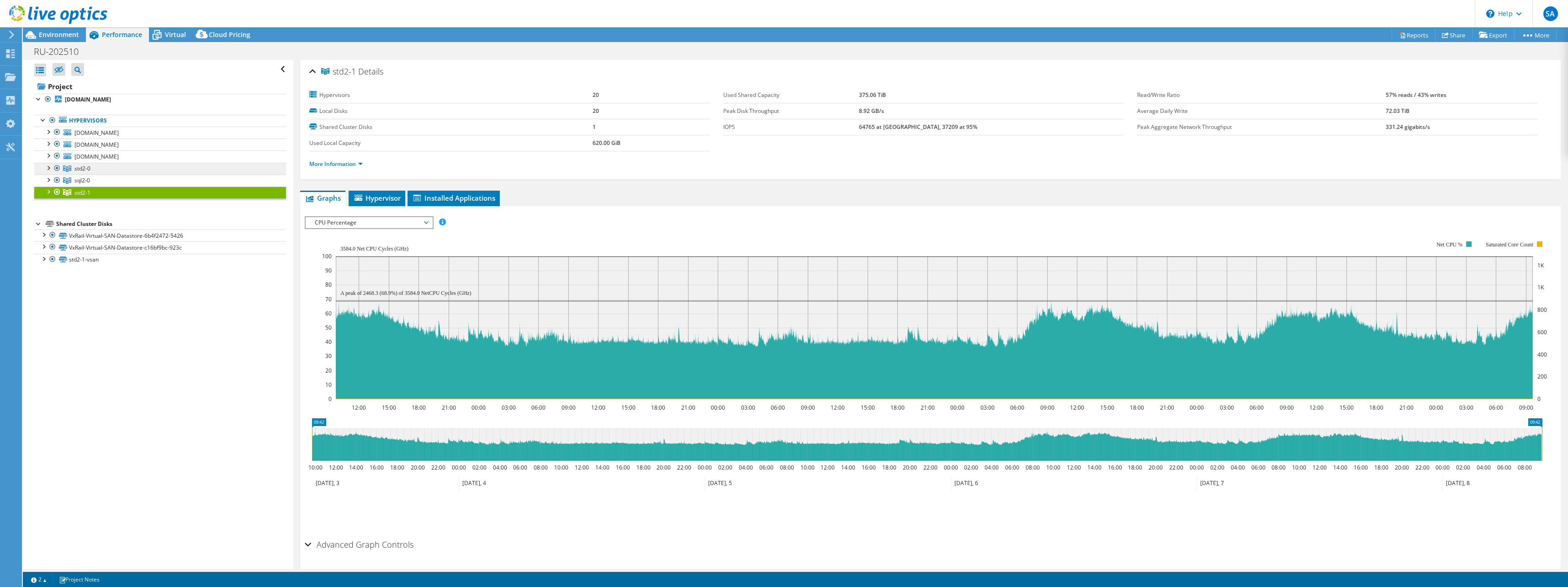
click at [98, 167] on link "std2-0" at bounding box center [160, 169] width 252 height 12
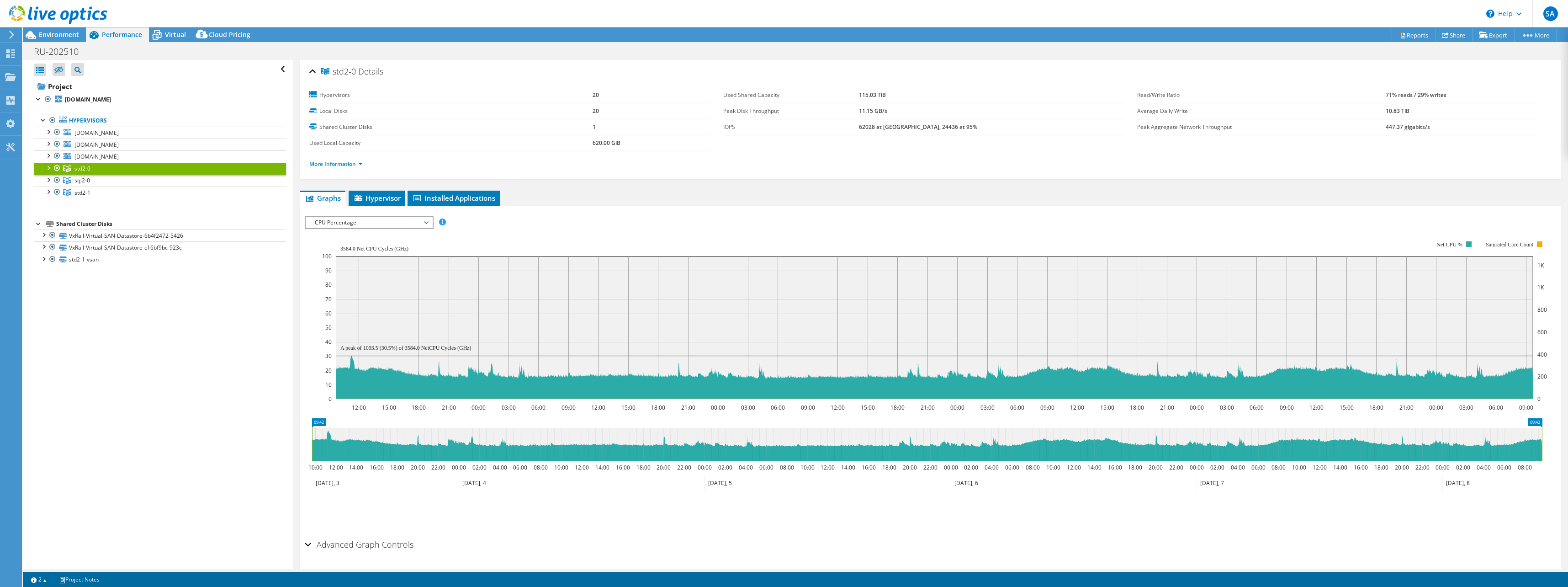
click at [383, 224] on span "CPU Percentage" at bounding box center [369, 223] width 117 height 11
click at [383, 224] on span "CPU Percentage" at bounding box center [369, 223] width 117 height 11
click at [98, 181] on link "sql2-0" at bounding box center [160, 181] width 252 height 12
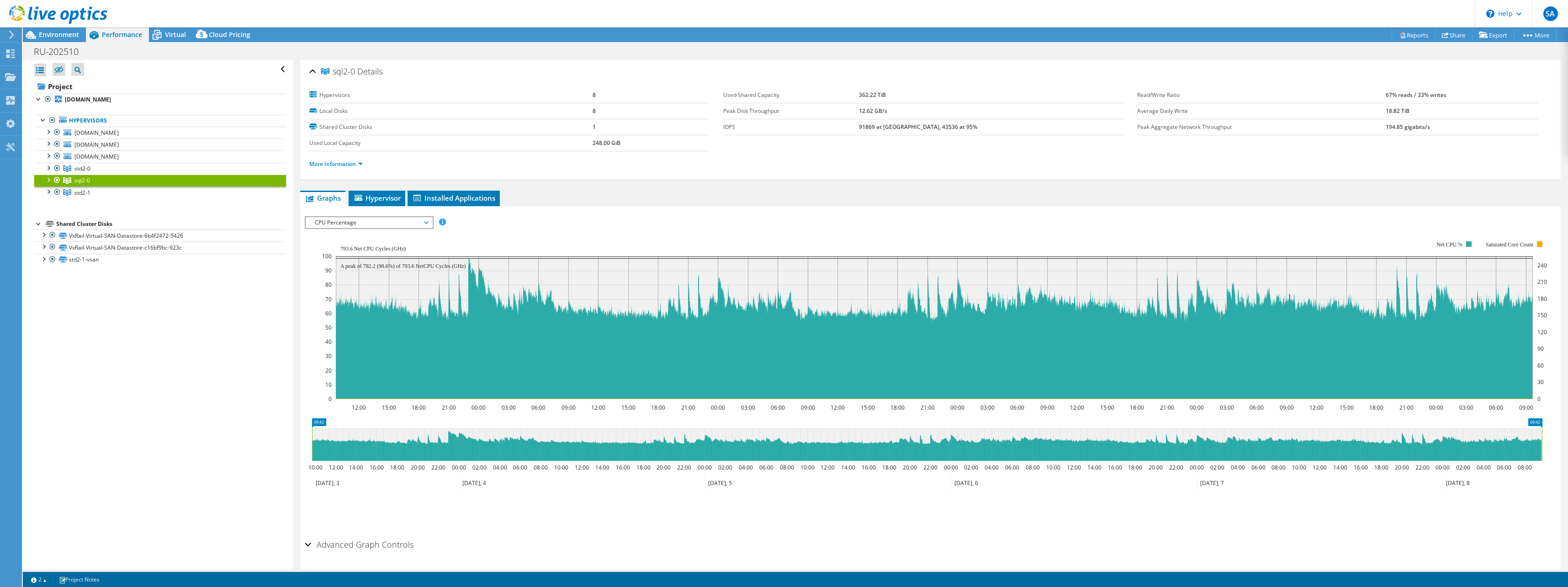
click at [350, 221] on span "CPU Percentage" at bounding box center [369, 223] width 117 height 11
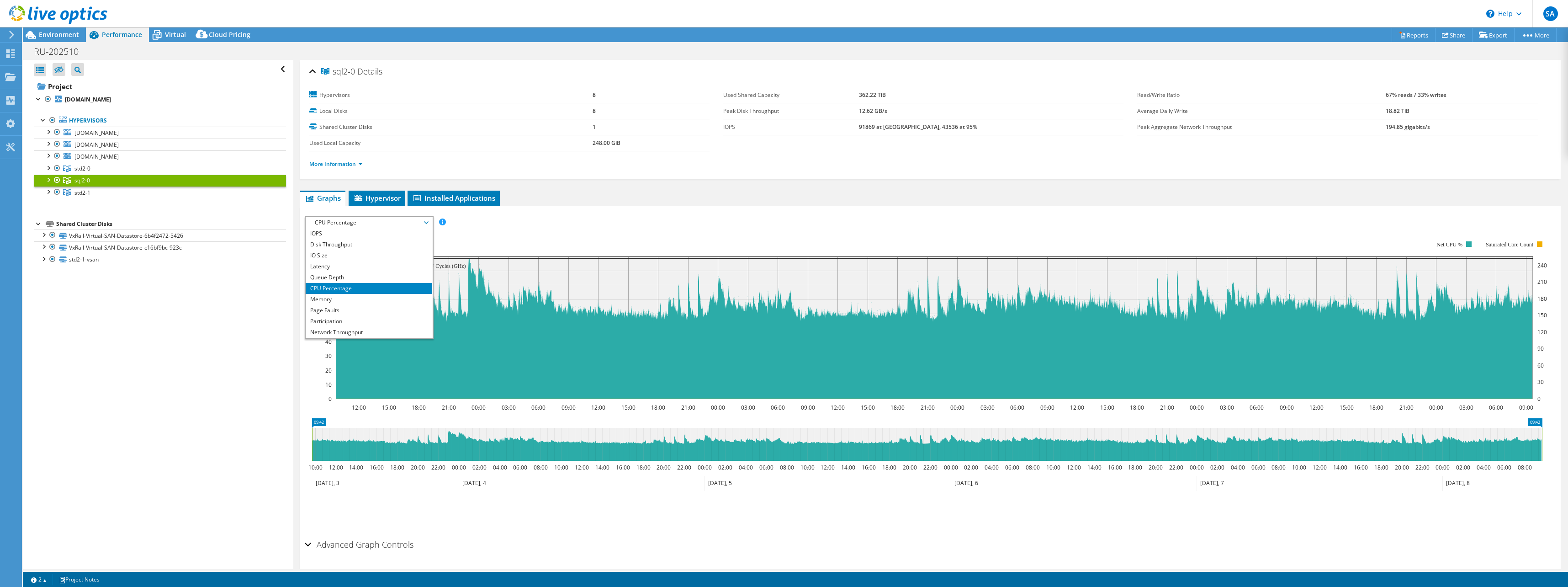
click at [350, 221] on span "CPU Percentage" at bounding box center [369, 223] width 117 height 11
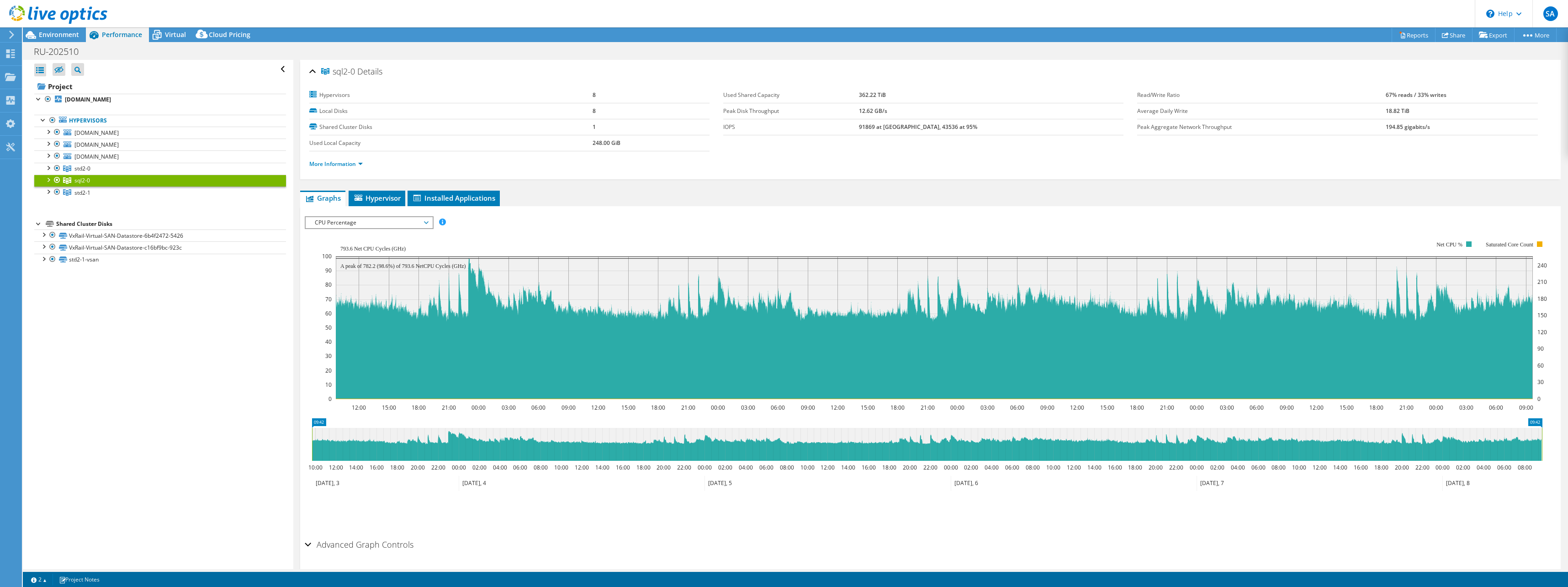
click at [485, 239] on rect at bounding box center [934, 320] width 1225 height 183
click at [450, 203] on li "Installed Applications" at bounding box center [454, 199] width 93 height 16
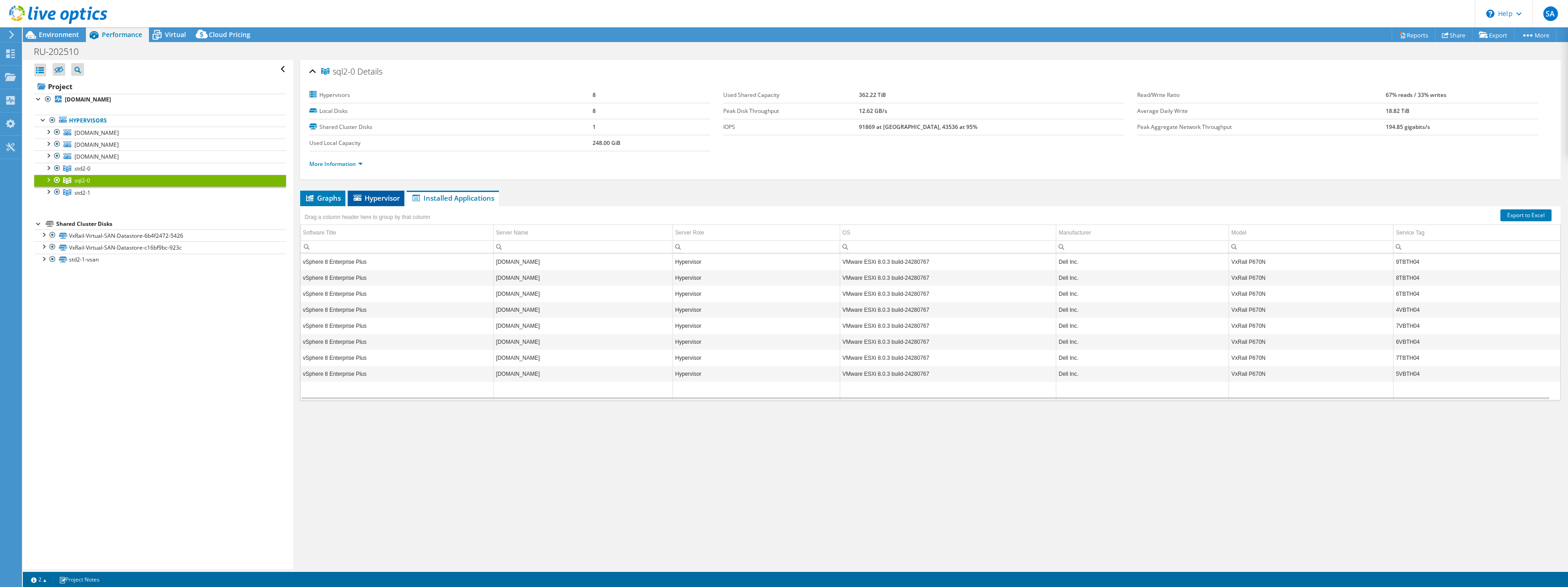
click at [349, 197] on li "Hypervisor" at bounding box center [376, 199] width 57 height 16
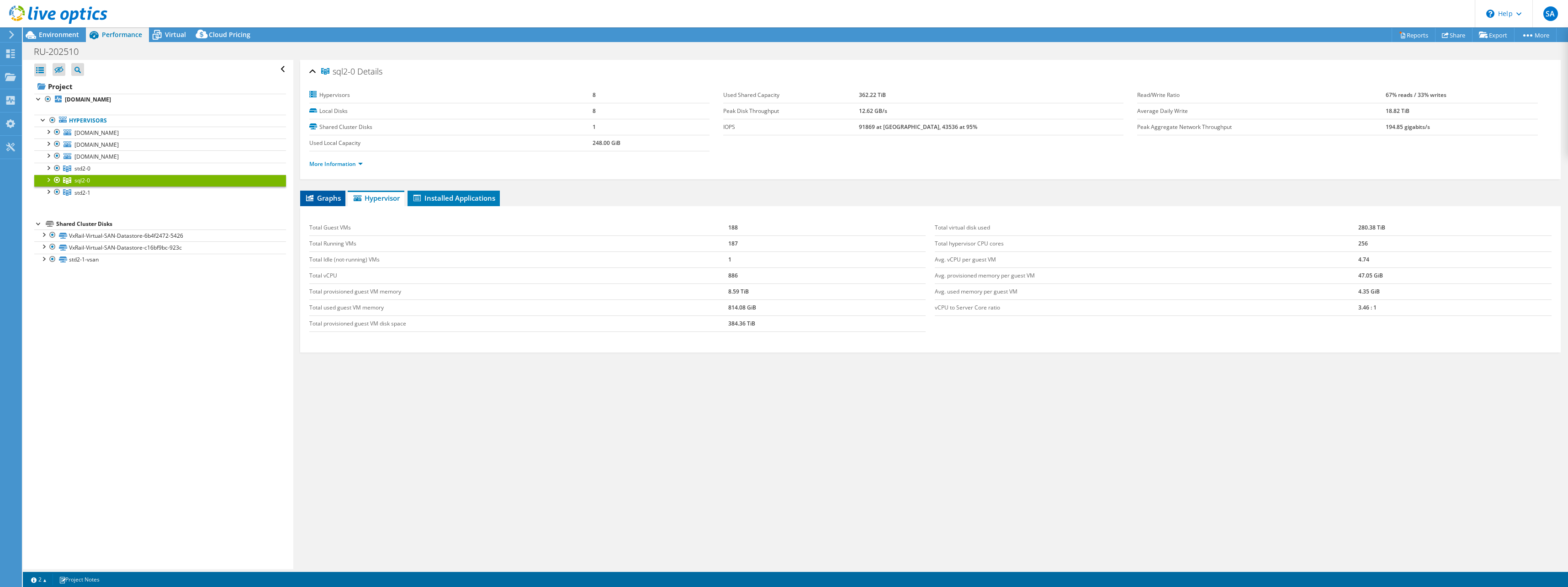
click at [332, 197] on span "Graphs" at bounding box center [323, 197] width 36 height 9
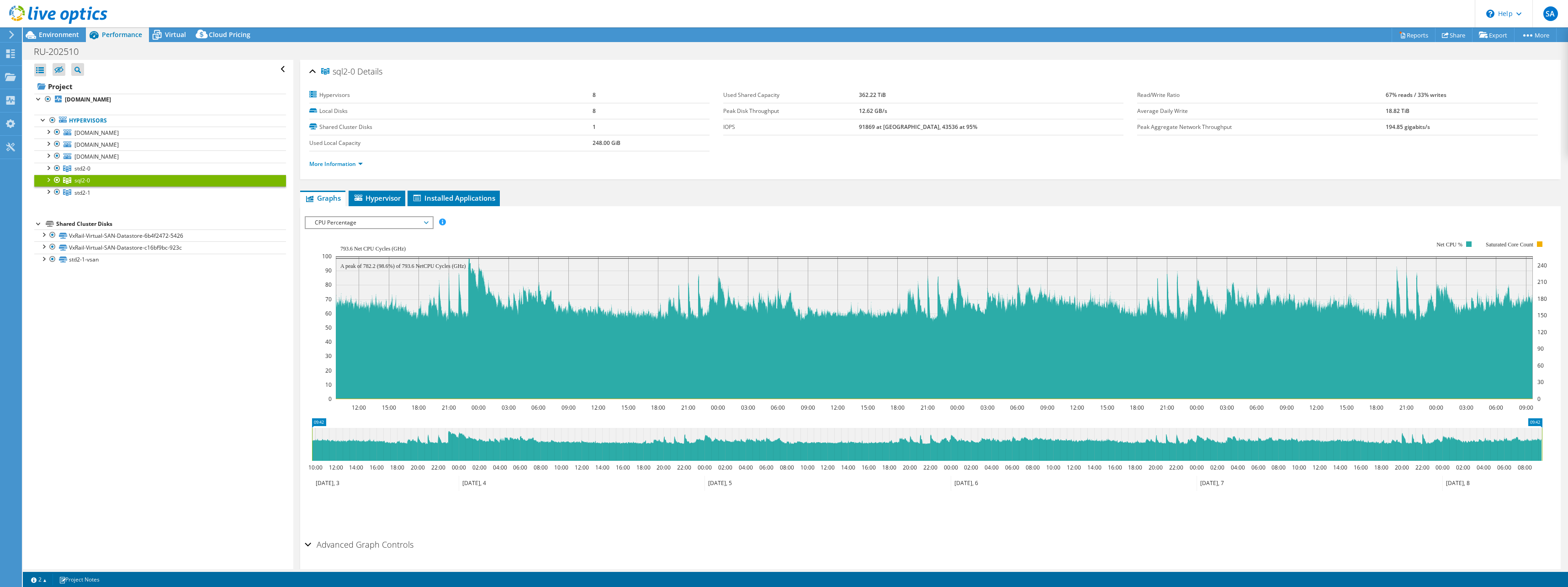
click at [396, 221] on span "CPU Percentage" at bounding box center [369, 223] width 117 height 11
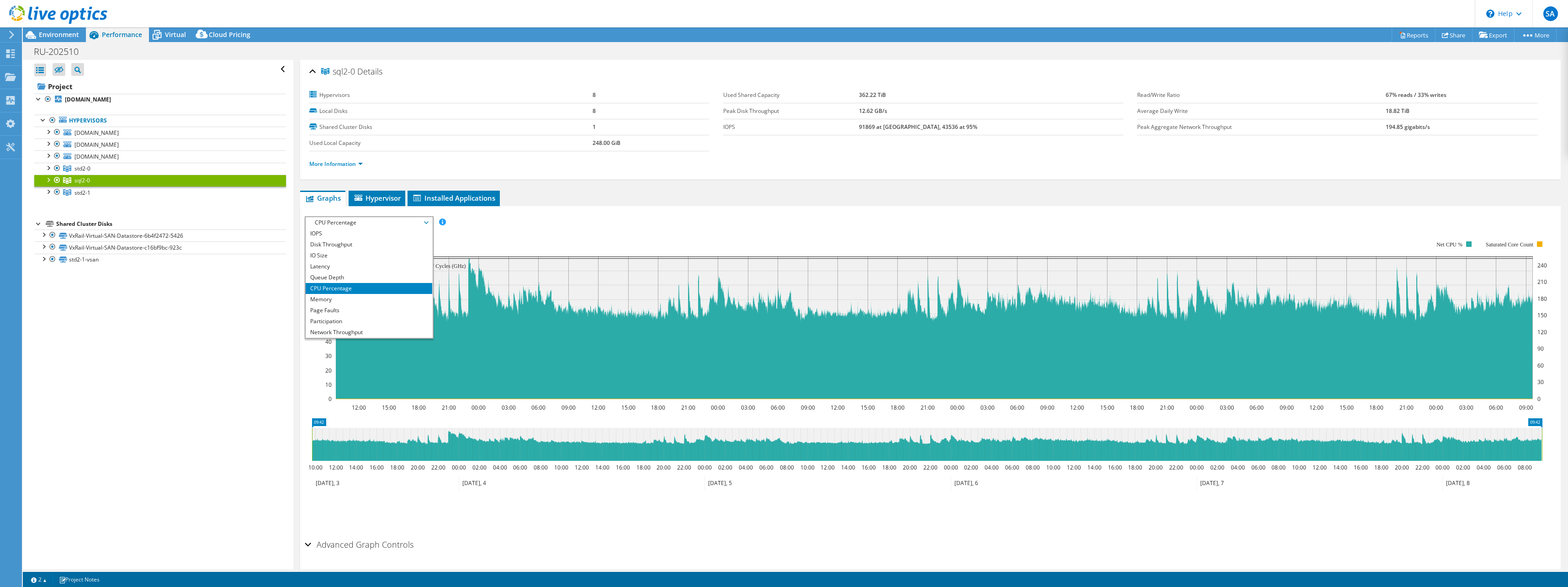
click at [397, 221] on span "CPU Percentage" at bounding box center [369, 223] width 117 height 11
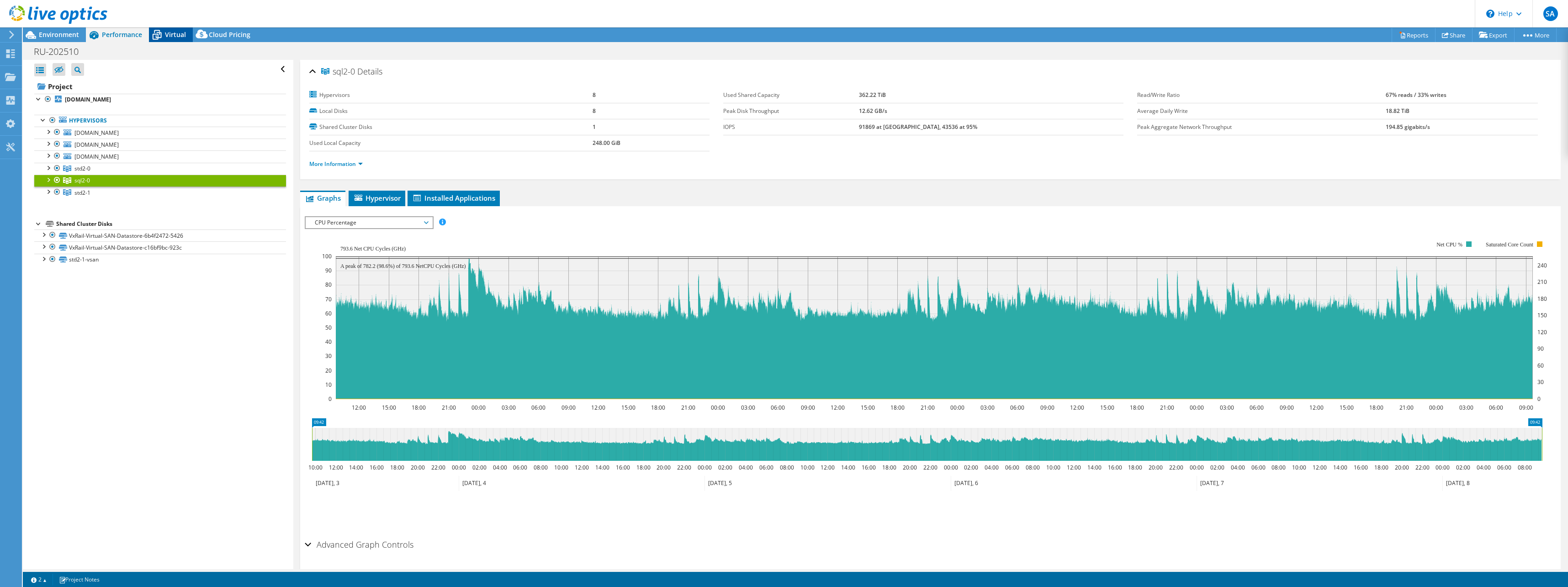
click at [177, 38] on span "Virtual" at bounding box center [175, 35] width 21 height 9
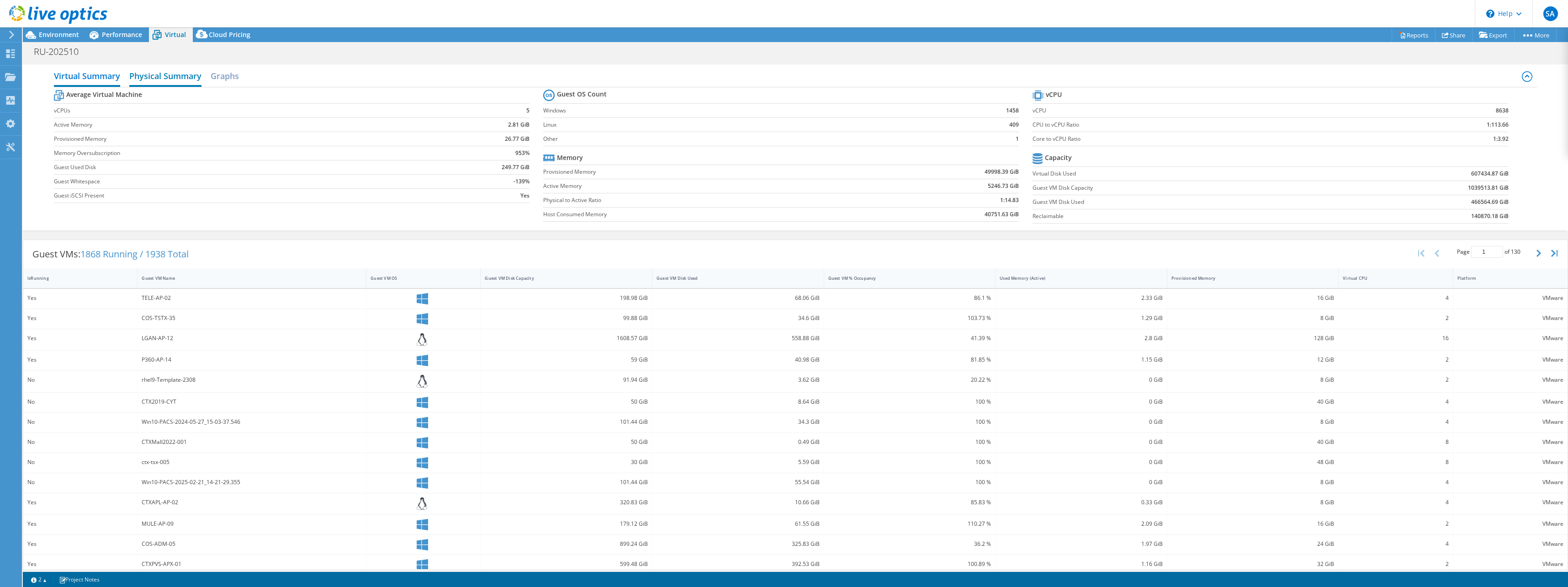
drag, startPoint x: 166, startPoint y: 77, endPoint x: 180, endPoint y: 76, distance: 14.0
click at [166, 77] on h2 "Physical Summary" at bounding box center [165, 77] width 72 height 20
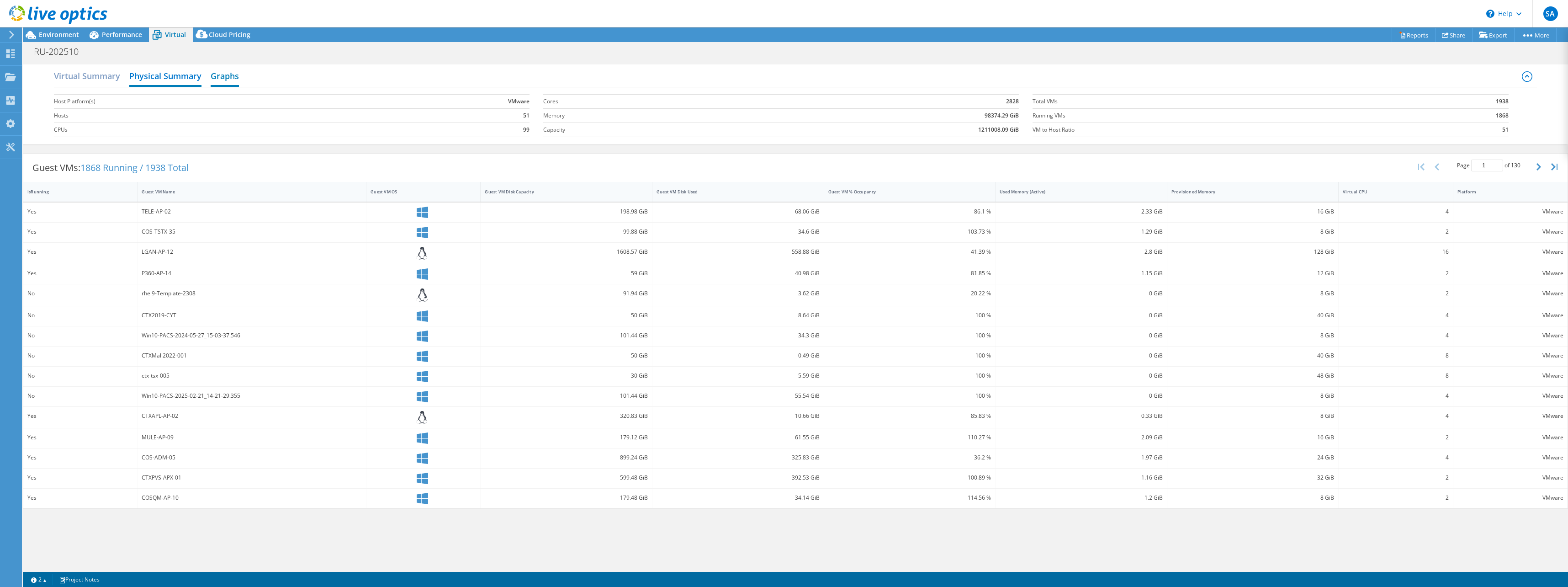
click at [222, 76] on h2 "Graphs" at bounding box center [225, 77] width 29 height 20
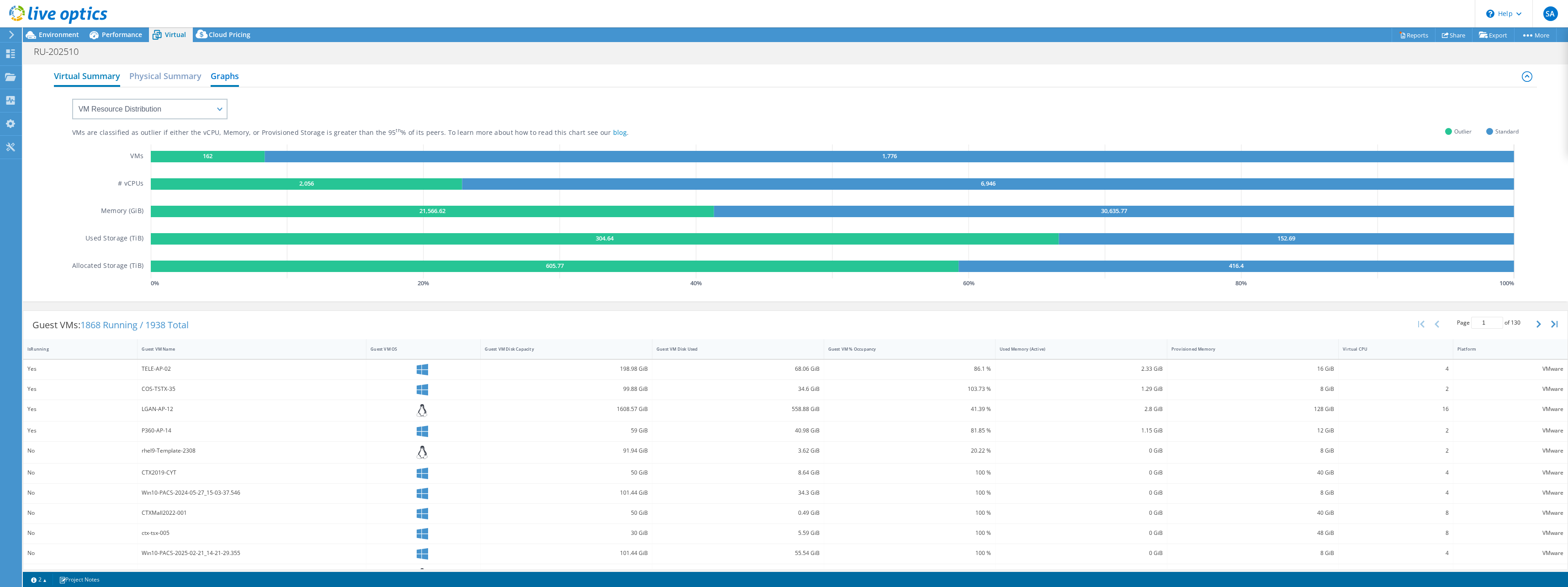
click at [74, 79] on h2 "Virtual Summary" at bounding box center [87, 77] width 66 height 20
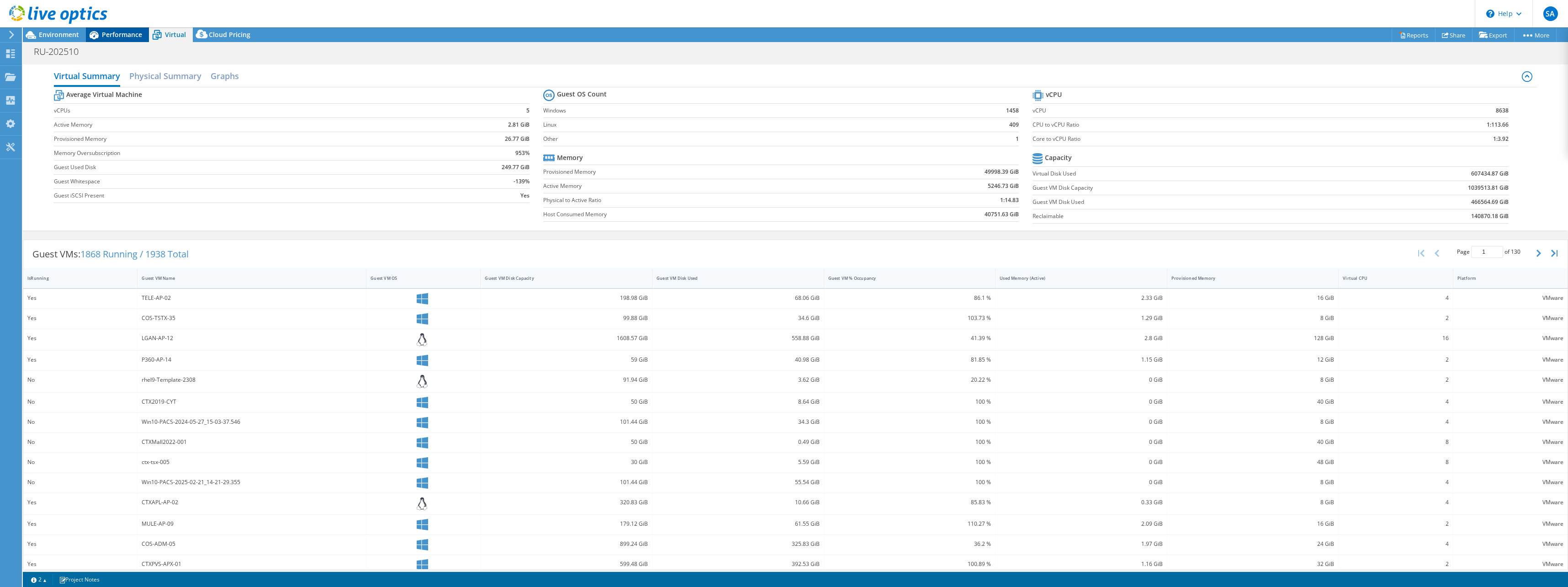
click at [112, 36] on span "Performance" at bounding box center [122, 35] width 40 height 9
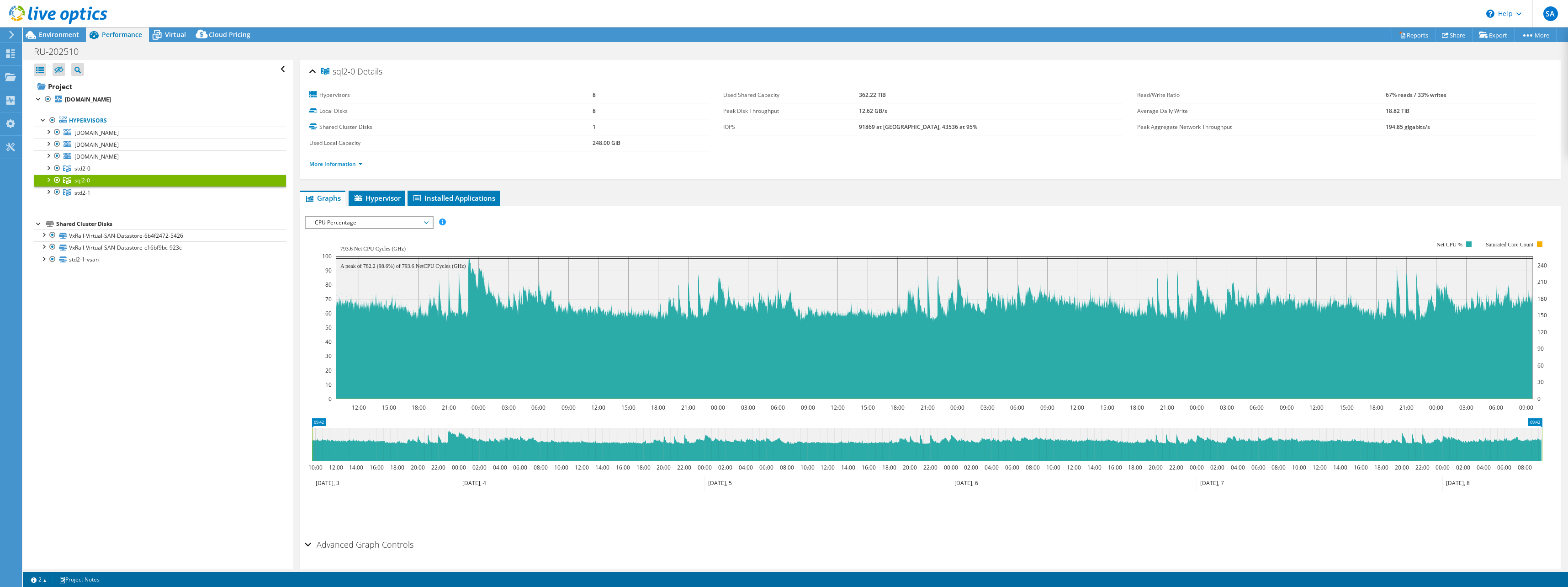
click at [312, 544] on h2 "Advanced Graph Controls" at bounding box center [359, 544] width 109 height 18
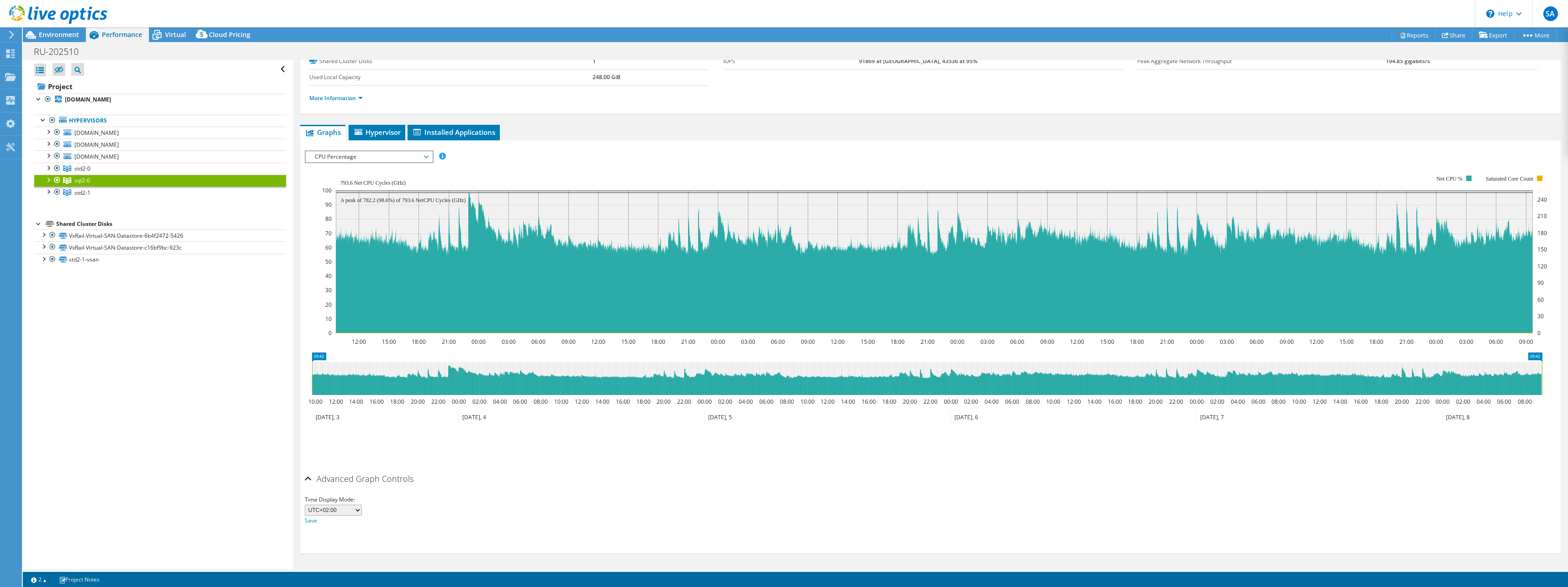
click at [309, 479] on div "Advanced Graph Controls" at bounding box center [931, 479] width 1251 height 19
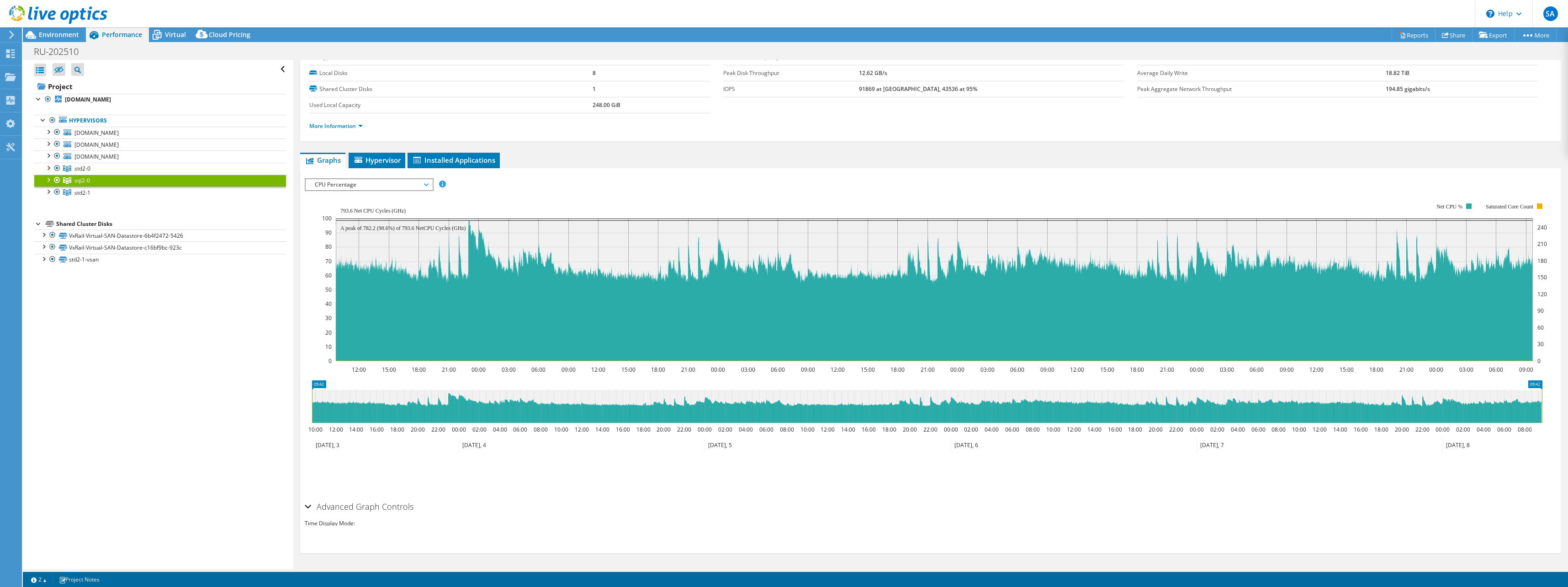
scroll to position [0, 0]
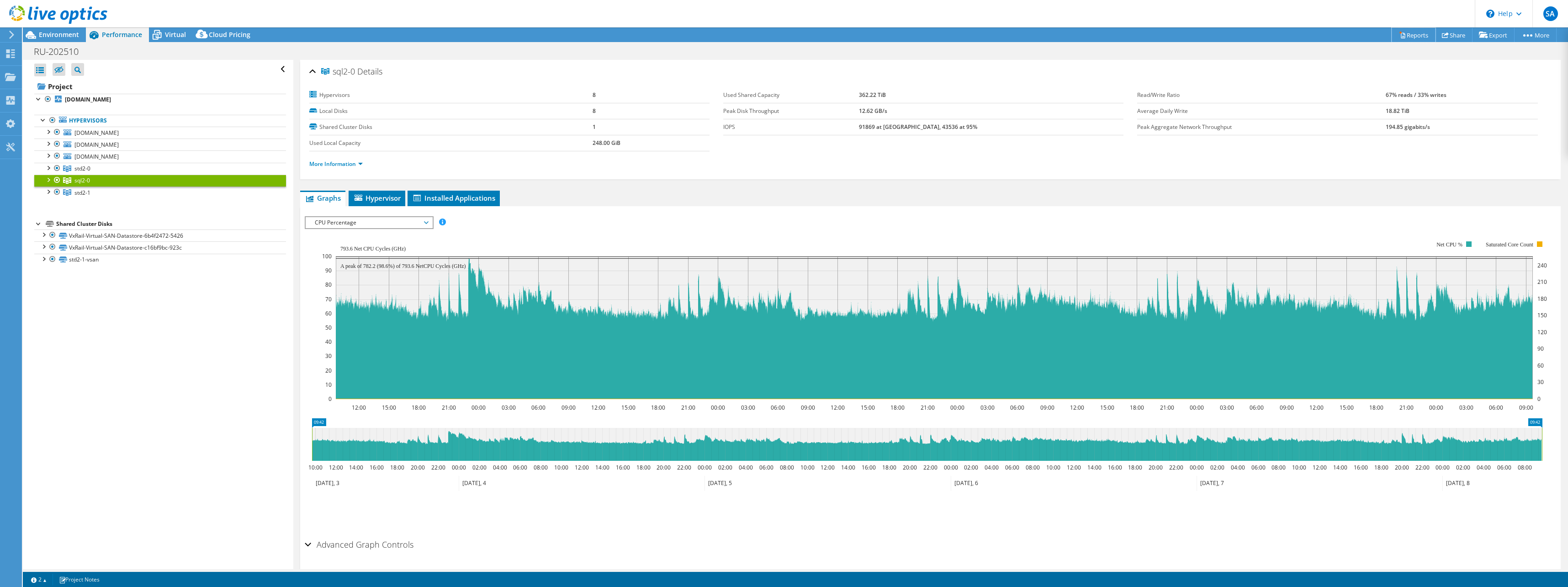
click at [1399, 36] on icon at bounding box center [1402, 35] width 7 height 7
click at [1244, 171] on div "More Information" at bounding box center [930, 164] width 1242 height 26
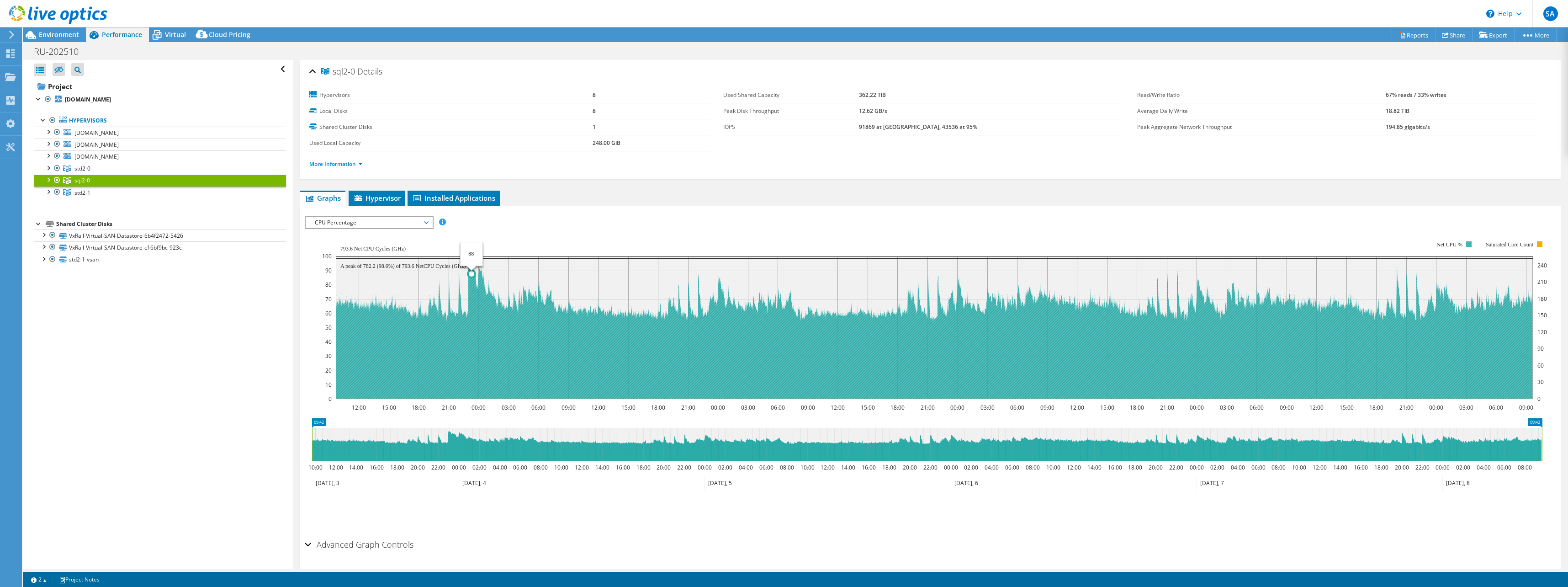
click at [472, 297] on icon at bounding box center [934, 328] width 1197 height 141
click at [470, 300] on icon at bounding box center [934, 328] width 1197 height 141
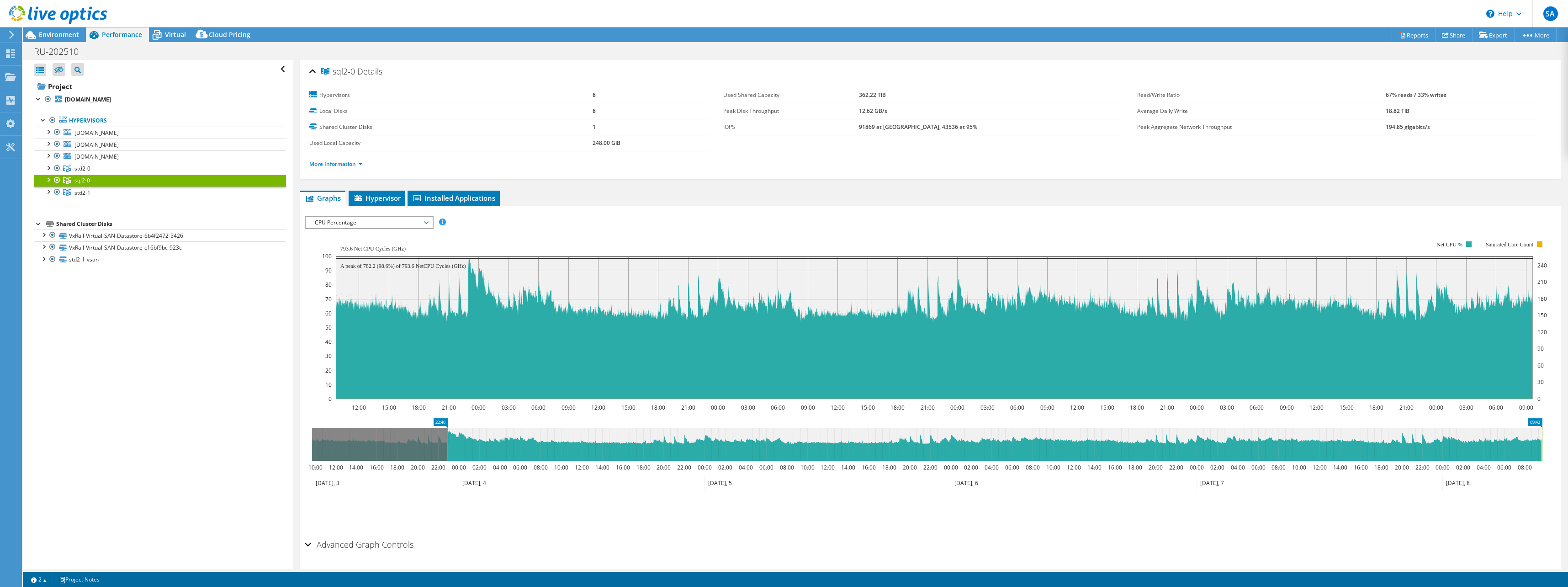
drag, startPoint x: 312, startPoint y: 438, endPoint x: 448, endPoint y: 451, distance: 136.6
click at [448, 451] on rect at bounding box center [447, 445] width 4 height 33
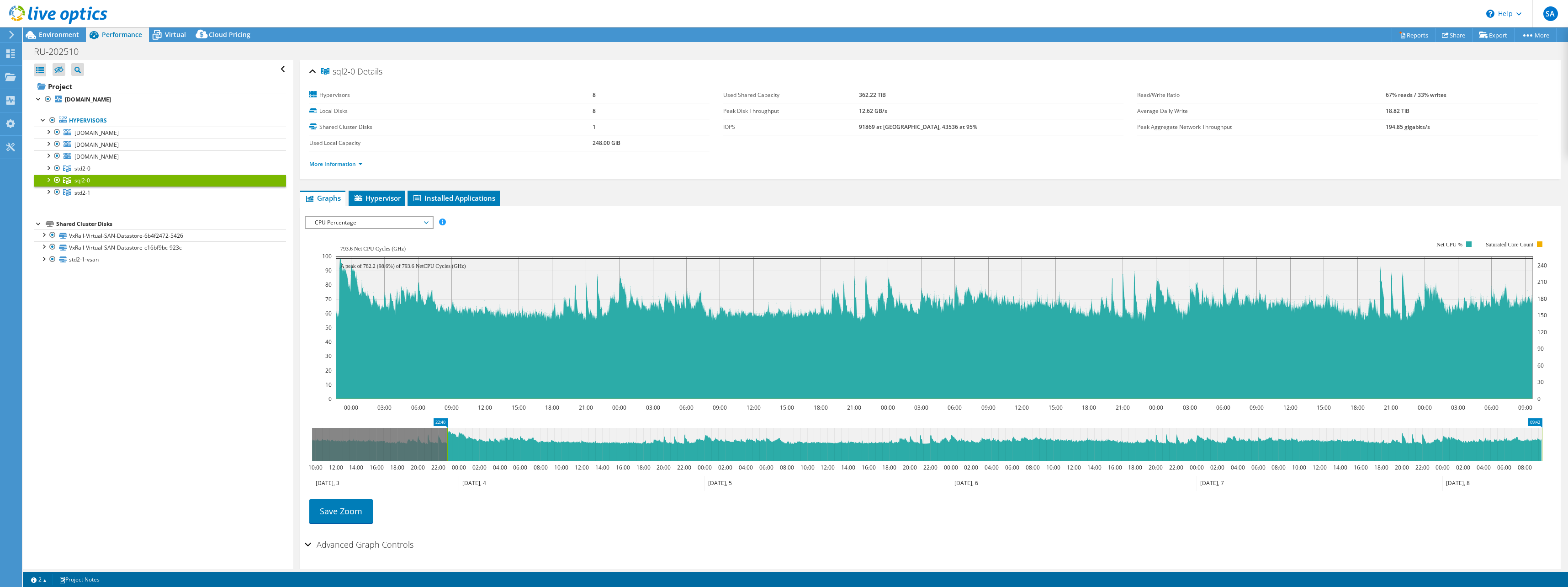
click at [448, 454] on rect at bounding box center [447, 445] width 4 height 33
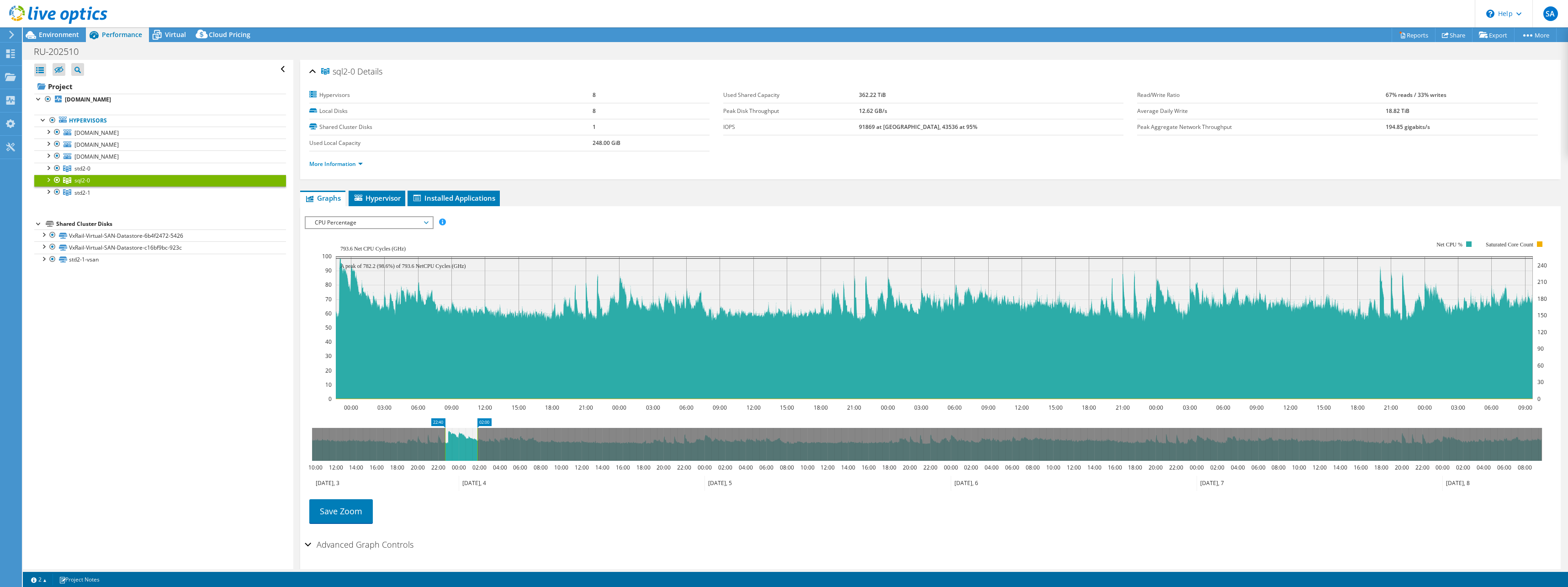
drag, startPoint x: 1543, startPoint y: 441, endPoint x: 478, endPoint y: 448, distance: 1065.0
click at [478, 448] on rect at bounding box center [477, 445] width 4 height 33
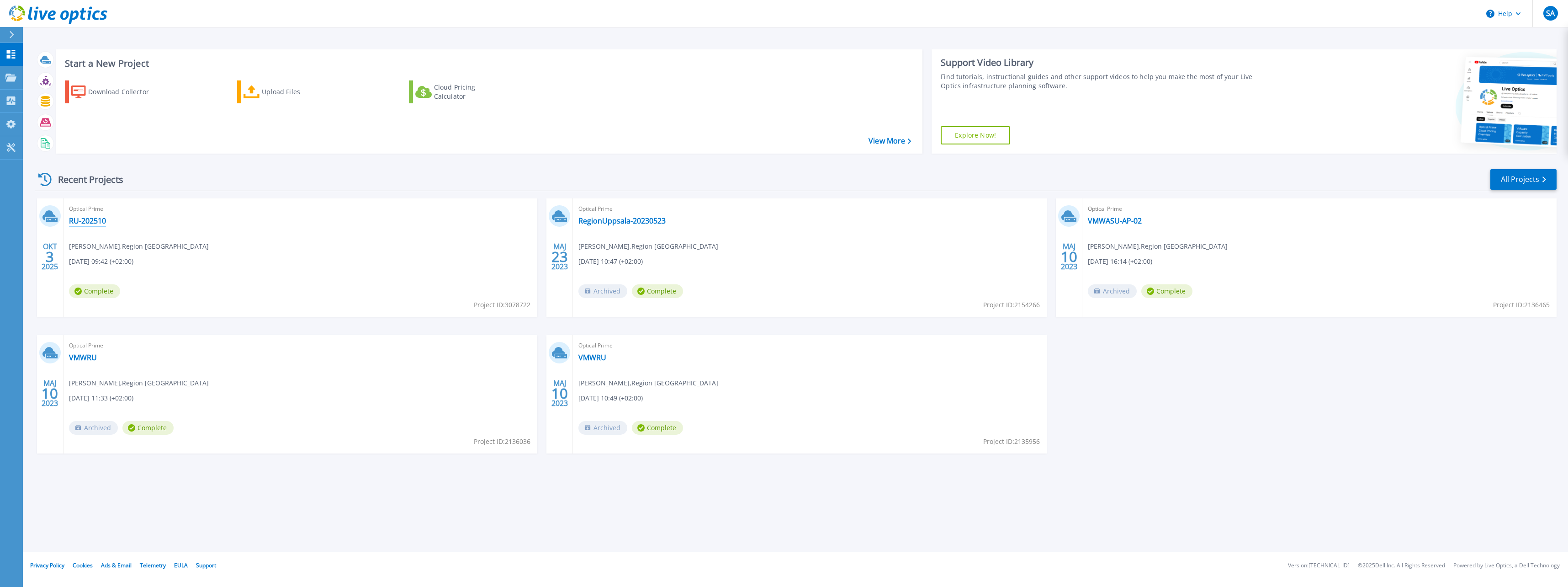
click at [96, 225] on link "RU-202510" at bounding box center [87, 220] width 37 height 9
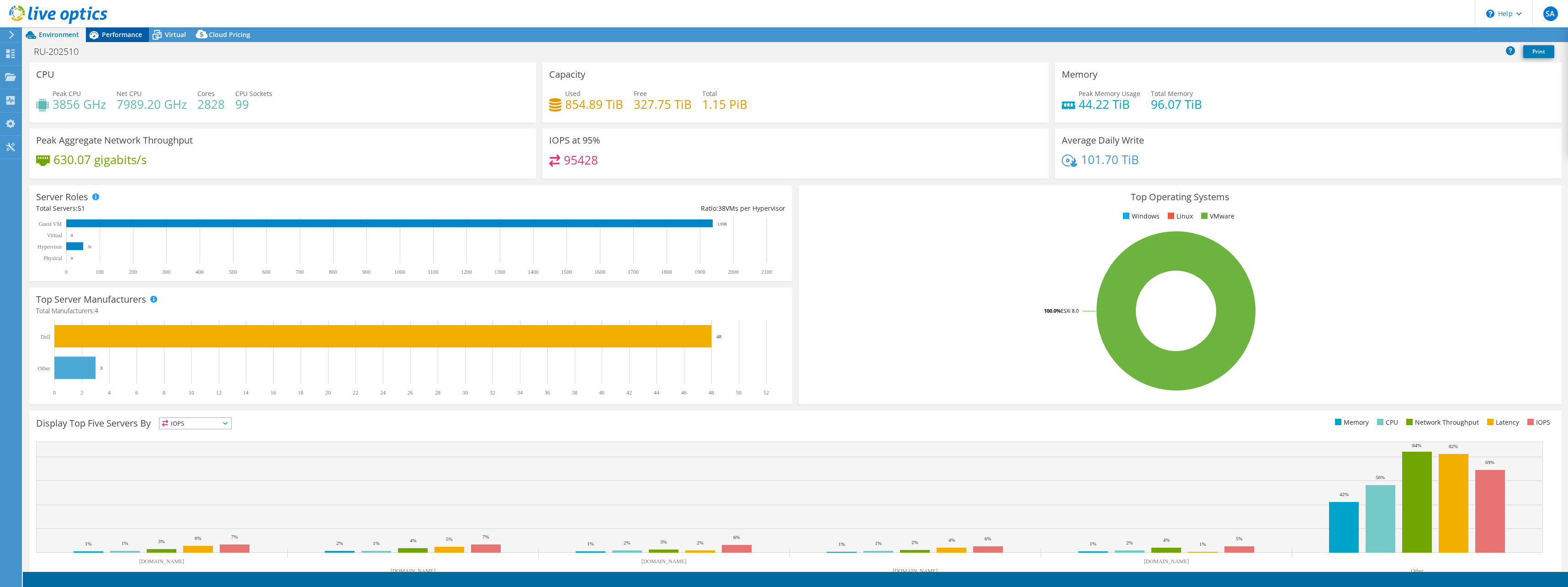
click at [127, 34] on span "Performance" at bounding box center [122, 35] width 40 height 9
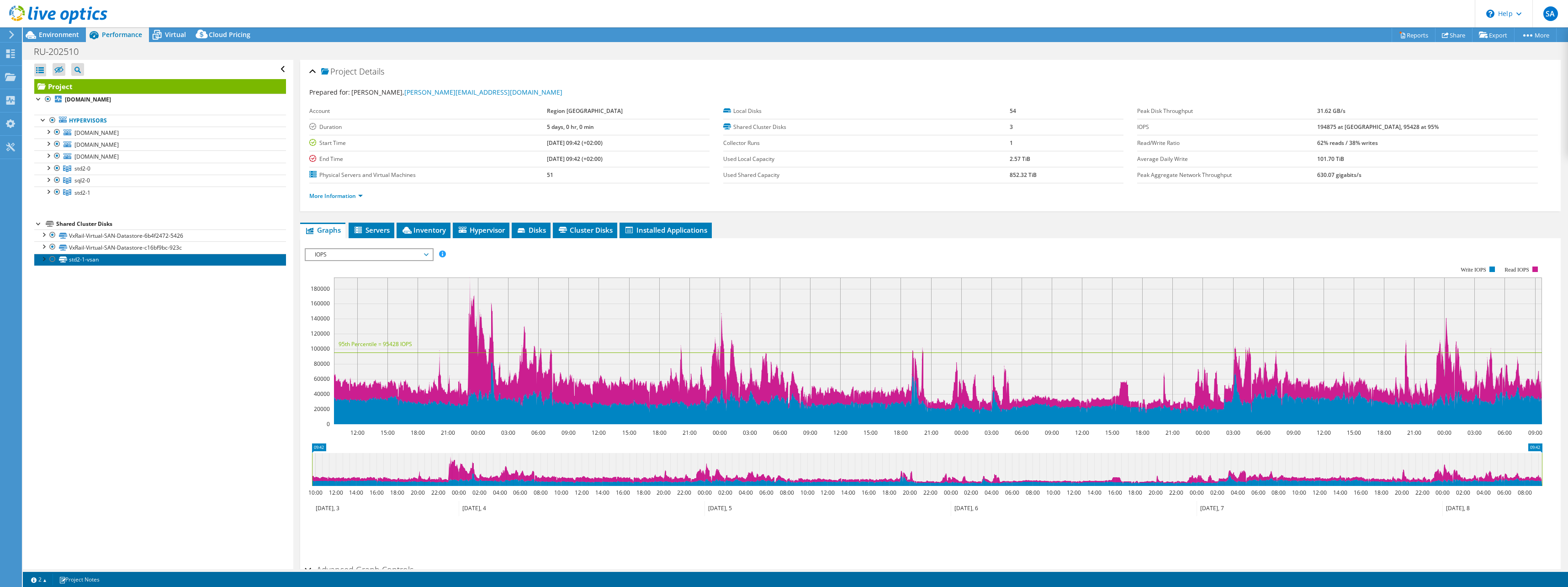
click at [94, 259] on link "std2-1-vsan" at bounding box center [160, 260] width 252 height 12
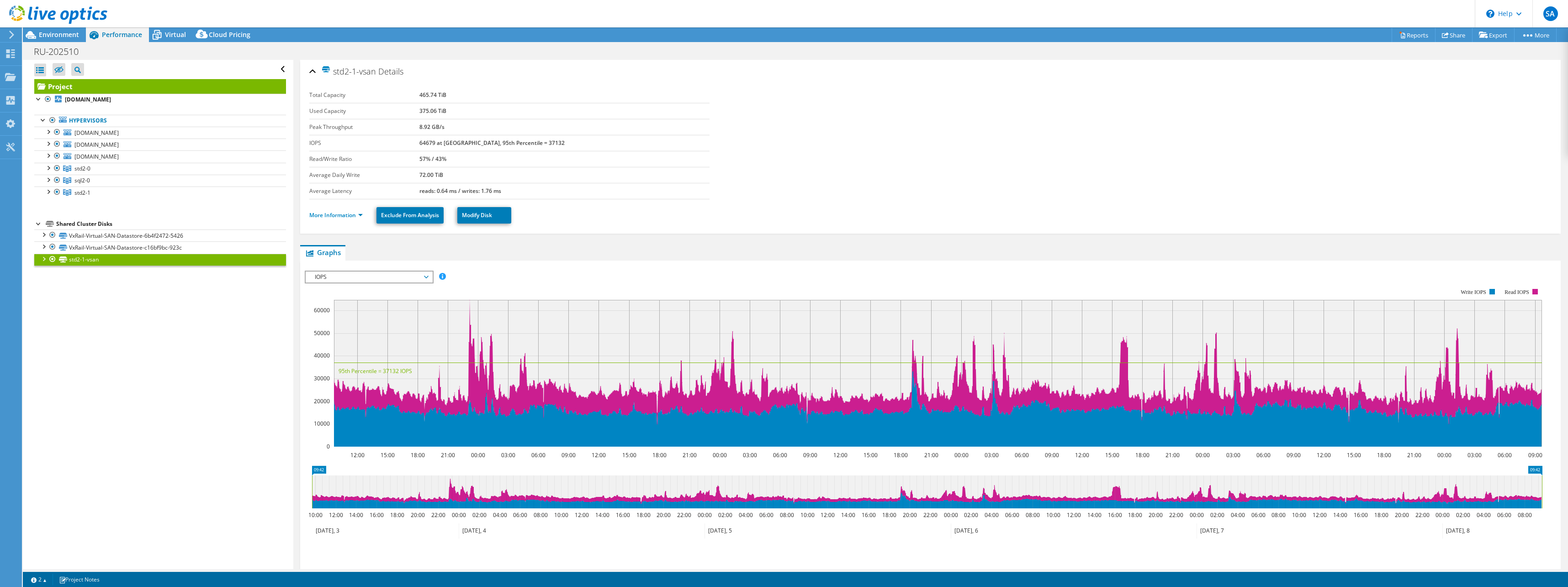
click at [420, 278] on span "IOPS" at bounding box center [369, 277] width 117 height 11
click at [360, 317] on li "Latency" at bounding box center [369, 321] width 127 height 11
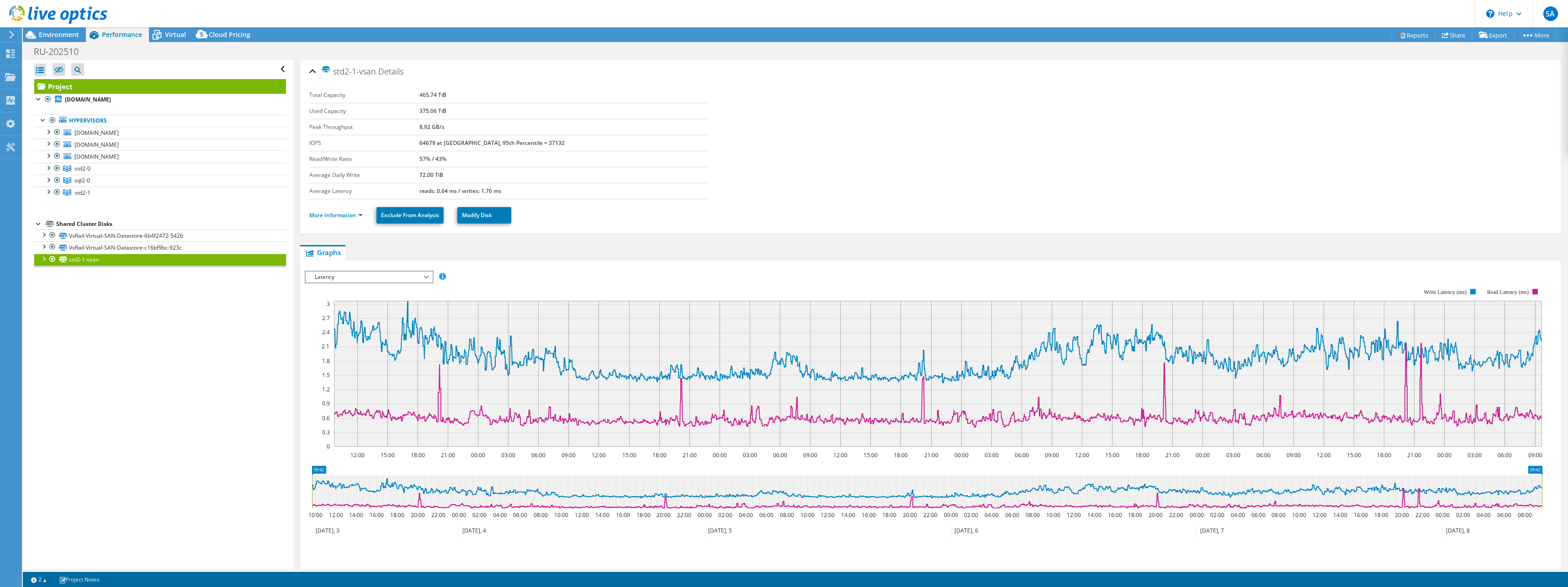
click at [548, 138] on td "64679 at [GEOGRAPHIC_DATA], 95th Percentile = 37132" at bounding box center [564, 142] width 290 height 16
click at [377, 275] on span "Latency" at bounding box center [369, 277] width 117 height 11
drag, startPoint x: 86, startPoint y: 191, endPoint x: 129, endPoint y: 192, distance: 43.0
click at [86, 191] on span "std2-1" at bounding box center [82, 192] width 16 height 8
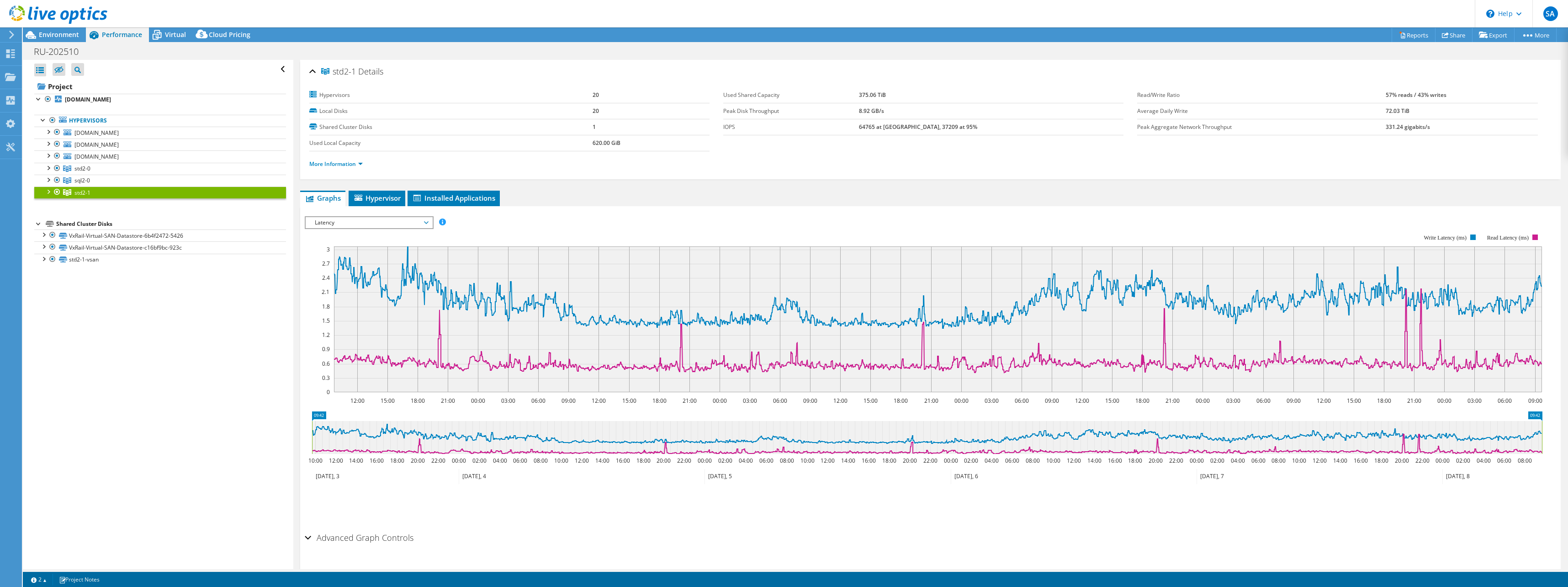
click at [374, 226] on span "Latency" at bounding box center [369, 223] width 117 height 11
click at [374, 221] on span "Latency" at bounding box center [369, 223] width 117 height 11
click at [341, 284] on li "CPU Percentage" at bounding box center [369, 289] width 127 height 11
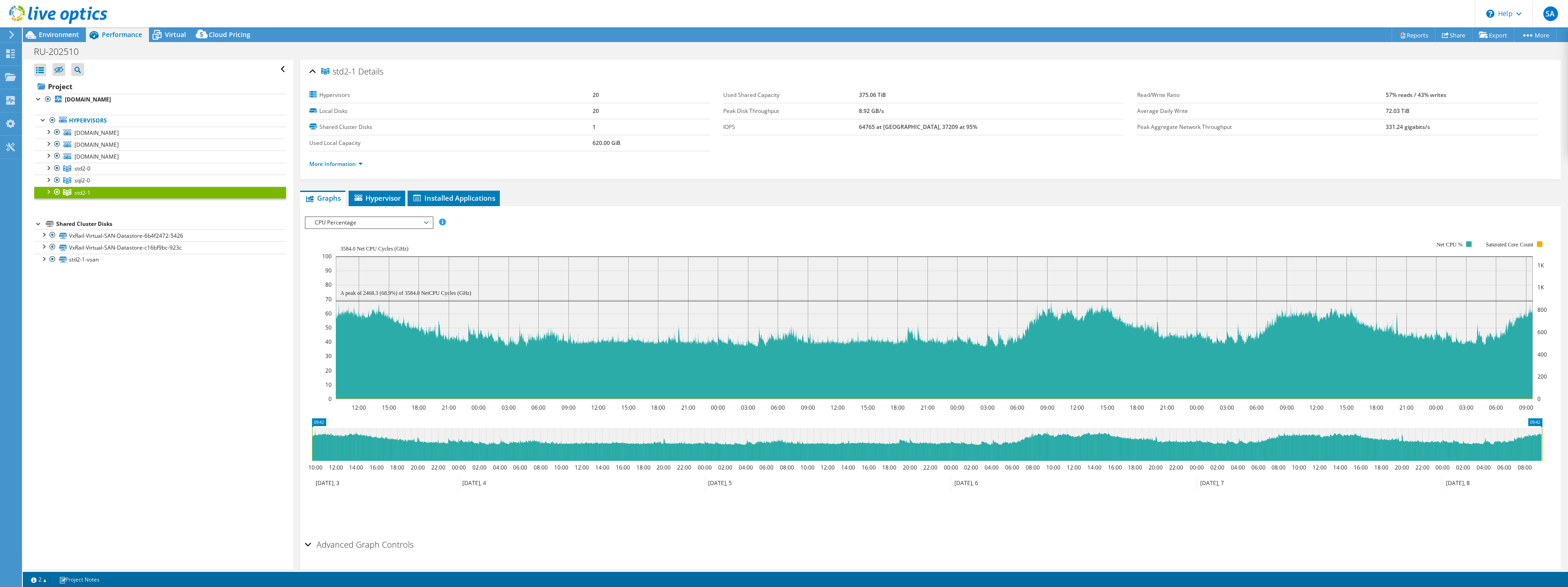
drag, startPoint x: 555, startPoint y: 203, endPoint x: 562, endPoint y: 196, distance: 9.9
click at [557, 203] on ul "Graphs Servers Inventory Hypervisor Disks Cluster Disks Installed Applications" at bounding box center [930, 199] width 1261 height 16
click at [75, 167] on span "std2-0" at bounding box center [82, 168] width 16 height 8
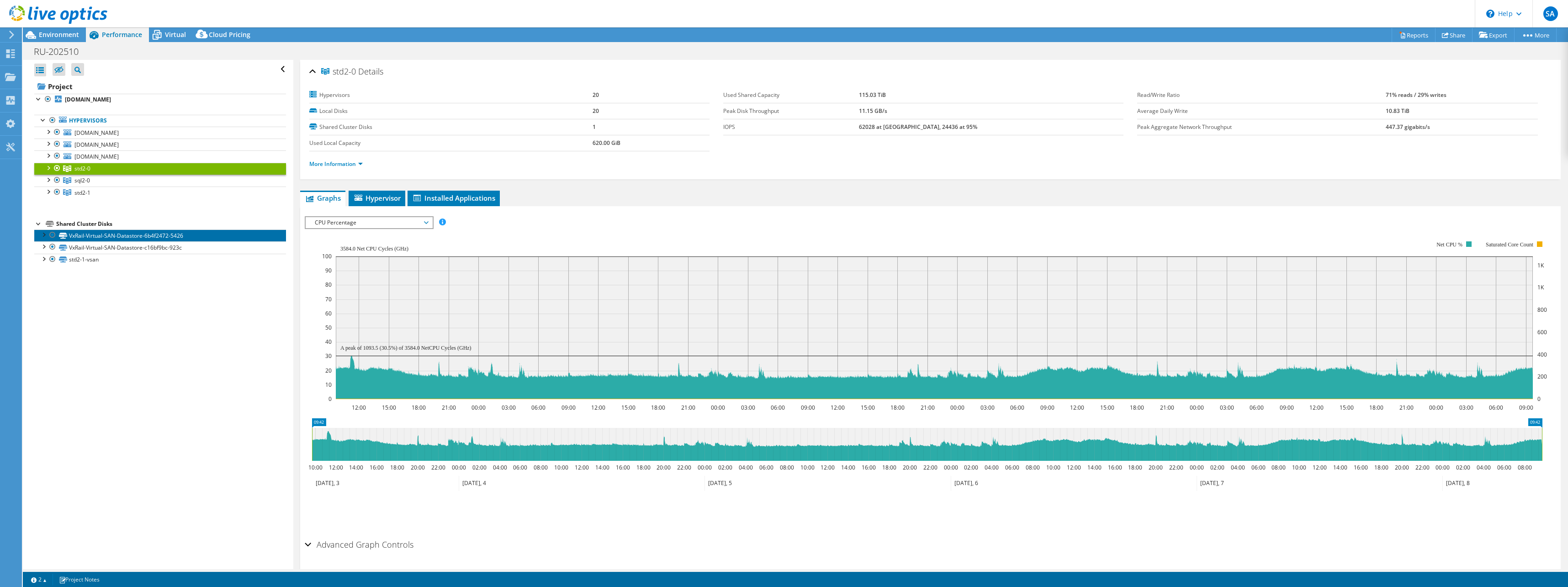
click at [85, 236] on link "VxRail-Virtual-SAN-Datastore-6b4f2472-5426" at bounding box center [160, 236] width 252 height 12
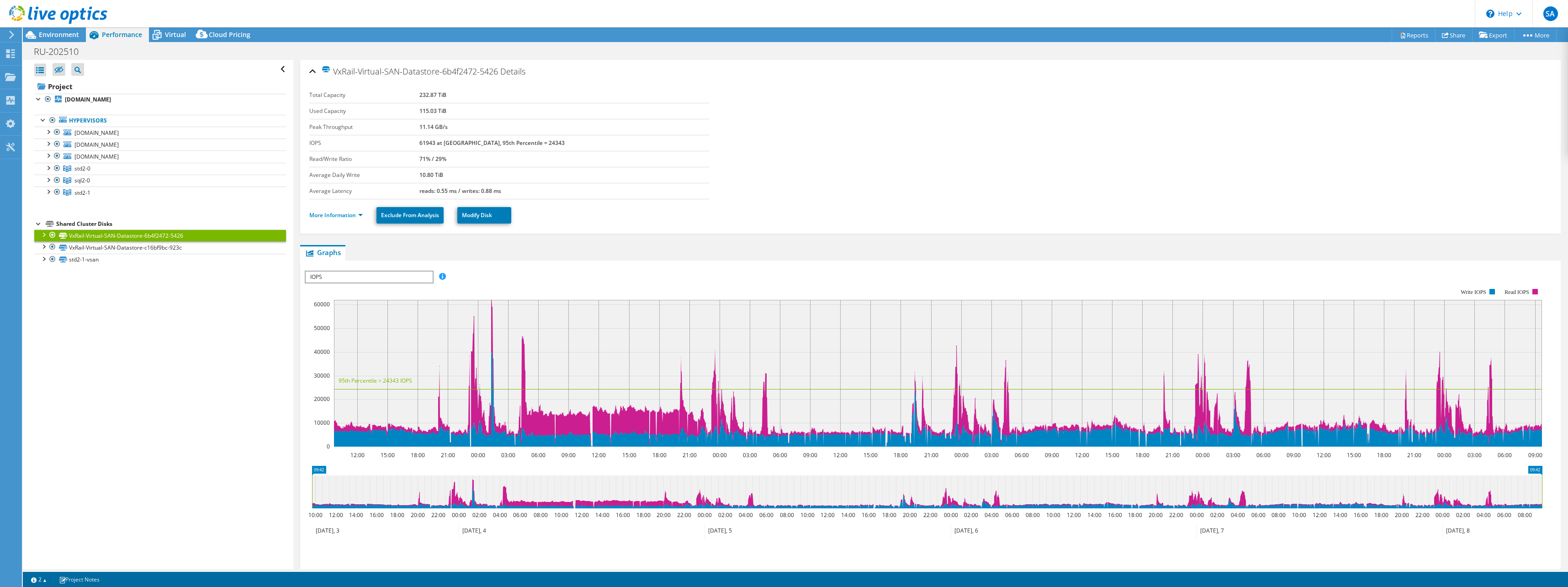
click at [553, 147] on td "61943 at [GEOGRAPHIC_DATA], 95th Percentile = 24343" at bounding box center [564, 142] width 290 height 16
click at [80, 244] on link "VxRail-Virtual-SAN-Datastore-c16bf9bc-923c" at bounding box center [160, 247] width 252 height 12
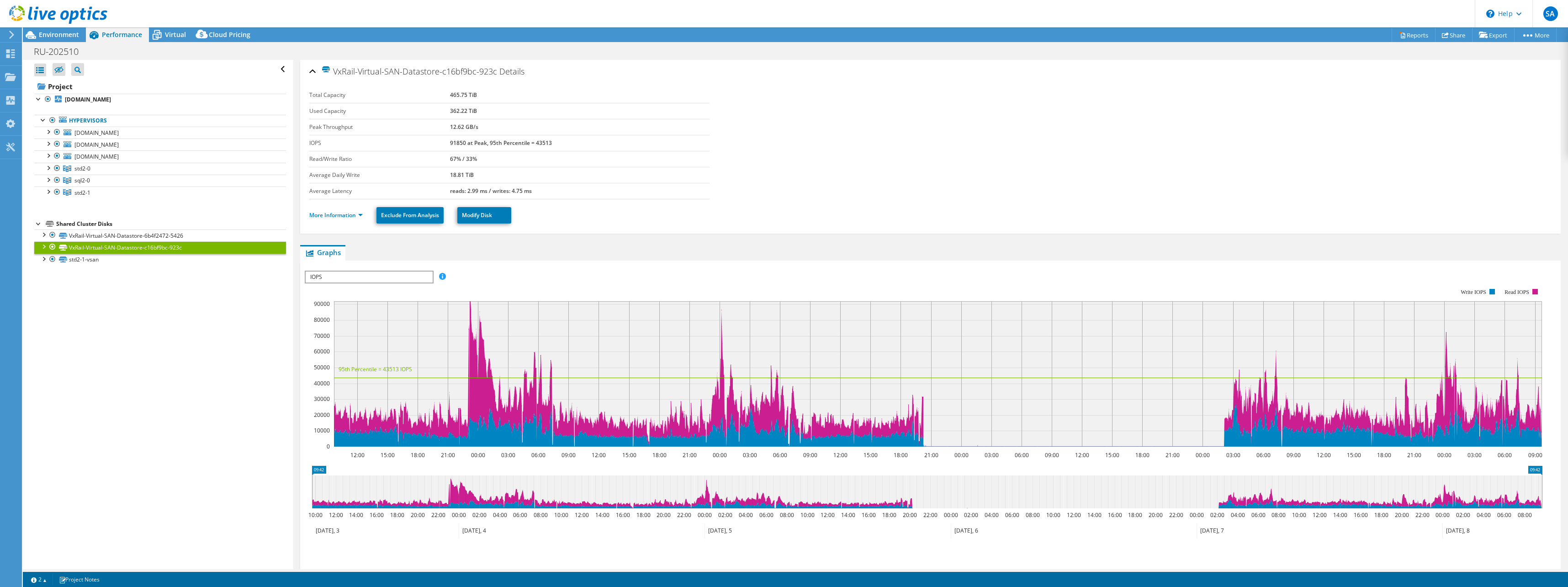
click at [557, 210] on ul "More Information Exclude From Analysis Modify Disk" at bounding box center [930, 214] width 1242 height 19
click at [481, 254] on ul "Graphs Servers Inventory Hypervisor Disks Cluster Disks Installed Applications" at bounding box center [930, 253] width 1261 height 16
click at [343, 279] on span "IOPS" at bounding box center [369, 277] width 127 height 11
click at [340, 318] on li "Latency" at bounding box center [369, 321] width 127 height 11
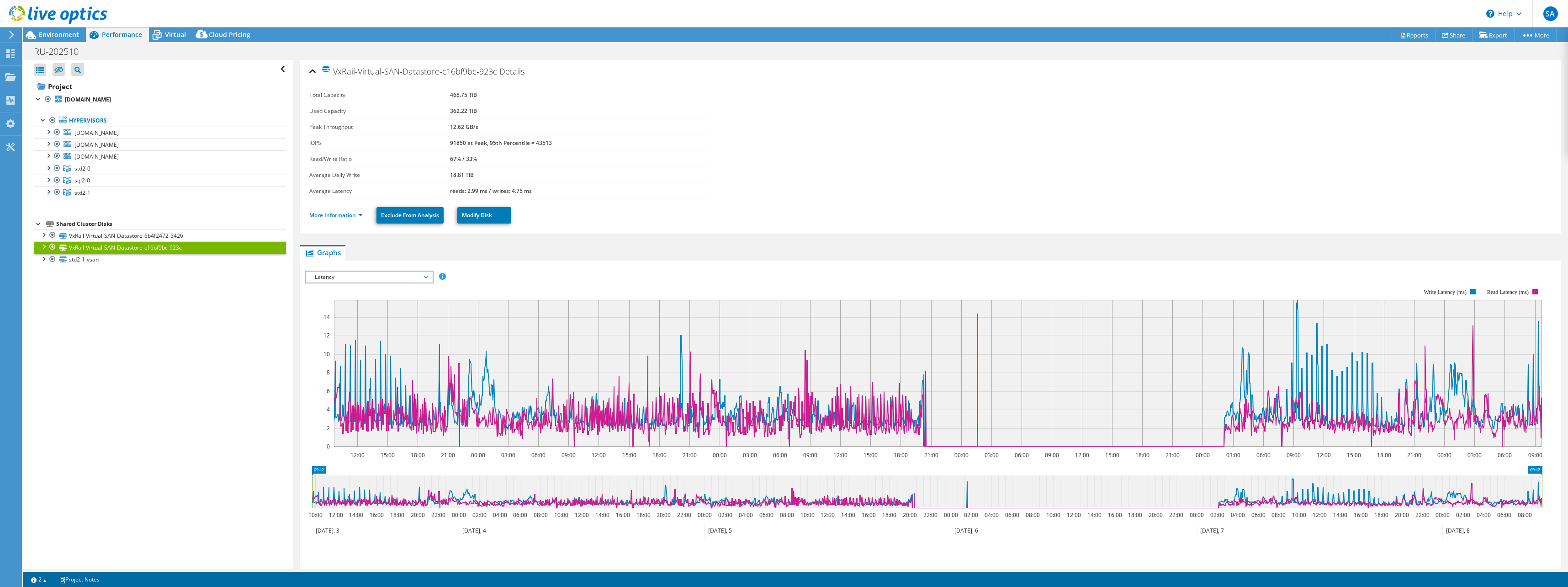
click at [495, 264] on div "IOPS Disk Throughput IO Size Latency Queue Depth CPU Percentage Memory Page Fau…" at bounding box center [931, 421] width 1251 height 322
click at [88, 186] on link "sql2-0" at bounding box center [160, 181] width 252 height 12
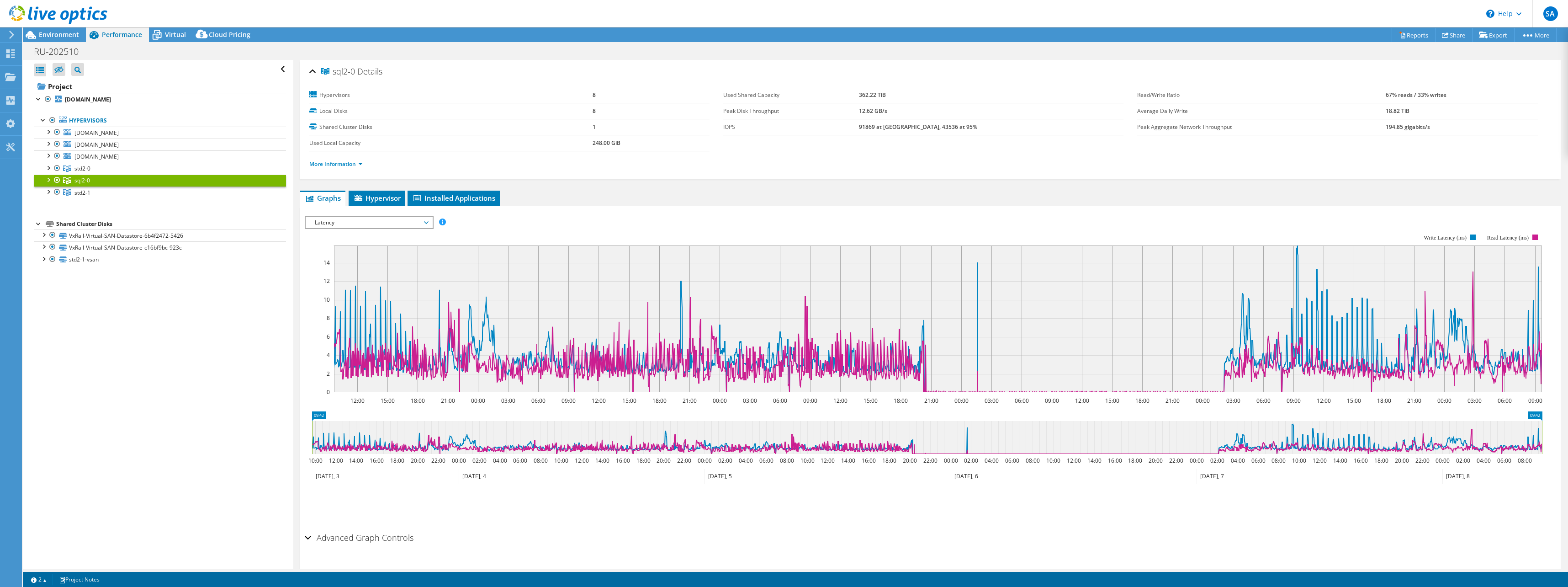
click at [374, 225] on span "Latency" at bounding box center [369, 223] width 117 height 11
click at [334, 287] on li "CPU Percentage" at bounding box center [369, 289] width 127 height 11
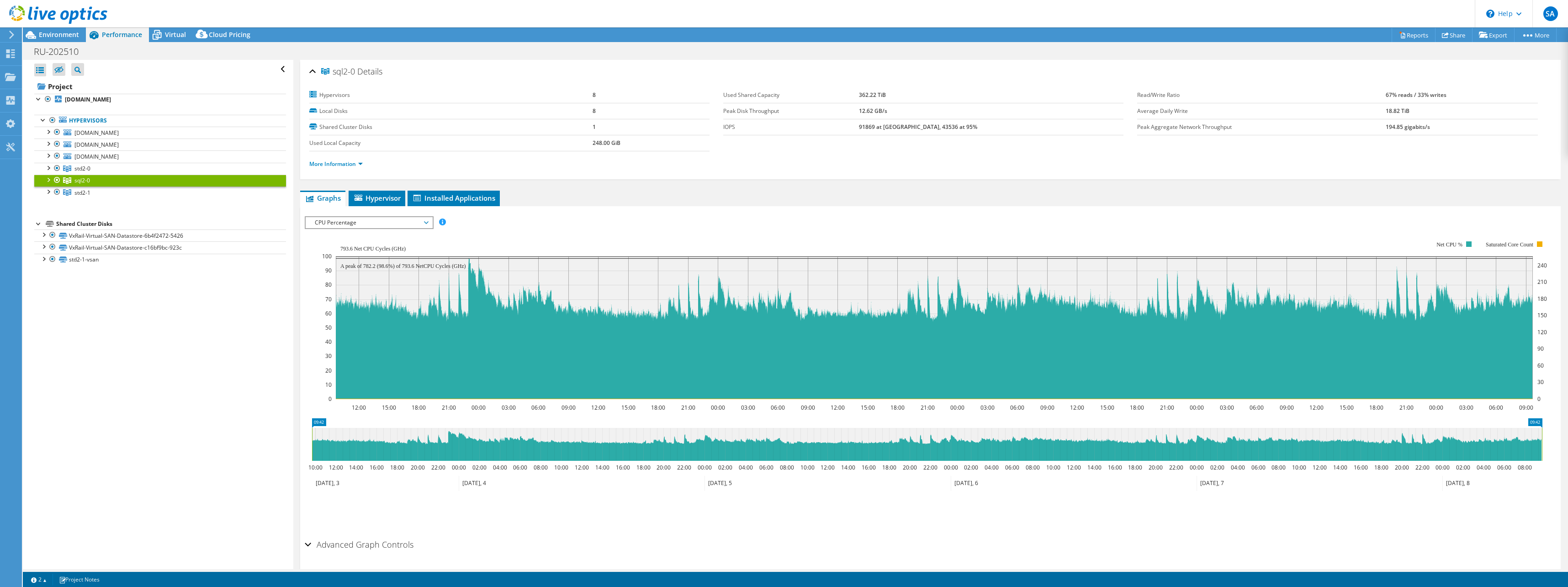
click at [548, 206] on div "IOPS Disk Throughput IO Size Latency Queue Depth CPU Percentage Memory Page Fau…" at bounding box center [931, 371] width 1251 height 329
click at [408, 223] on span "CPU Percentage" at bounding box center [369, 223] width 117 height 11
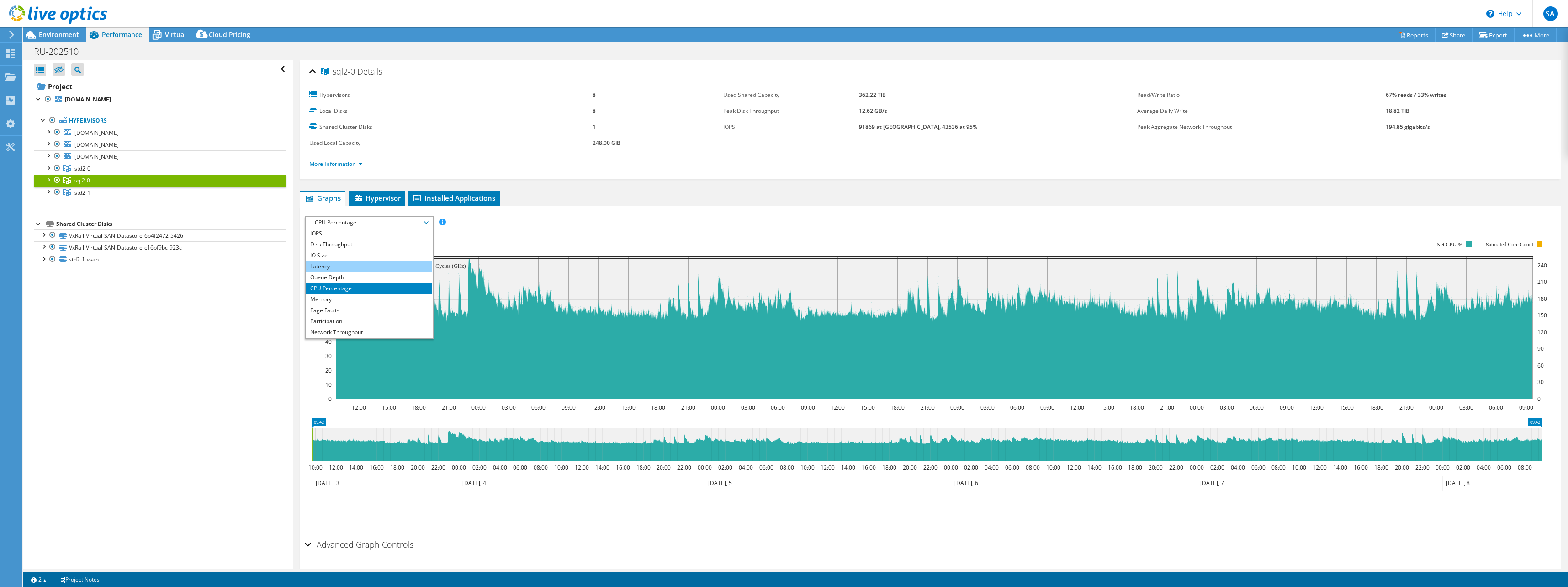
click at [338, 267] on li "Latency" at bounding box center [369, 267] width 127 height 11
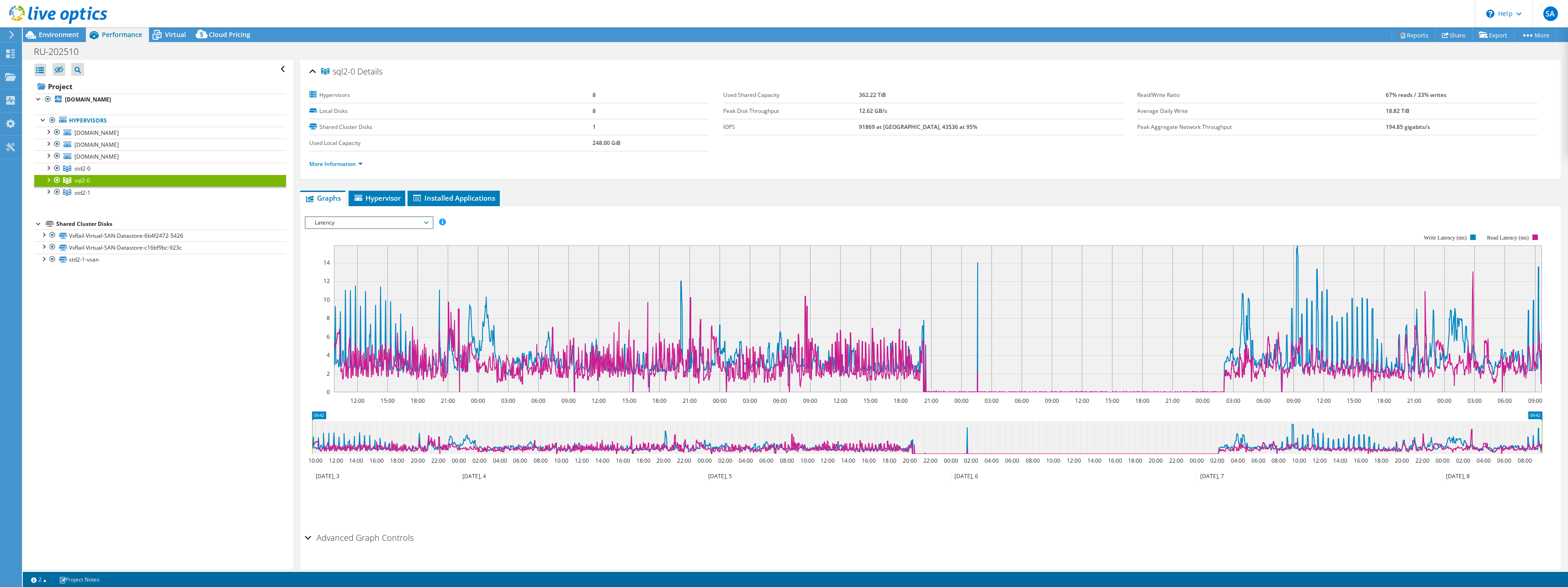
click at [399, 219] on span "Latency" at bounding box center [369, 223] width 117 height 11
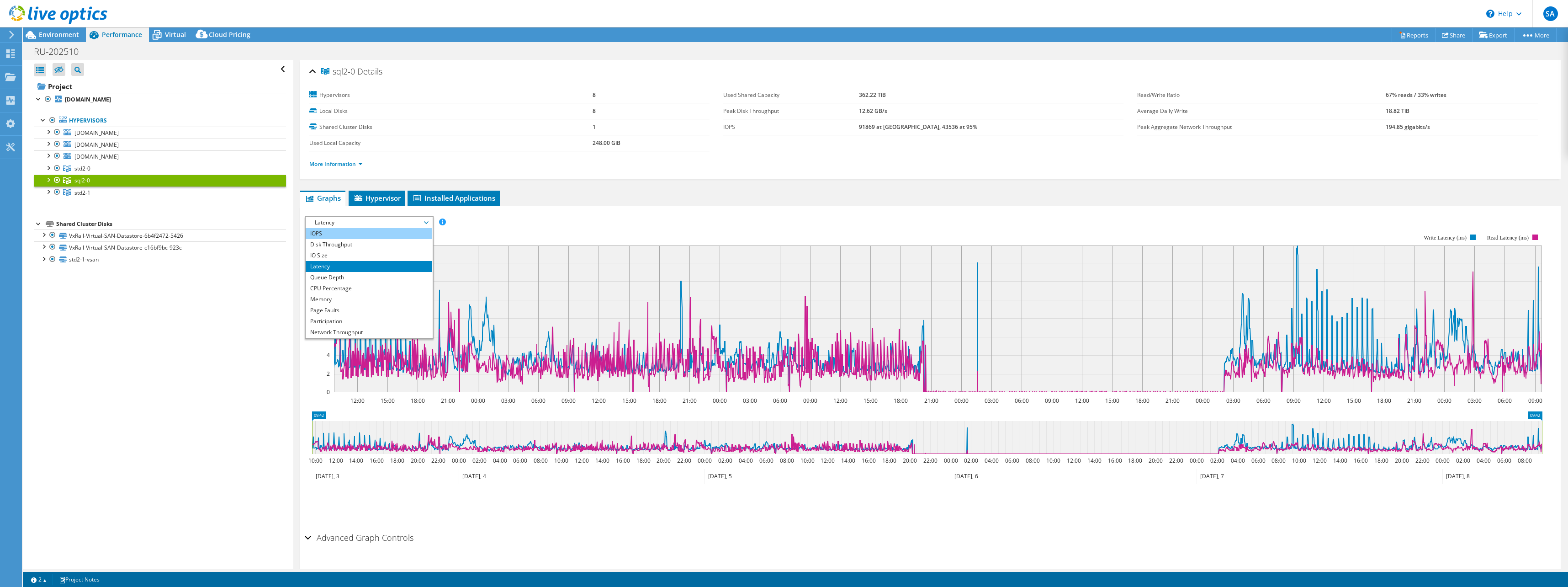
click at [323, 234] on li "IOPS" at bounding box center [369, 234] width 127 height 11
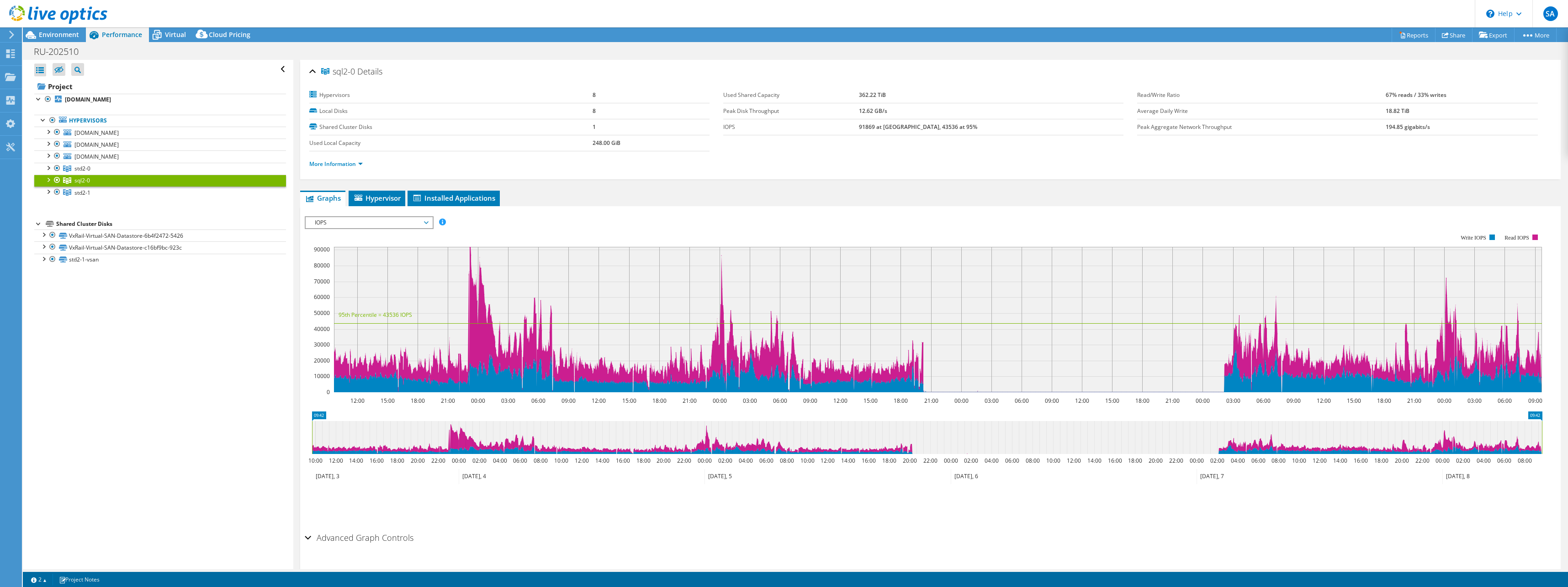
click at [385, 225] on span "IOPS" at bounding box center [369, 223] width 117 height 11
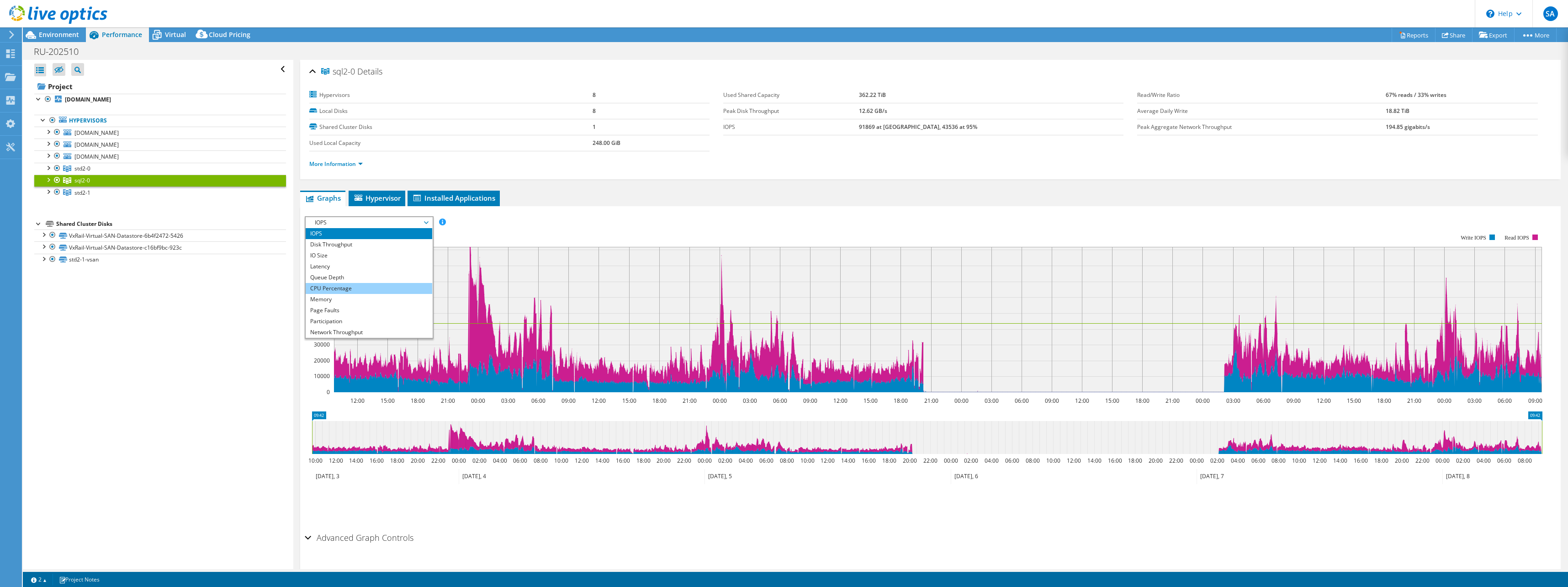
click at [376, 287] on li "CPU Percentage" at bounding box center [369, 289] width 127 height 11
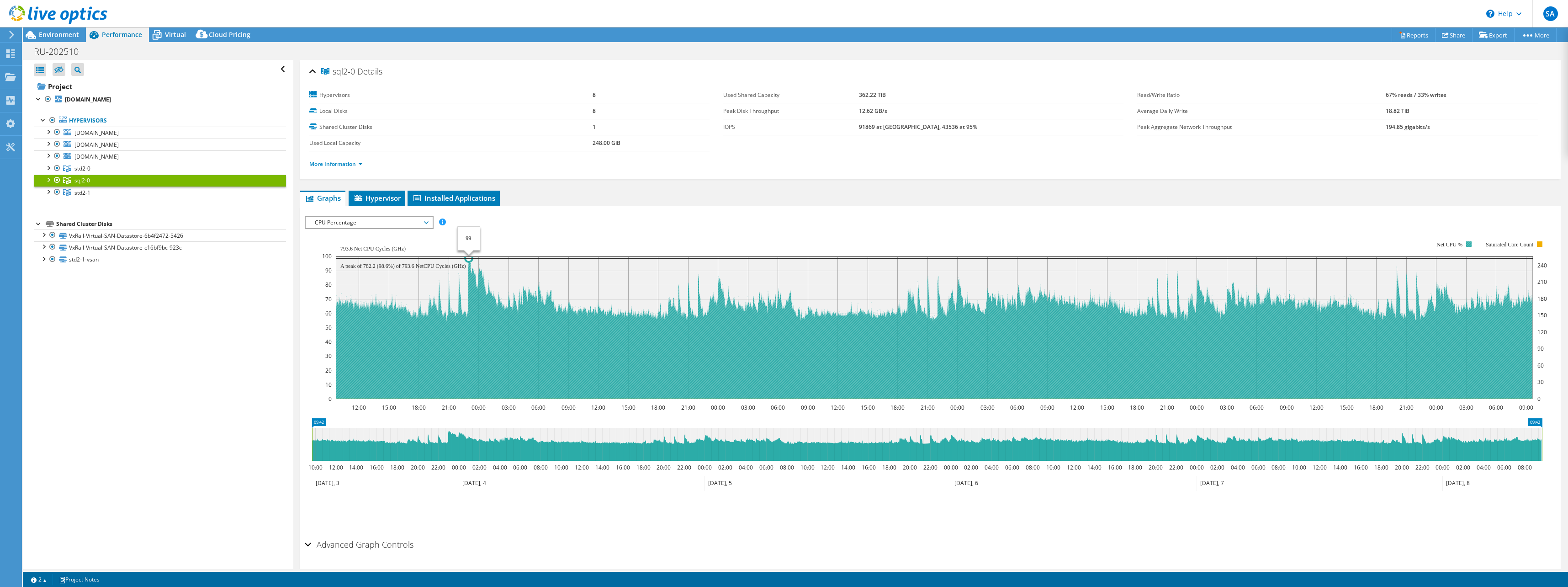
select select "USD"
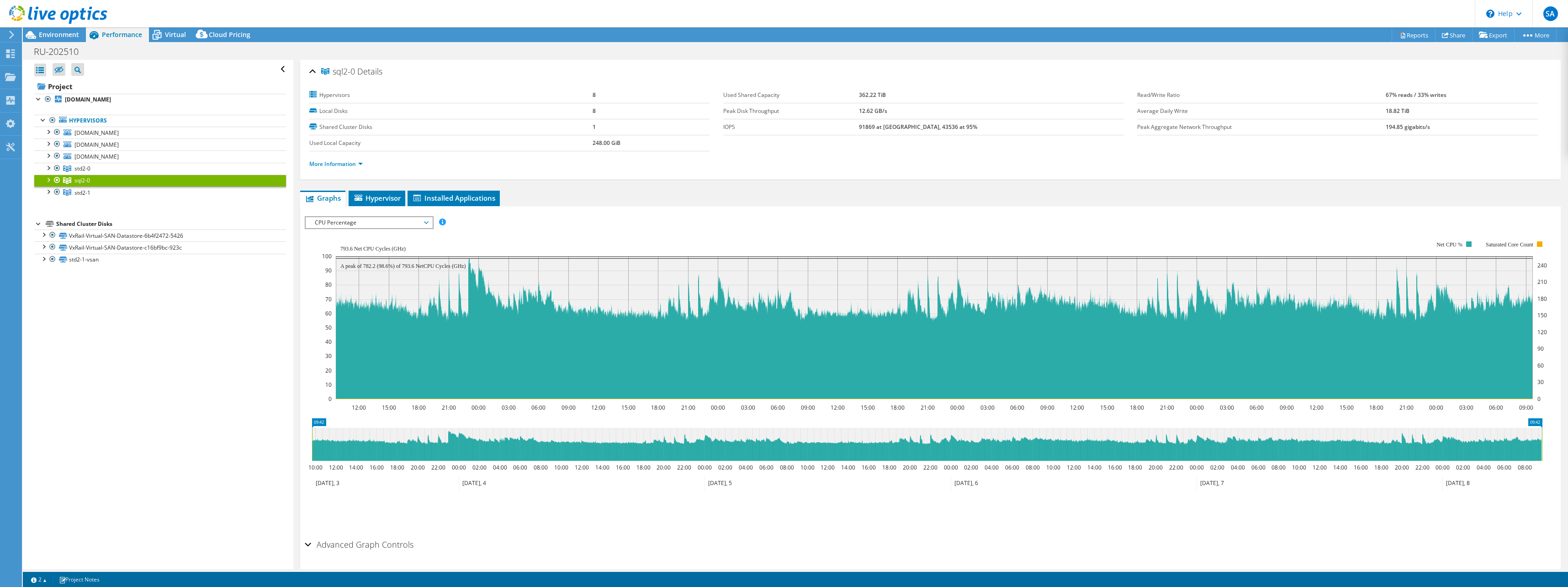
click at [389, 228] on span "CPU Percentage" at bounding box center [369, 223] width 117 height 11
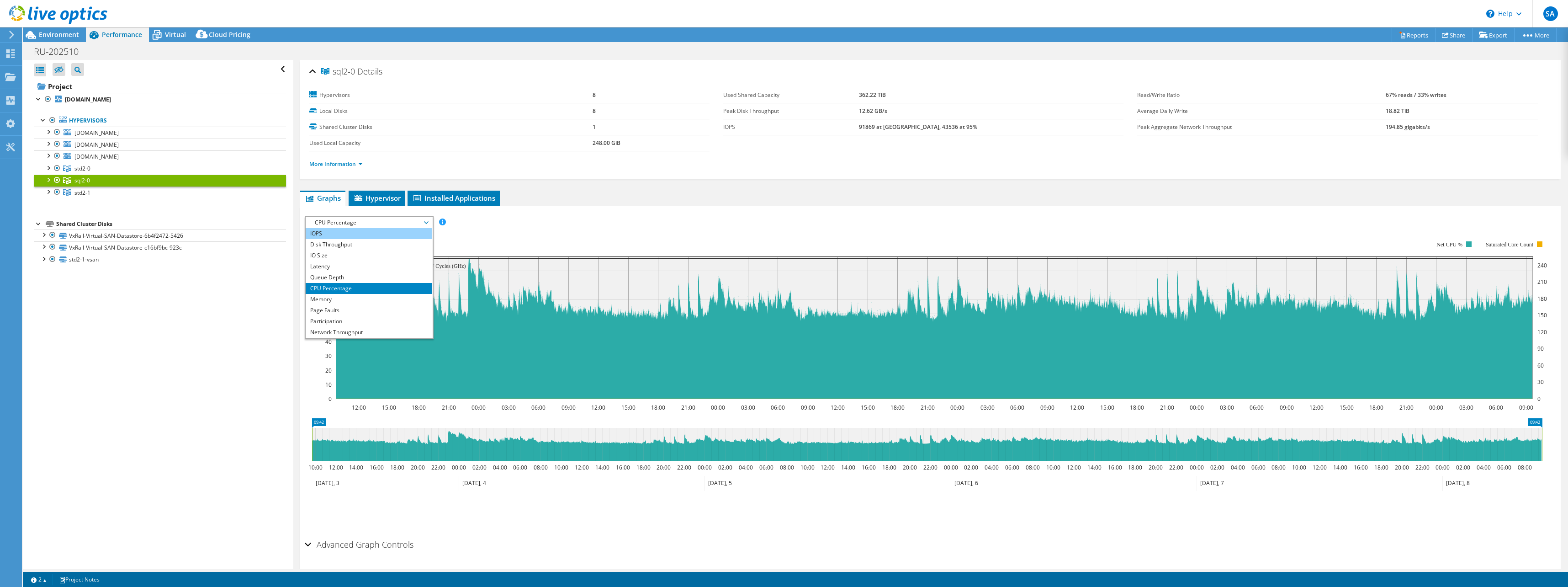
click at [358, 236] on li "IOPS" at bounding box center [369, 234] width 127 height 11
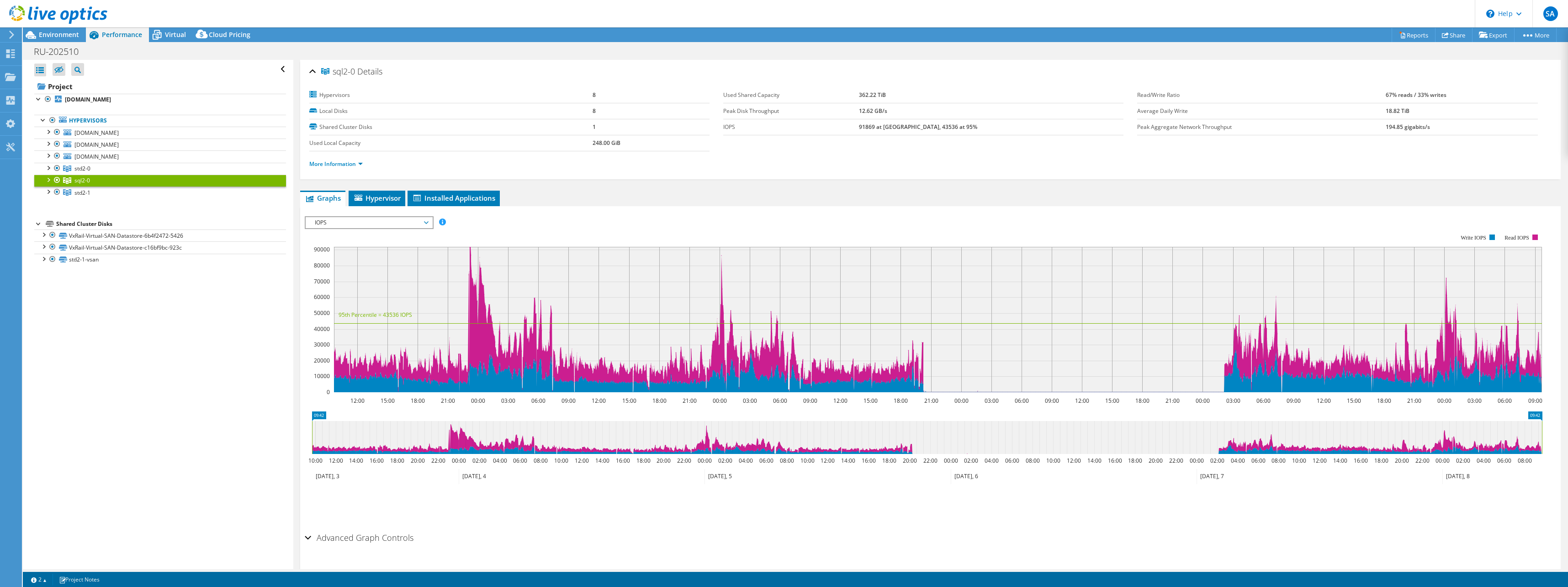
click at [495, 413] on icon "09:42 09:42 10:00 12:00 14:00 16:00 18:00 20:00 22:00 00:00 02:00 04:00 06:00 0…" at bounding box center [927, 448] width 1245 height 73
drag, startPoint x: 446, startPoint y: 452, endPoint x: 451, endPoint y: 449, distance: 5.8
click at [457, 452] on icon at bounding box center [927, 437] width 1230 height 33
drag, startPoint x: 312, startPoint y: 429, endPoint x: 447, endPoint y: 438, distance: 135.3
click at [447, 438] on rect at bounding box center [448, 437] width 4 height 33
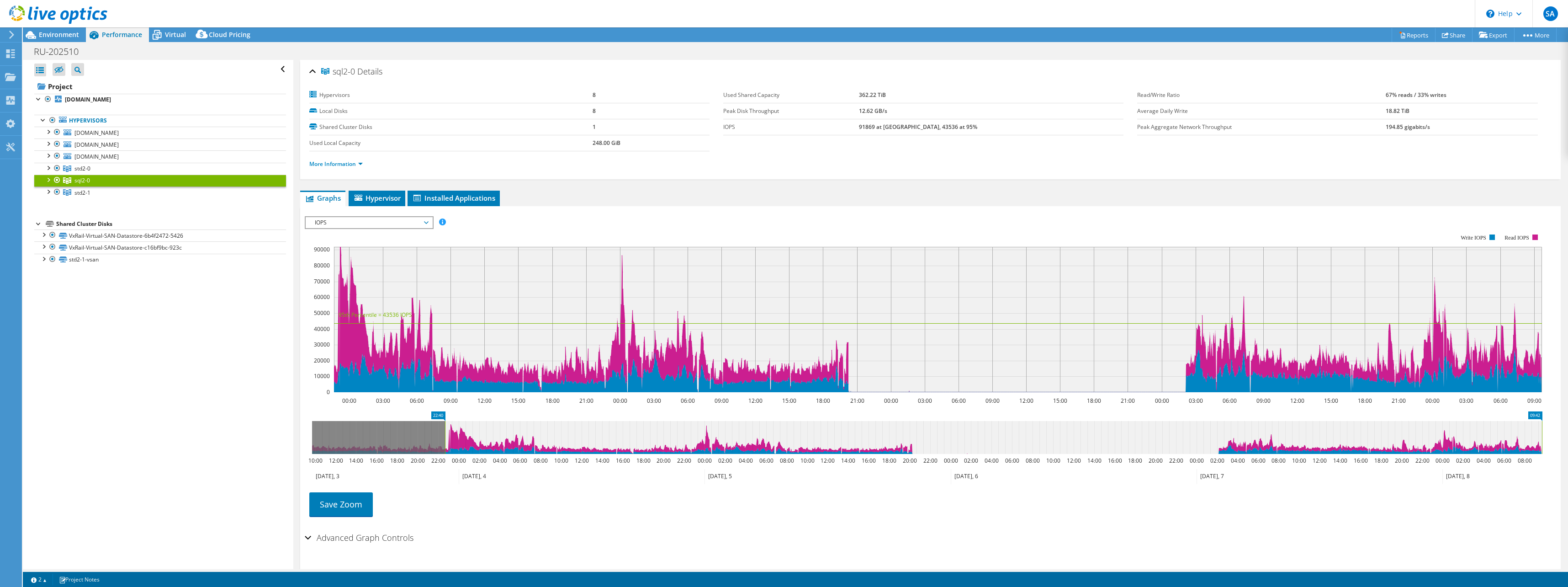
click at [609, 522] on div "Save Zoom" at bounding box center [931, 504] width 1251 height 40
